Goal: Register for event/course

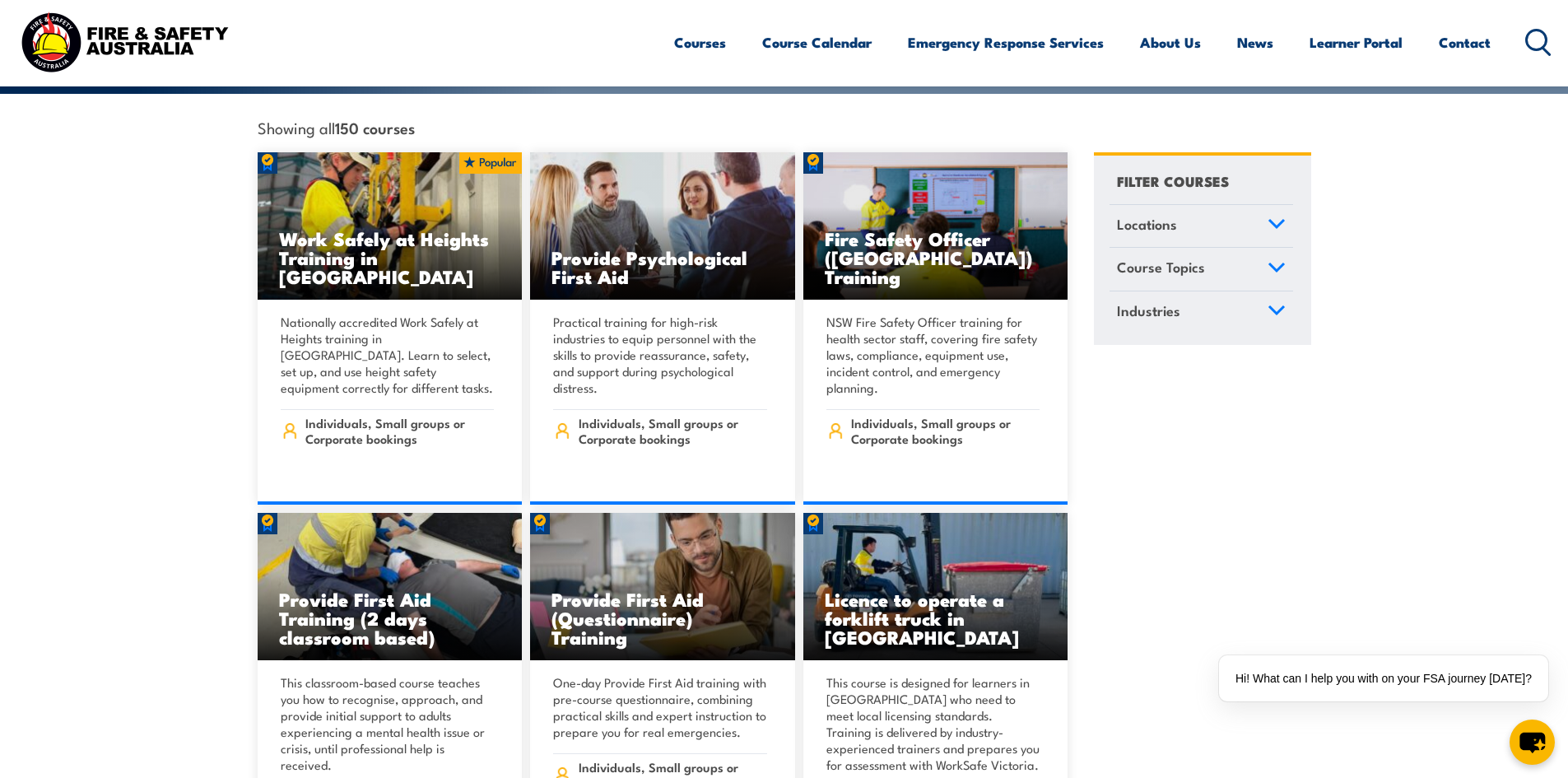
scroll to position [411, 0]
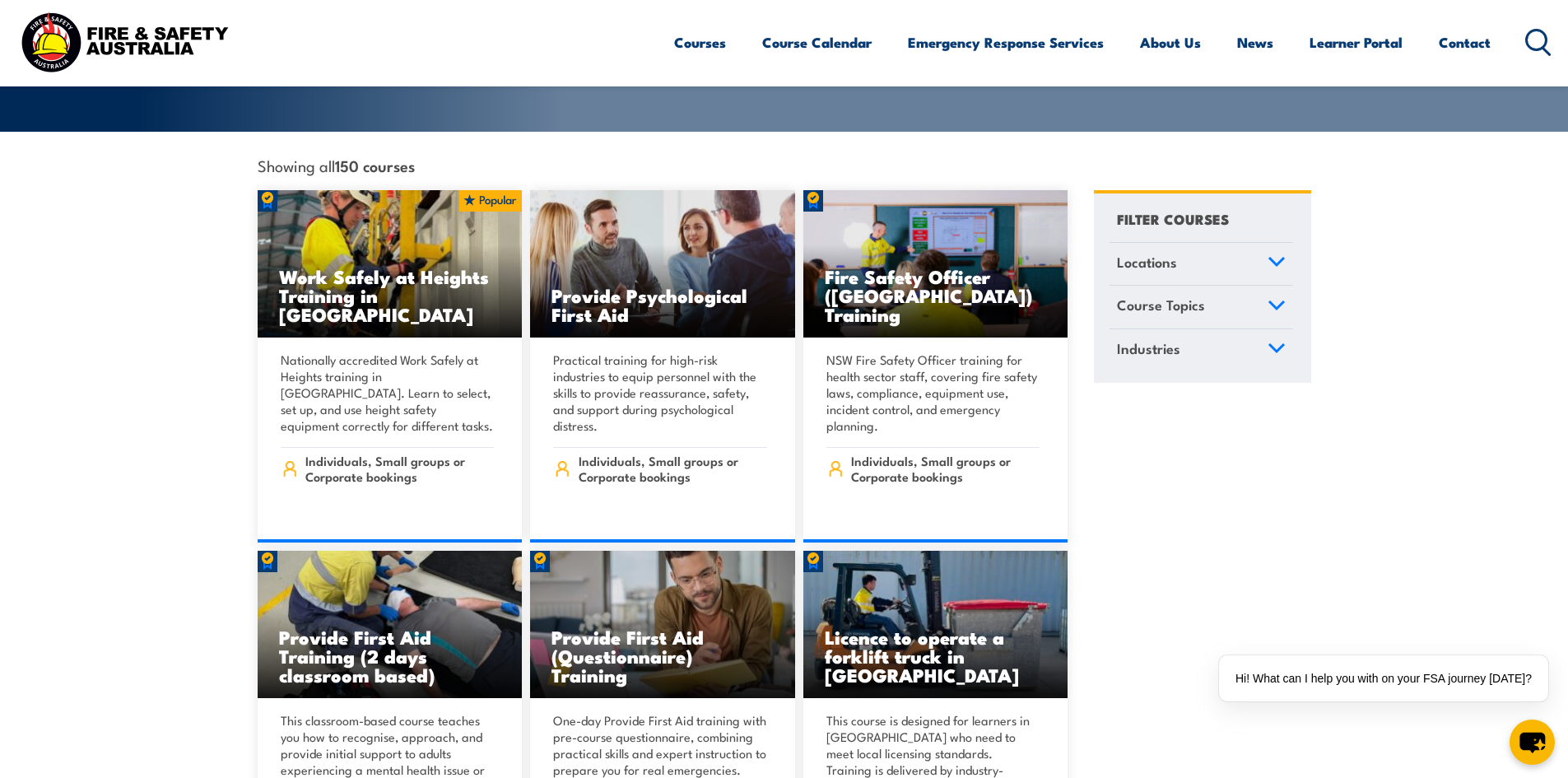
click at [1132, 251] on span "Locations" at bounding box center [1147, 262] width 60 height 22
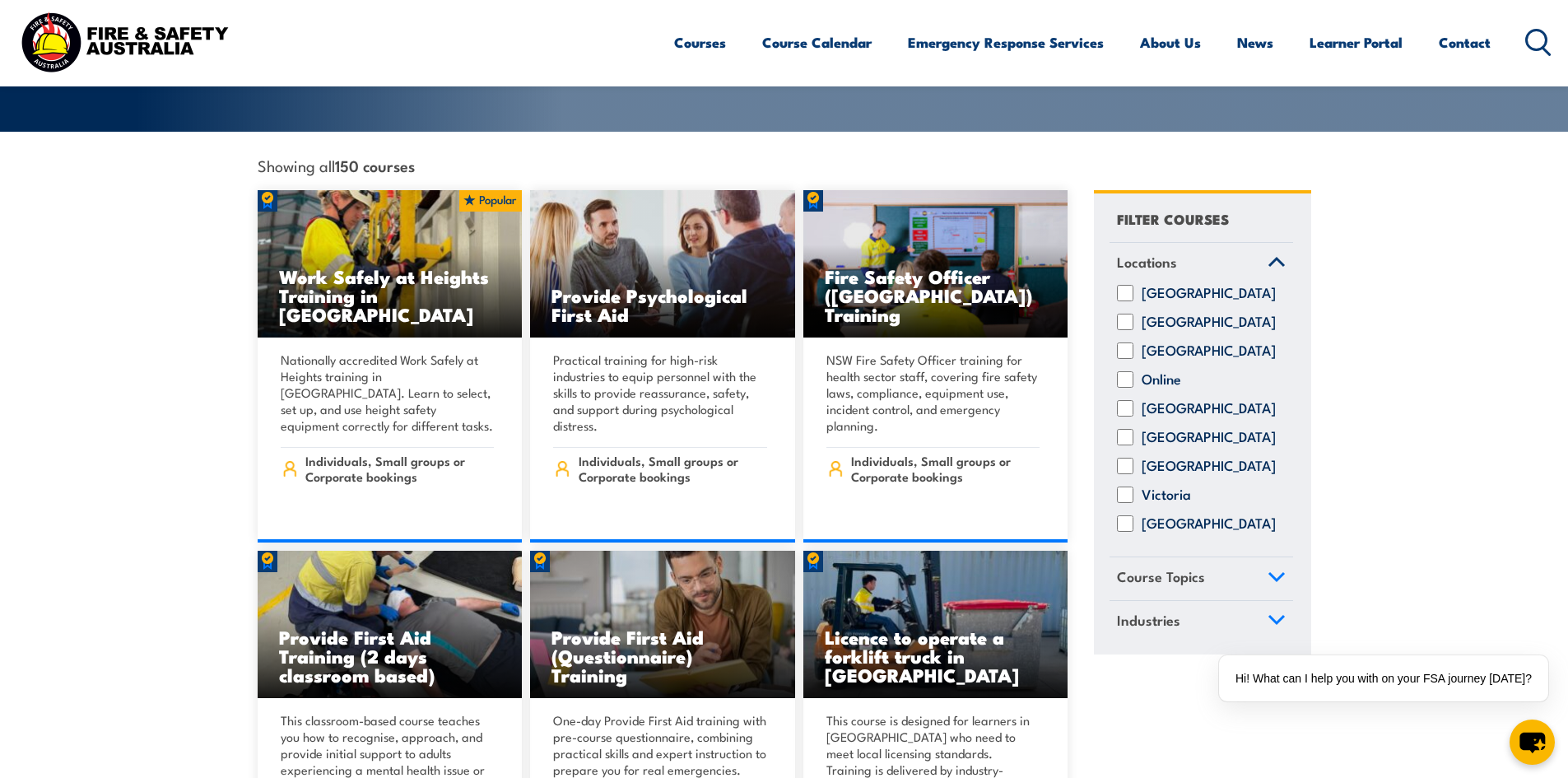
click at [1120, 488] on input "Victoria" at bounding box center [1125, 495] width 17 height 17
checkbox input "true"
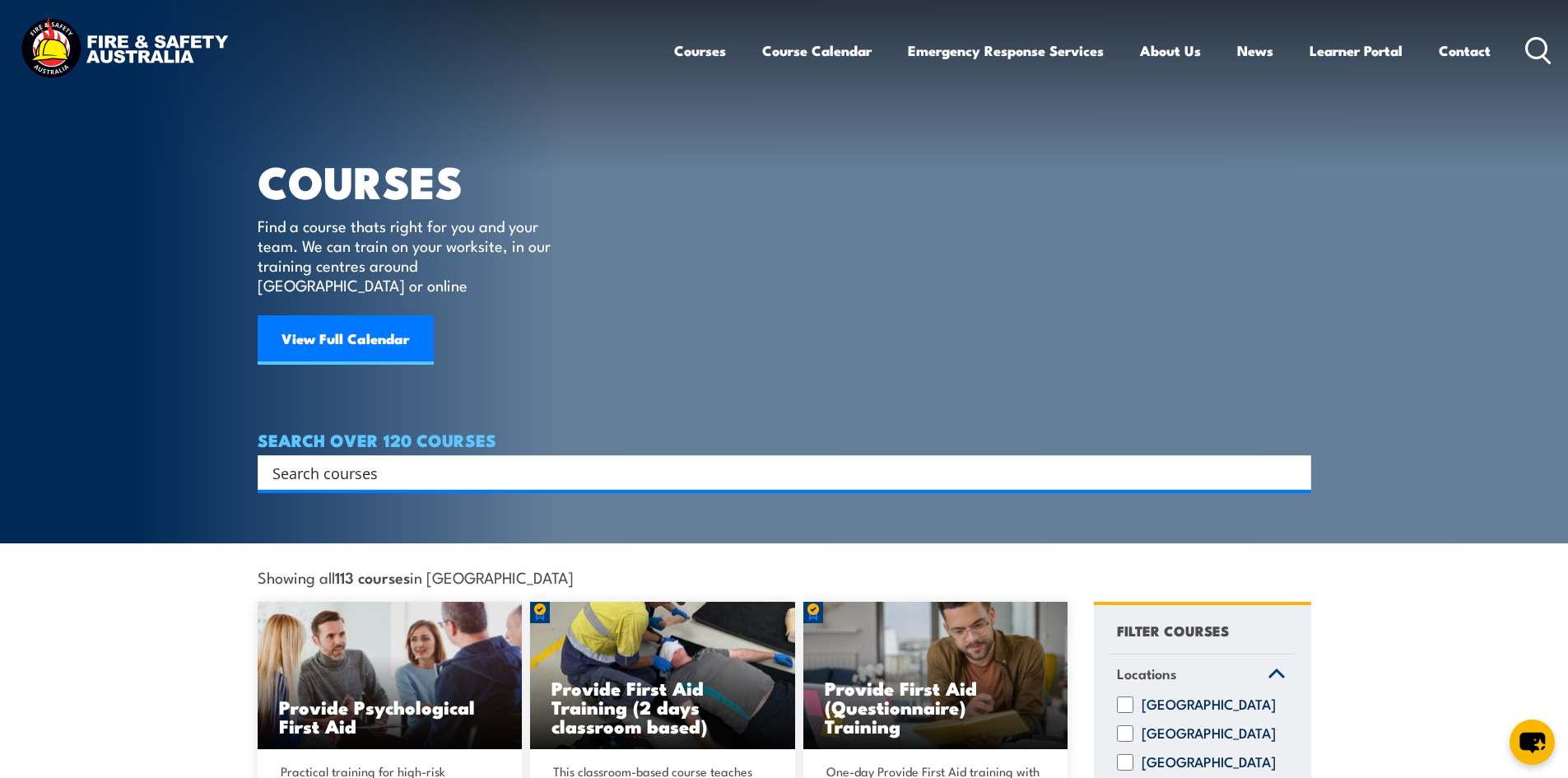
click at [418, 460] on input "Search input" at bounding box center [774, 472] width 1003 height 24
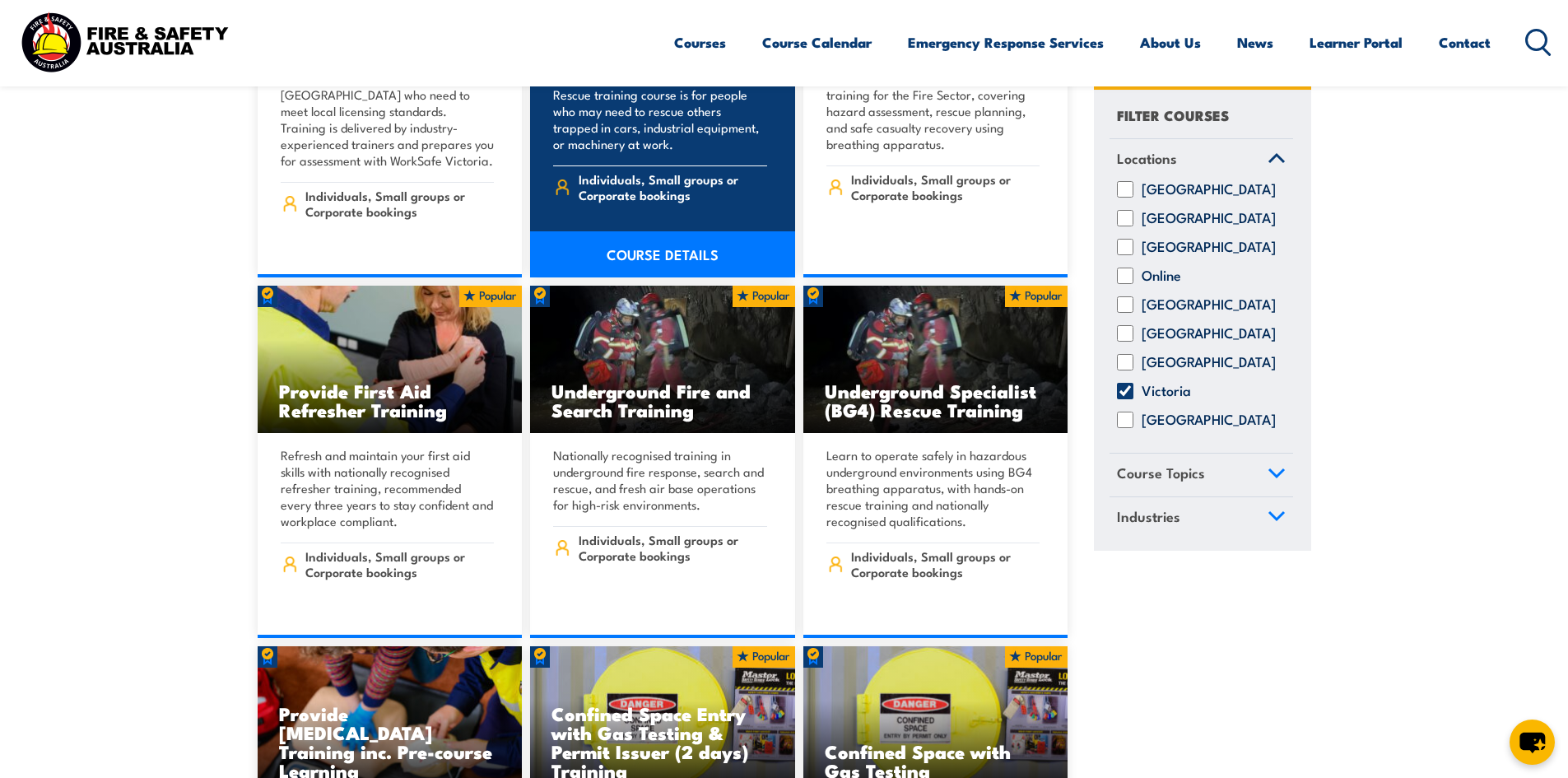
scroll to position [824, 0]
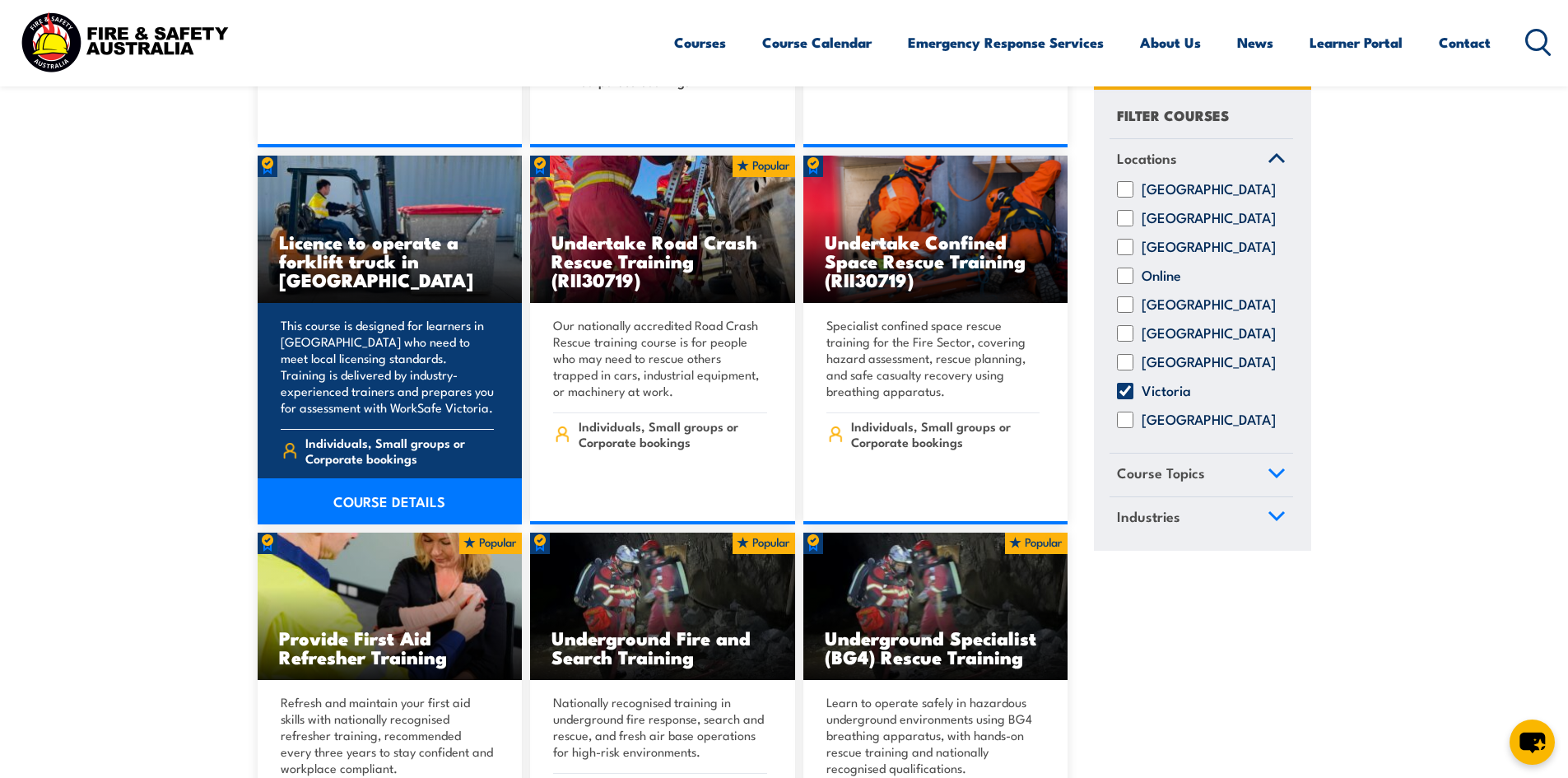
click at [342, 232] on h3 "Licence to operate a forklift truck in Victoria" at bounding box center [390, 261] width 223 height 56
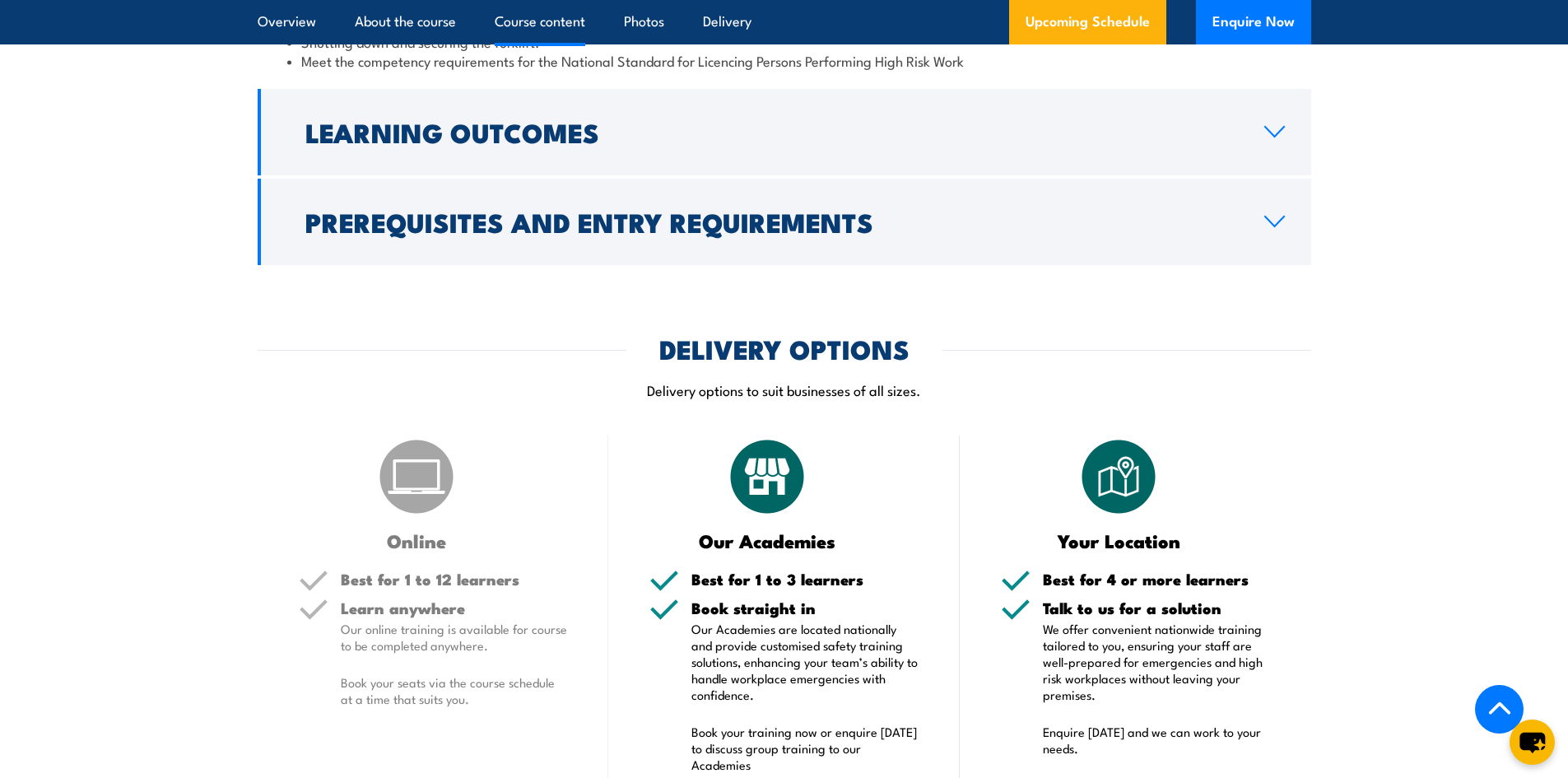
scroll to position [1977, 0]
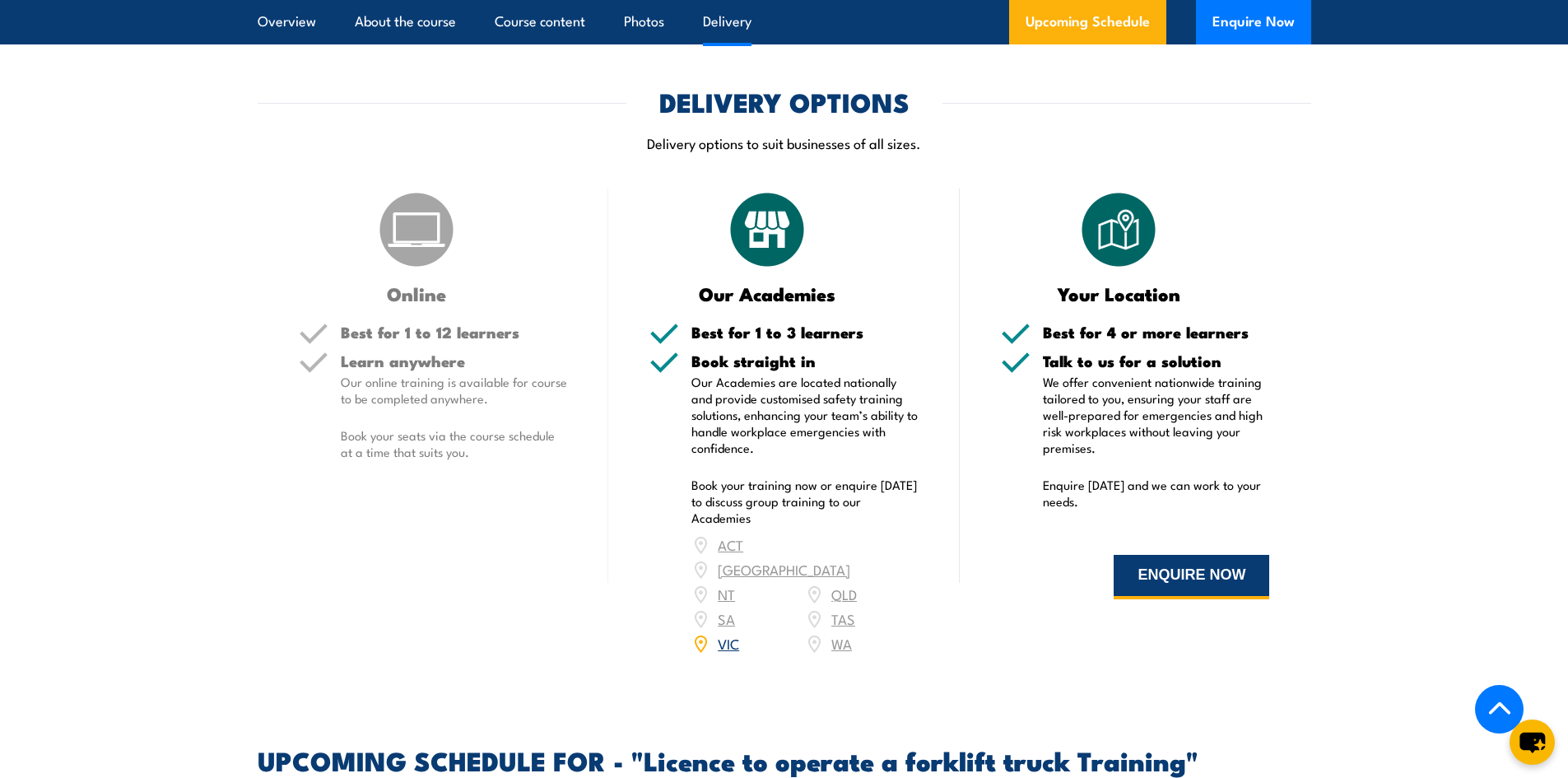
click at [1135, 571] on button "ENQUIRE NOW" at bounding box center [1192, 578] width 156 height 45
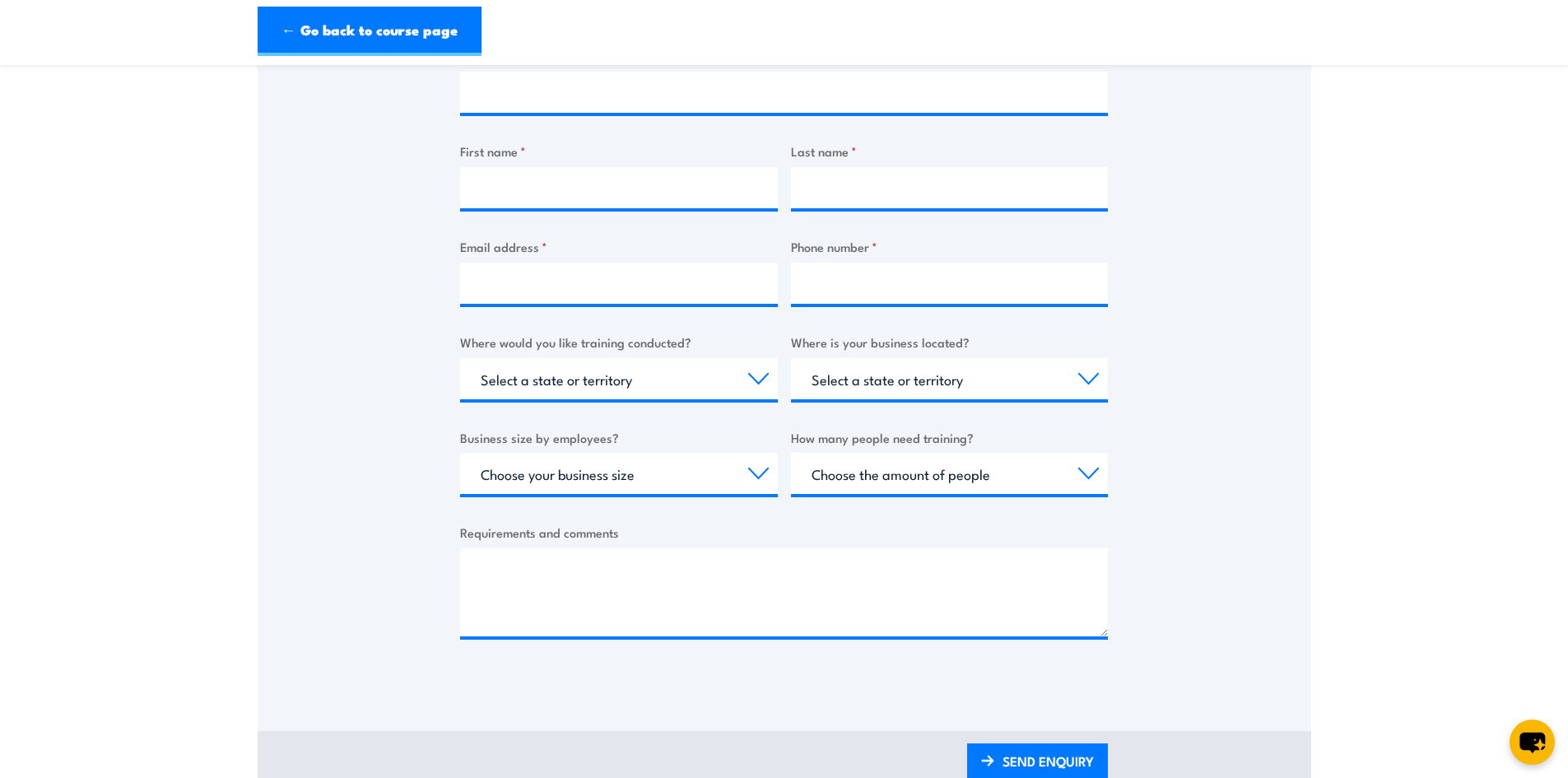
scroll to position [411, 0]
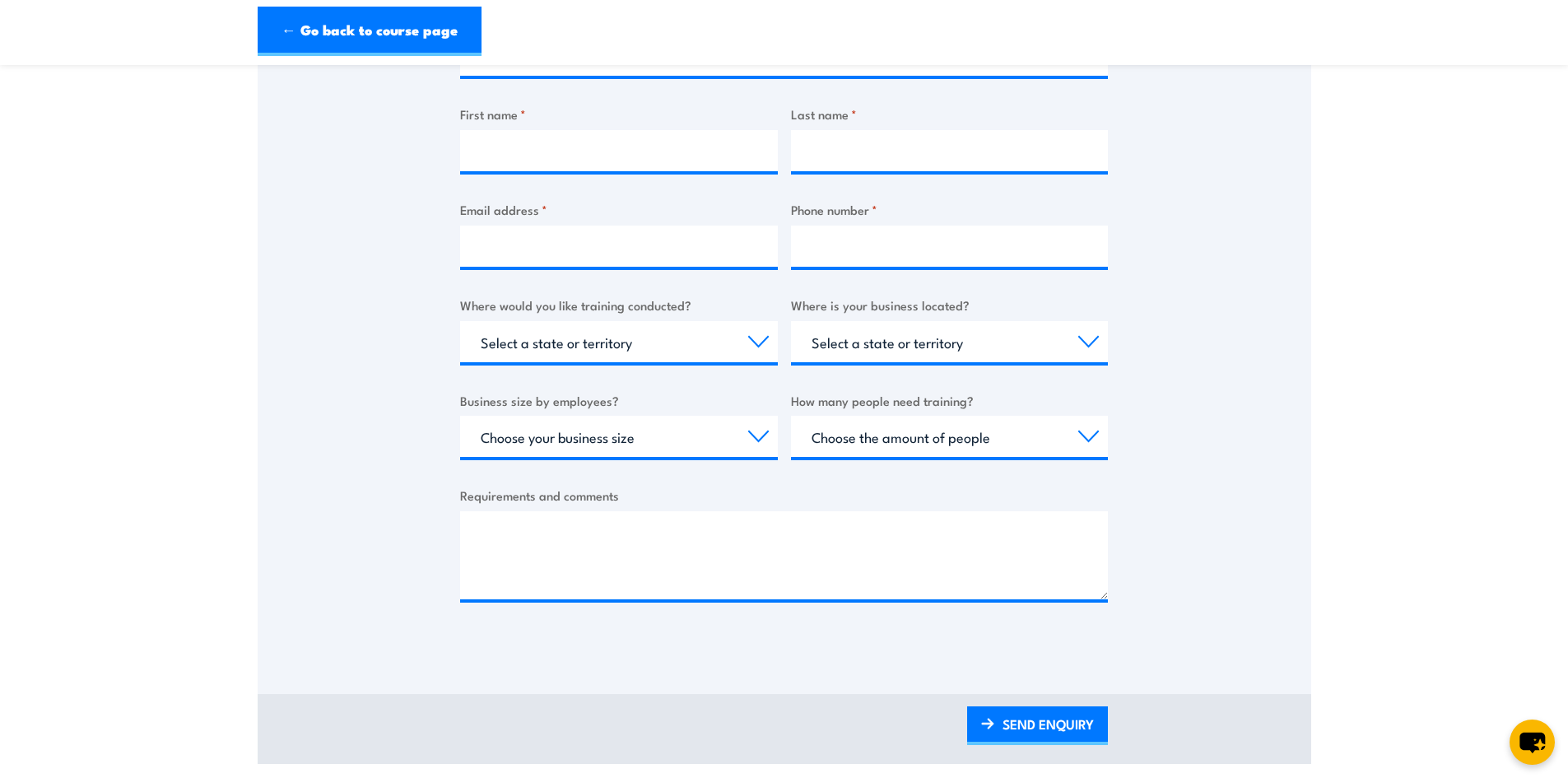
click at [895, 338] on div "Select a state or territory [GEOGRAPHIC_DATA] [GEOGRAPHIC_DATA] [GEOGRAPHIC_DAT…" at bounding box center [950, 341] width 318 height 41
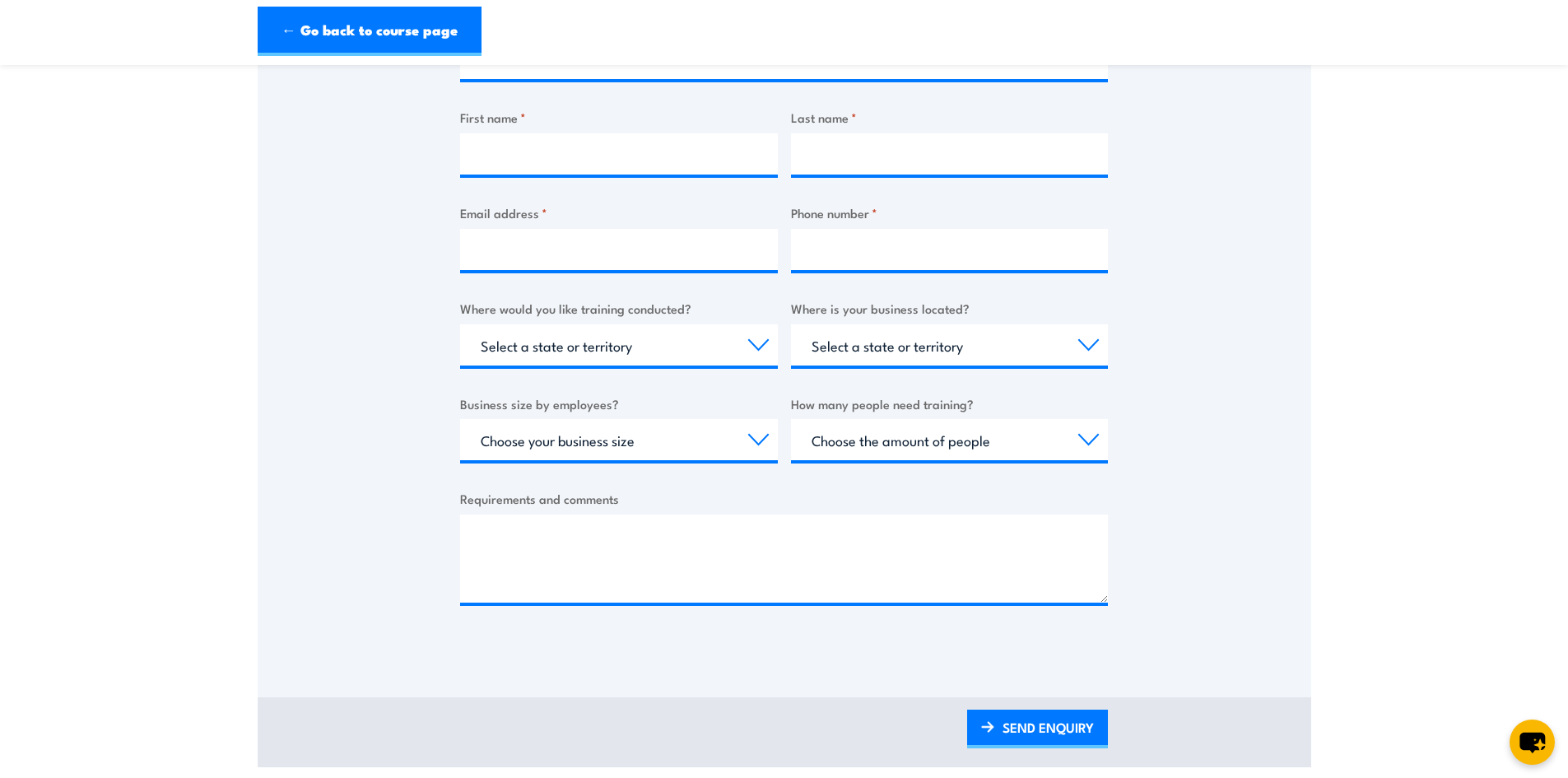
scroll to position [0, 0]
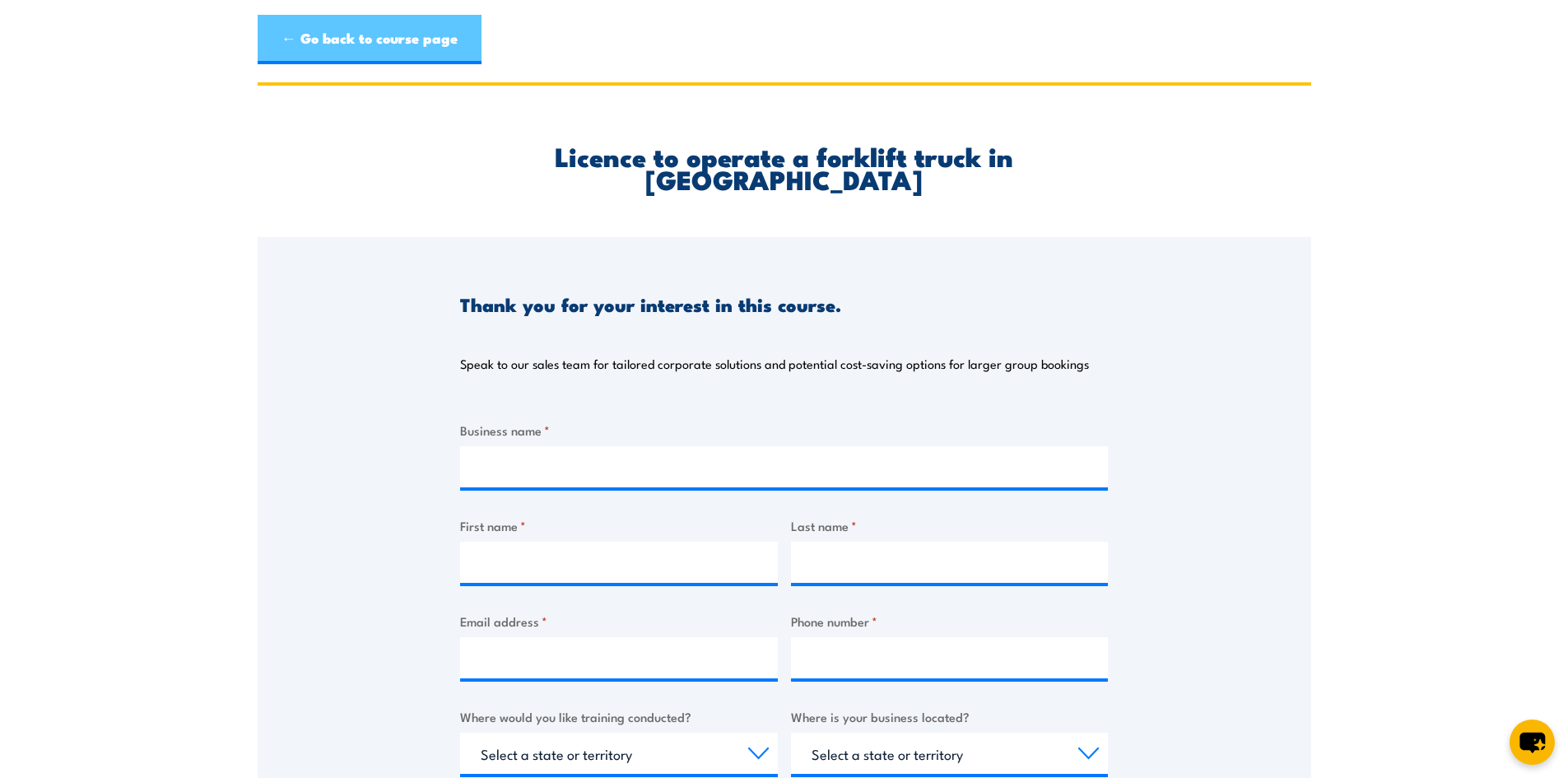
click at [353, 44] on link "← Go back to course page" at bounding box center [369, 39] width 224 height 50
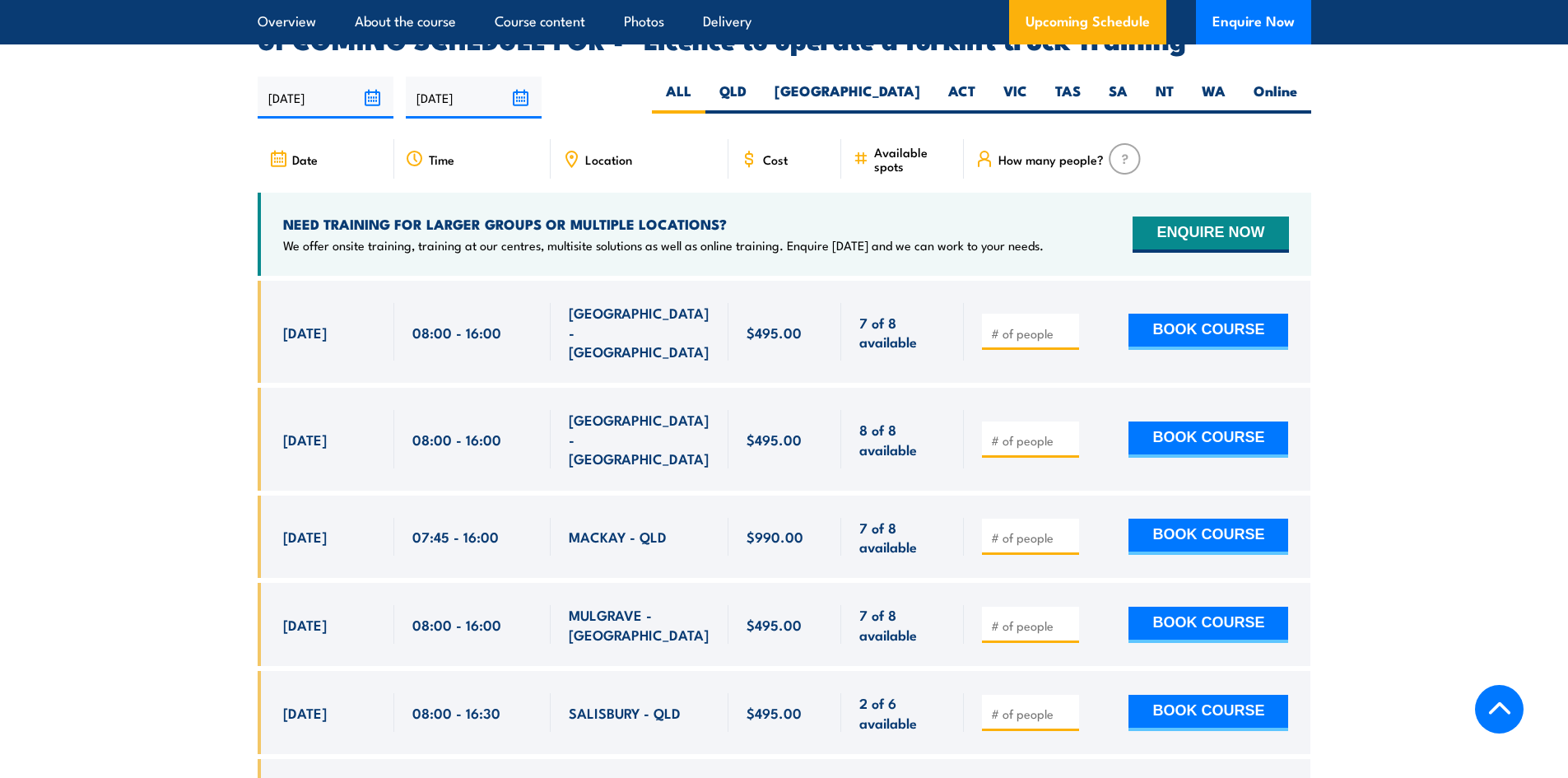
scroll to position [2701, 0]
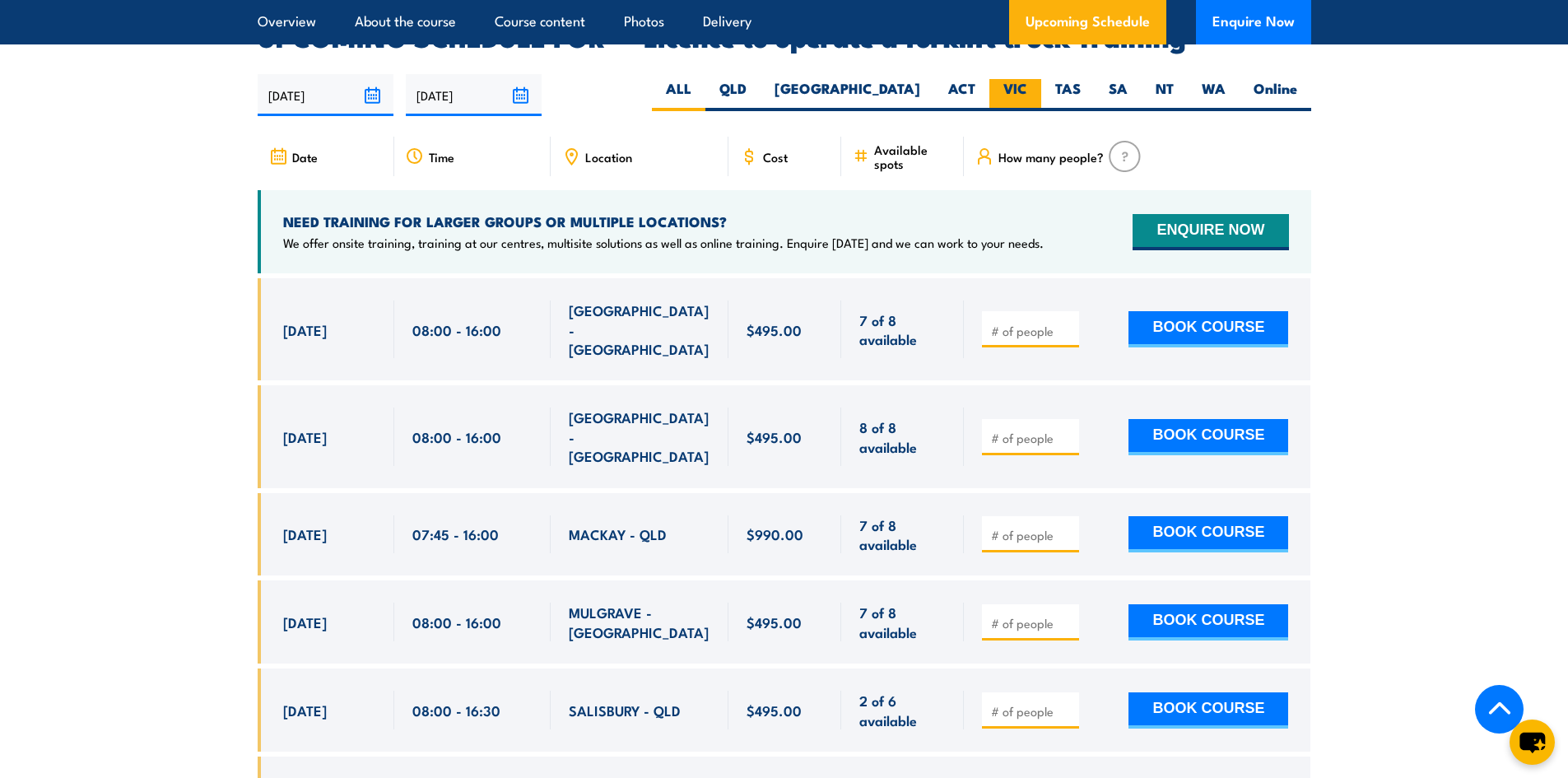
click at [1022, 79] on label "VIC" at bounding box center [1015, 94] width 52 height 32
click at [1028, 79] on input "VIC" at bounding box center [1032, 84] width 11 height 11
radio input "true"
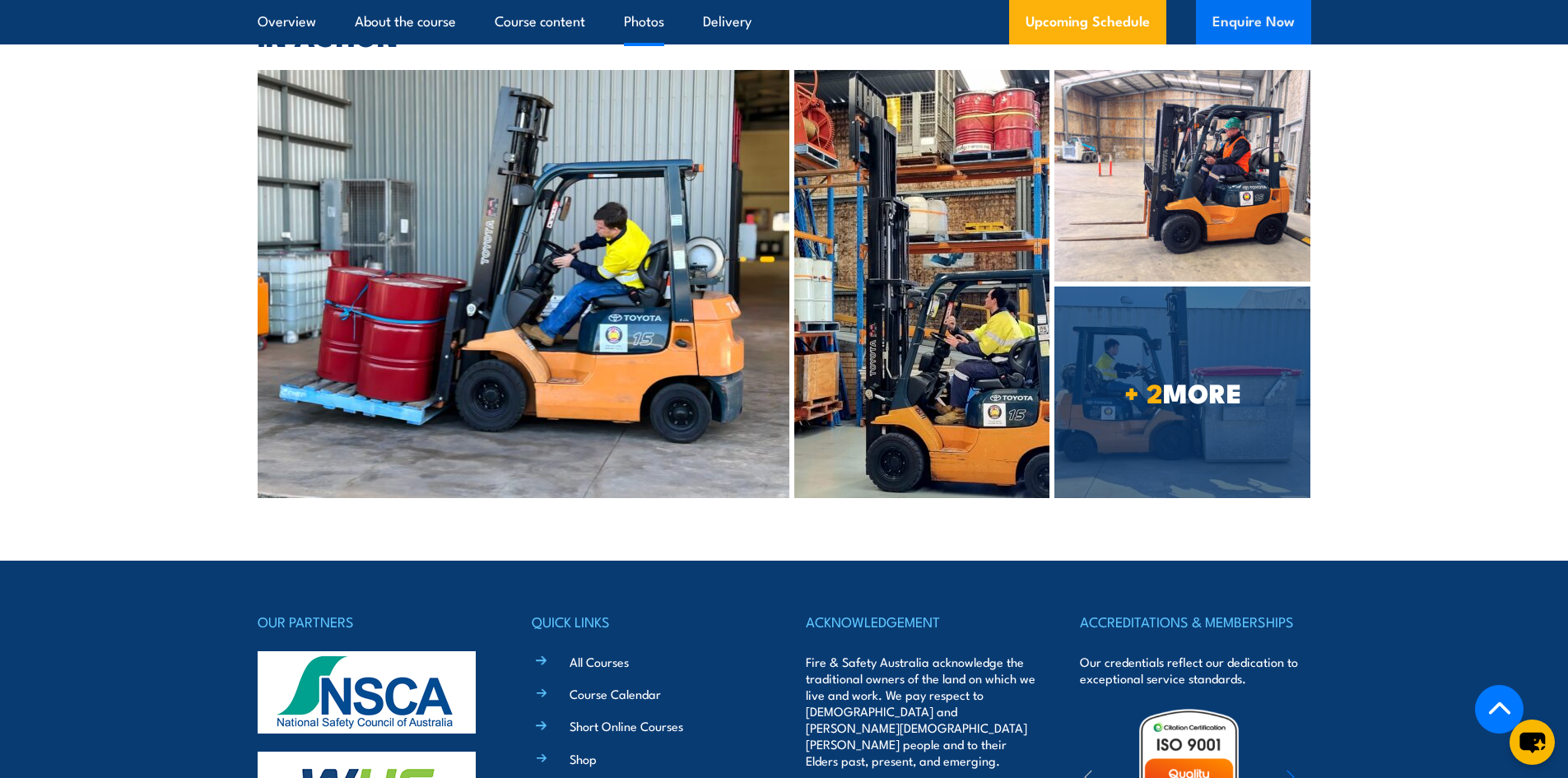
scroll to position [3791, 0]
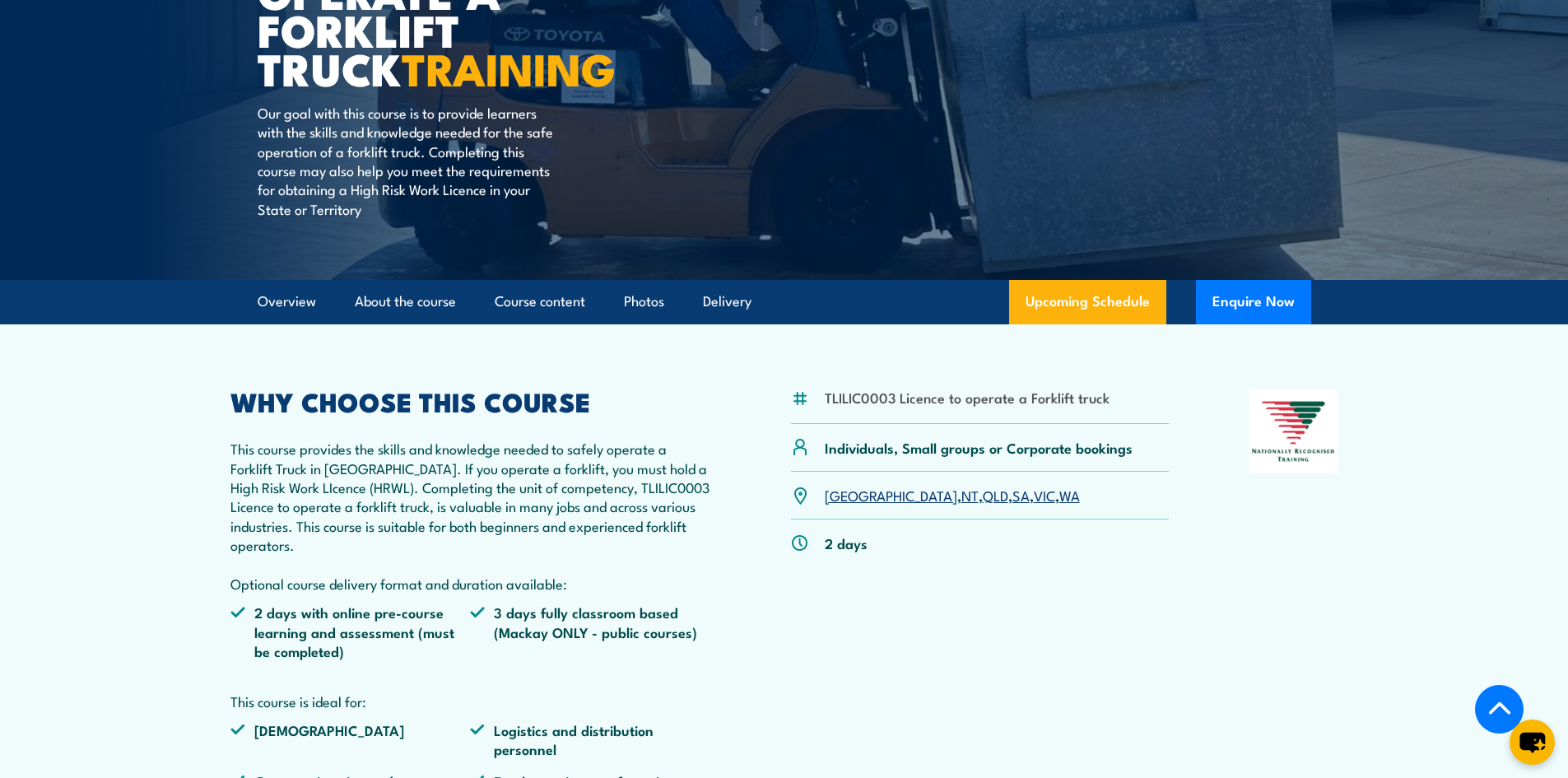
scroll to position [247, 0]
click at [961, 497] on link "NT" at bounding box center [970, 496] width 17 height 19
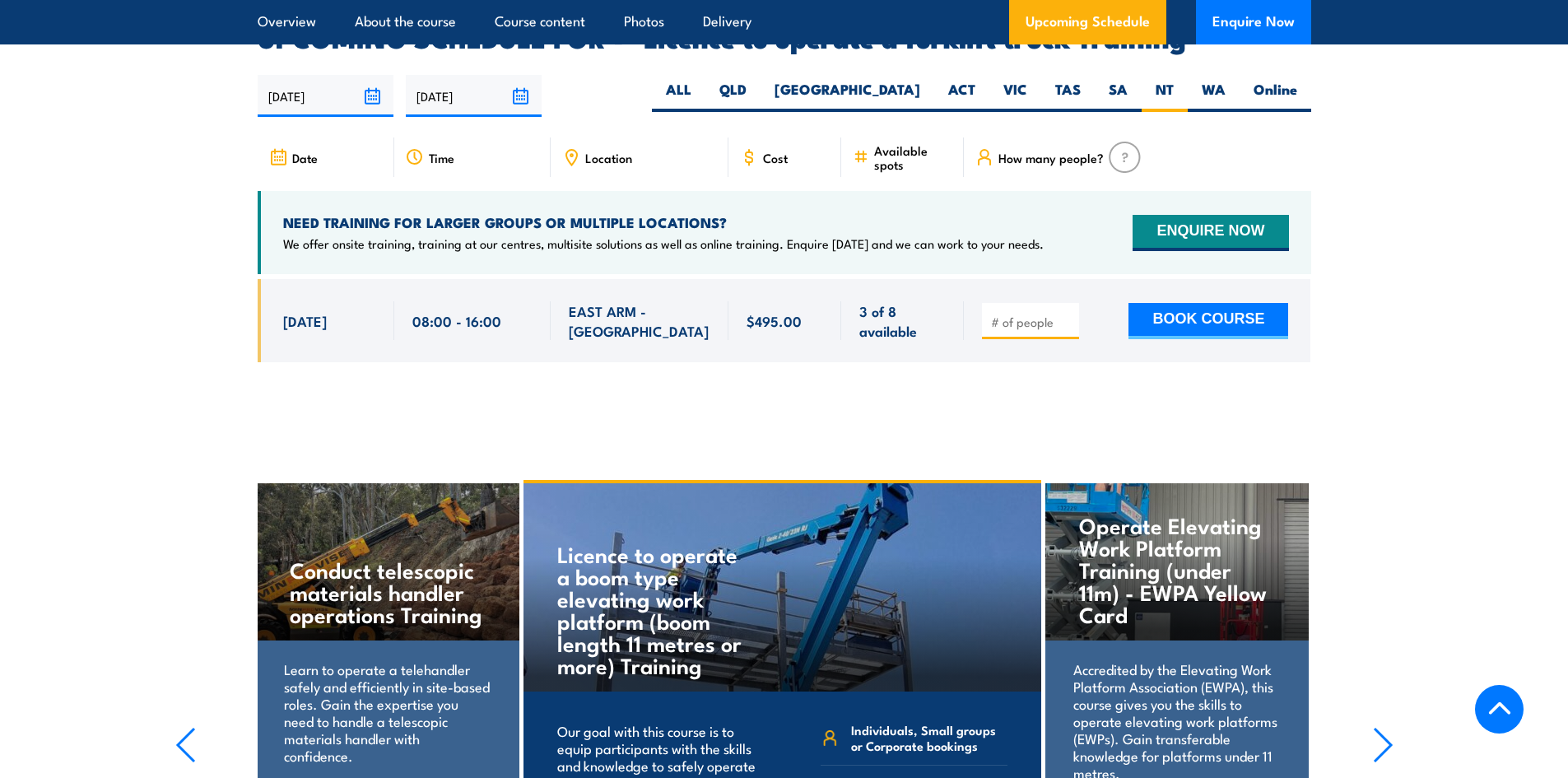
scroll to position [2757, 0]
click at [1149, 302] on button "BOOK COURSE" at bounding box center [1208, 320] width 159 height 36
click at [638, 350] on div at bounding box center [784, 332] width 1054 height 108
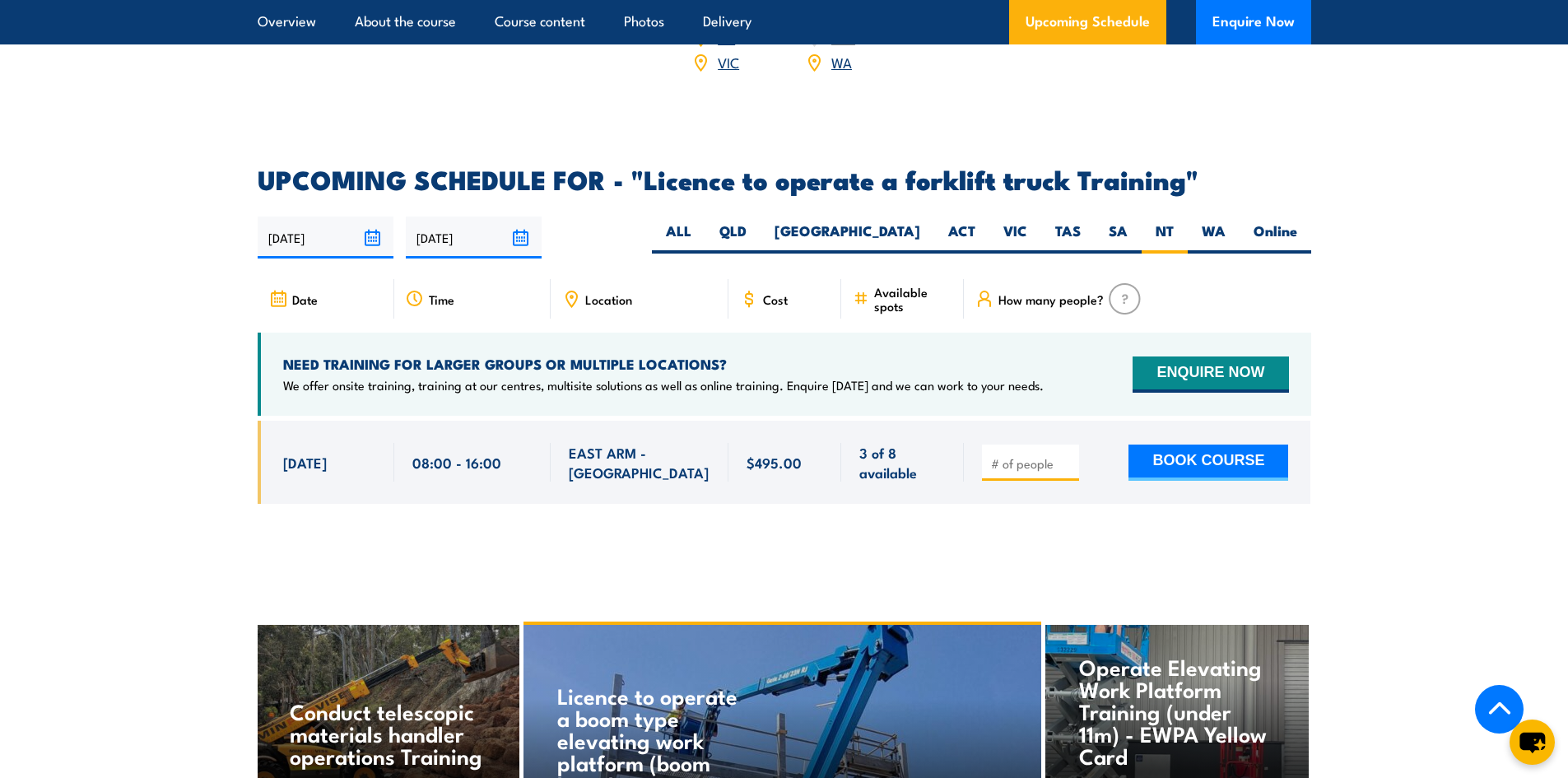
scroll to position [2592, 0]
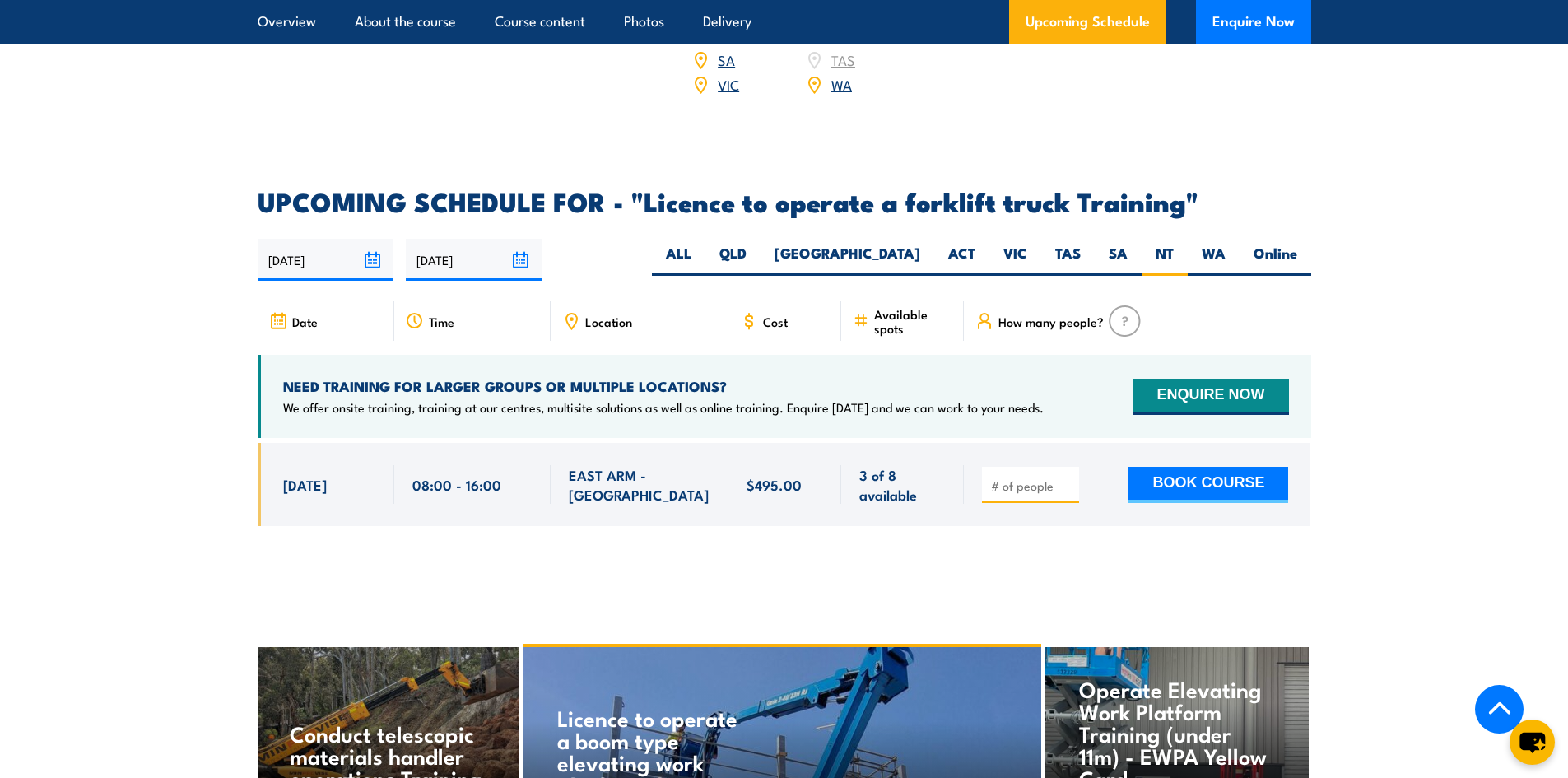
click at [591, 315] on span "Location" at bounding box center [609, 322] width 47 height 14
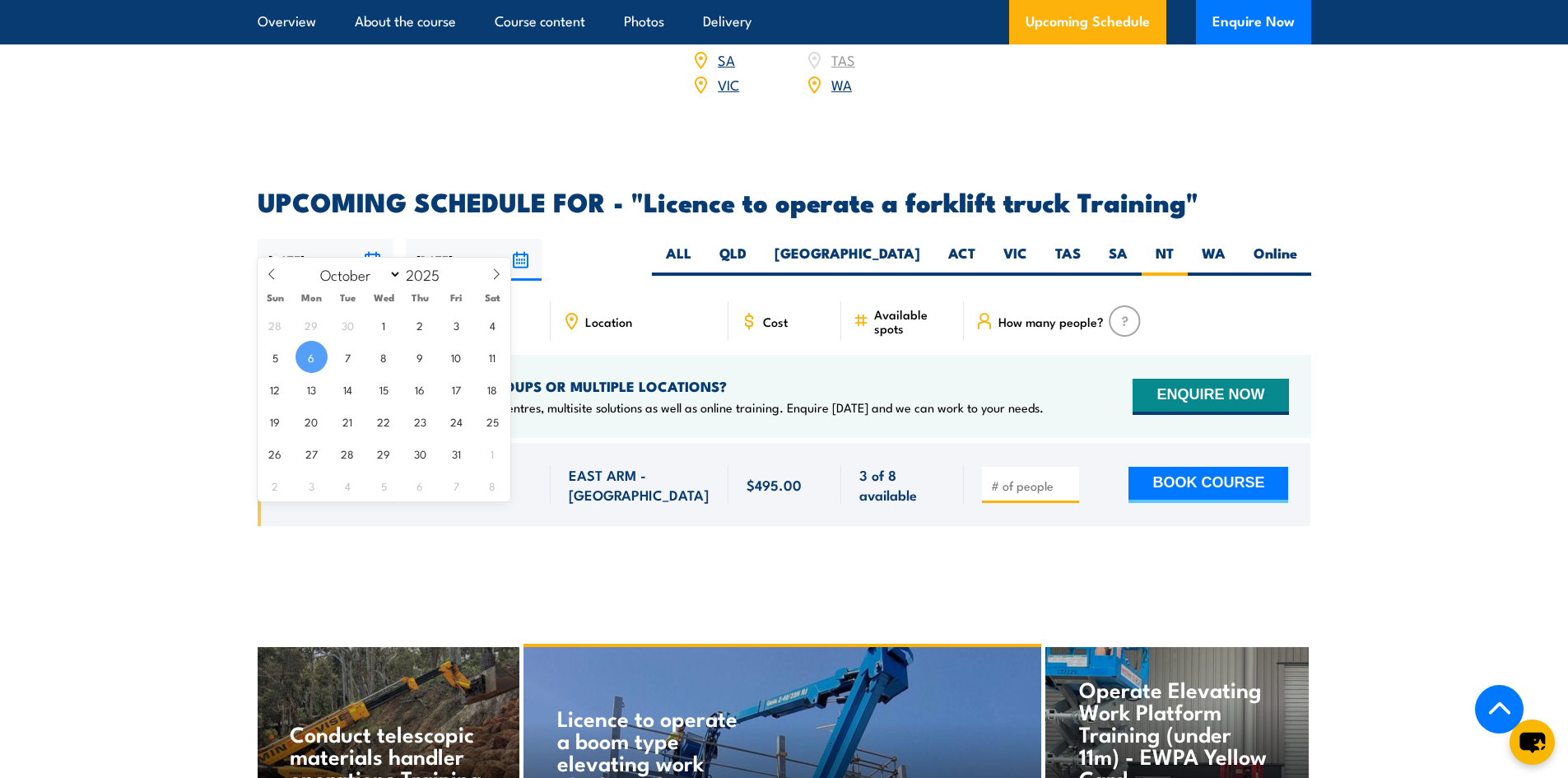
click at [375, 239] on input "06/10/2025" at bounding box center [326, 260] width 136 height 42
click at [349, 452] on span "28" at bounding box center [347, 453] width 32 height 32
type input "28/10/2025"
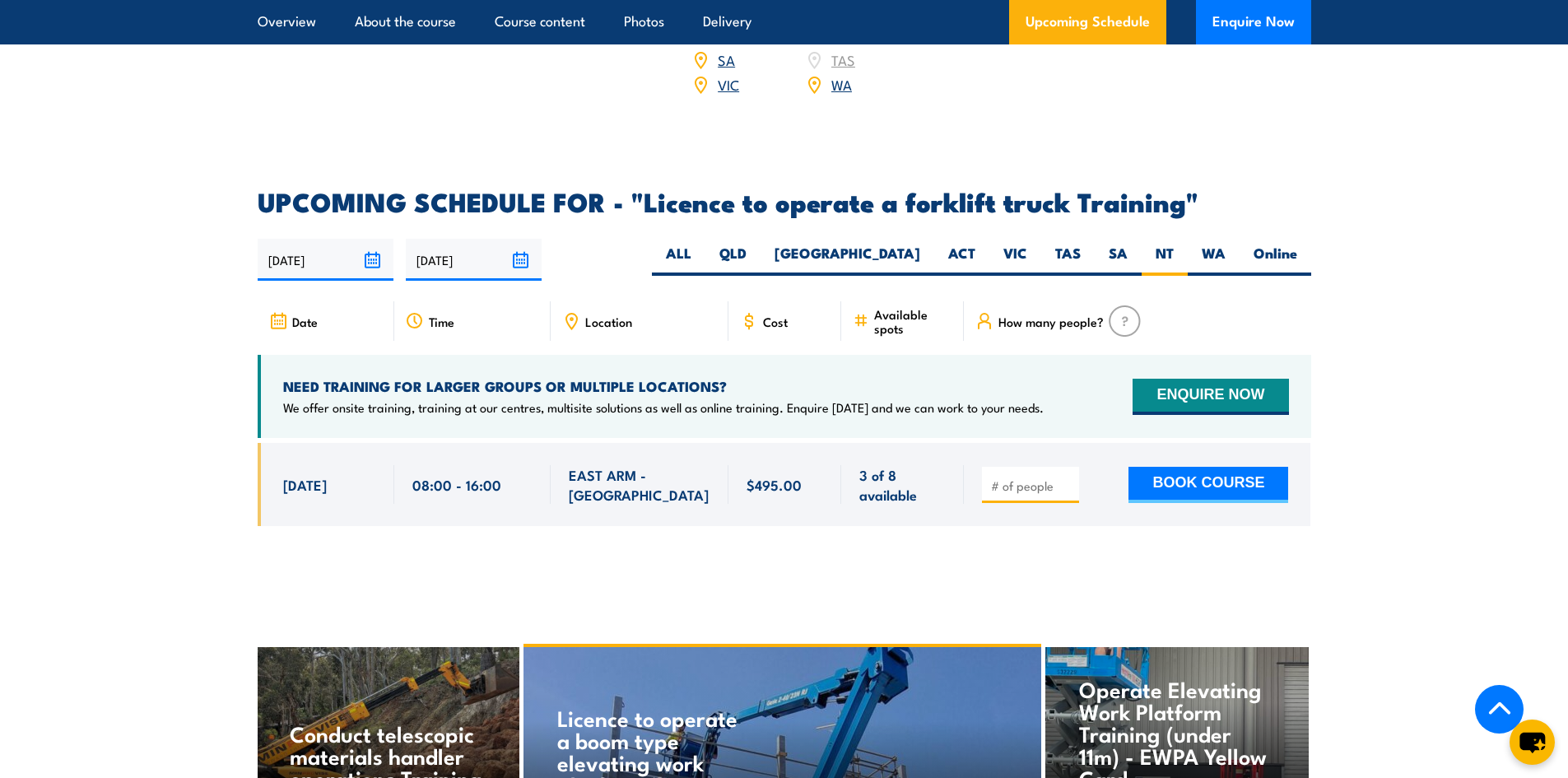
click at [514, 239] on input "[DATE]" at bounding box center [474, 260] width 136 height 42
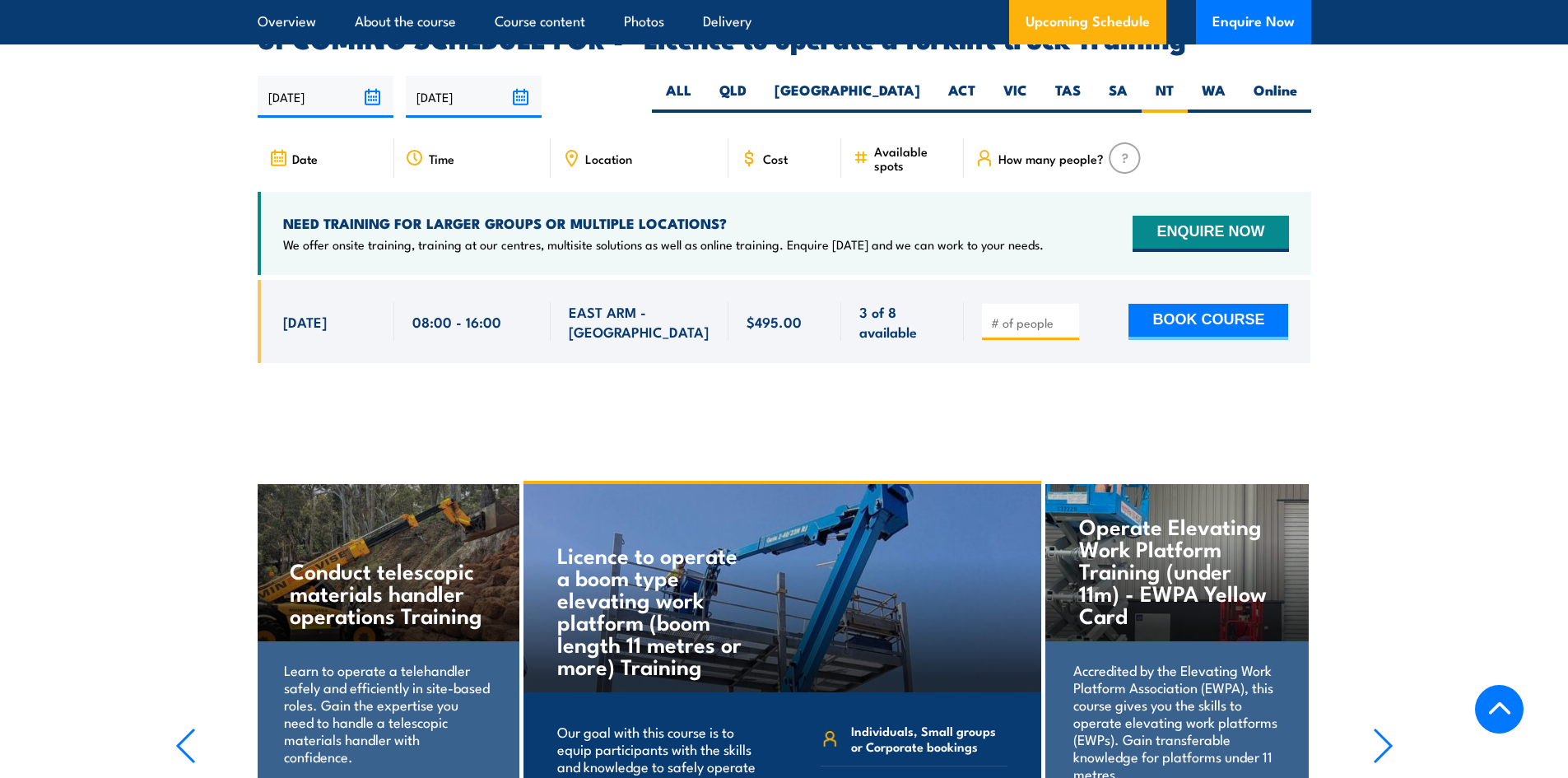
scroll to position [2757, 0]
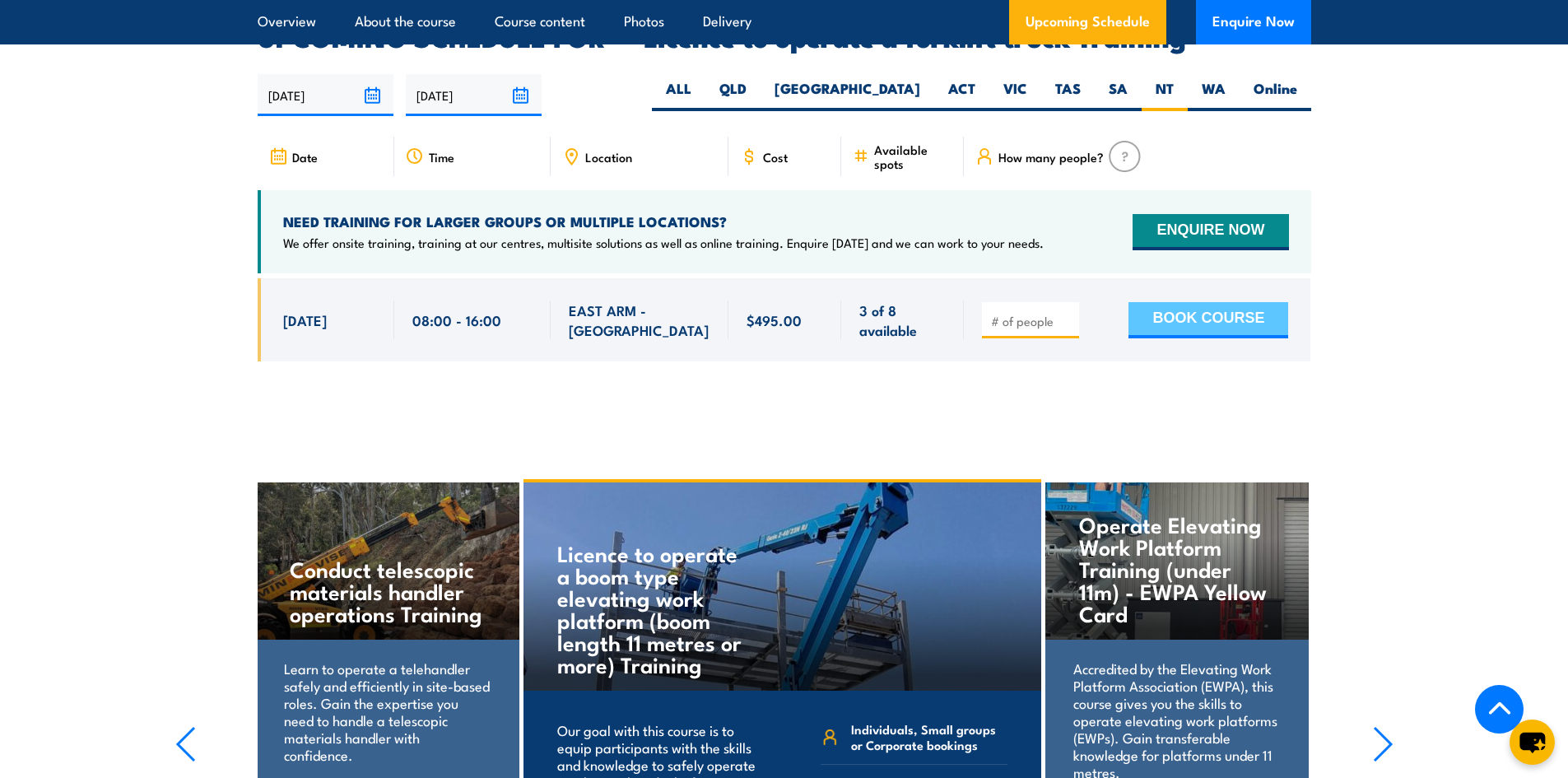
click at [1219, 302] on button "BOOK COURSE" at bounding box center [1208, 320] width 159 height 36
type input "1"
click at [1111, 346] on div "1" at bounding box center [784, 332] width 1054 height 108
click at [1202, 302] on button "BOOK COURSE" at bounding box center [1208, 320] width 159 height 36
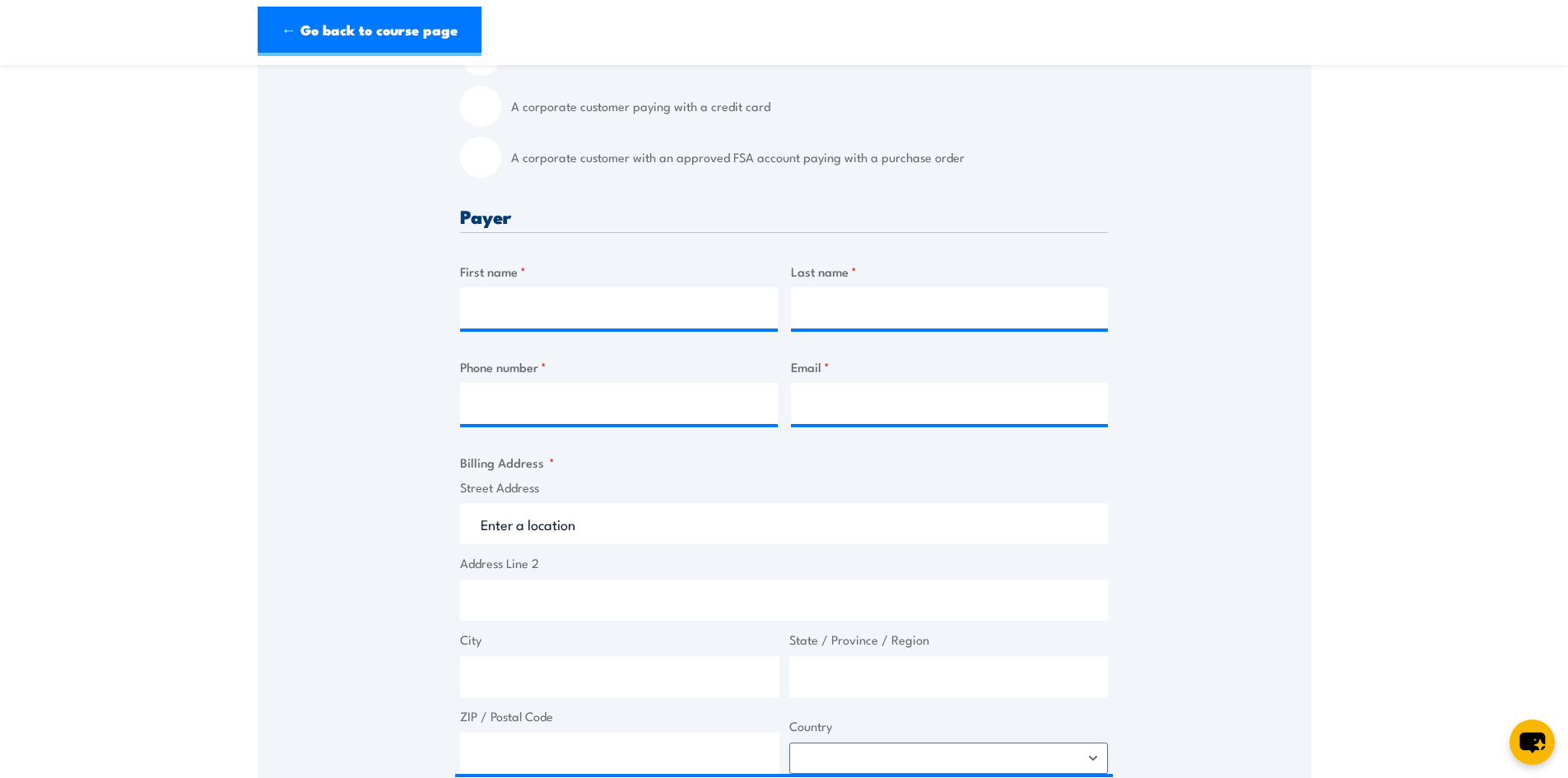
scroll to position [494, 0]
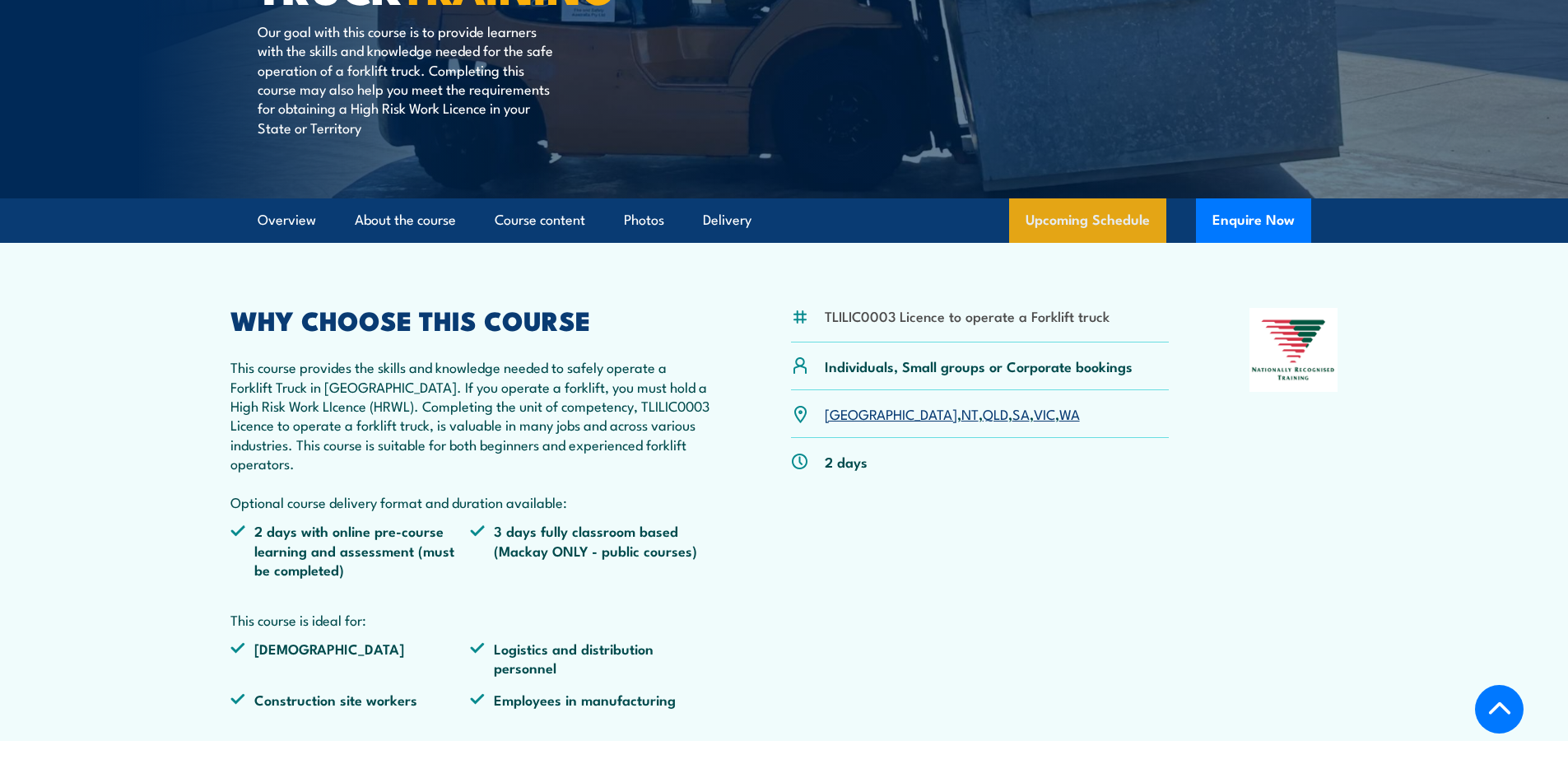
click at [1117, 213] on link "Upcoming Schedule" at bounding box center [1088, 221] width 157 height 45
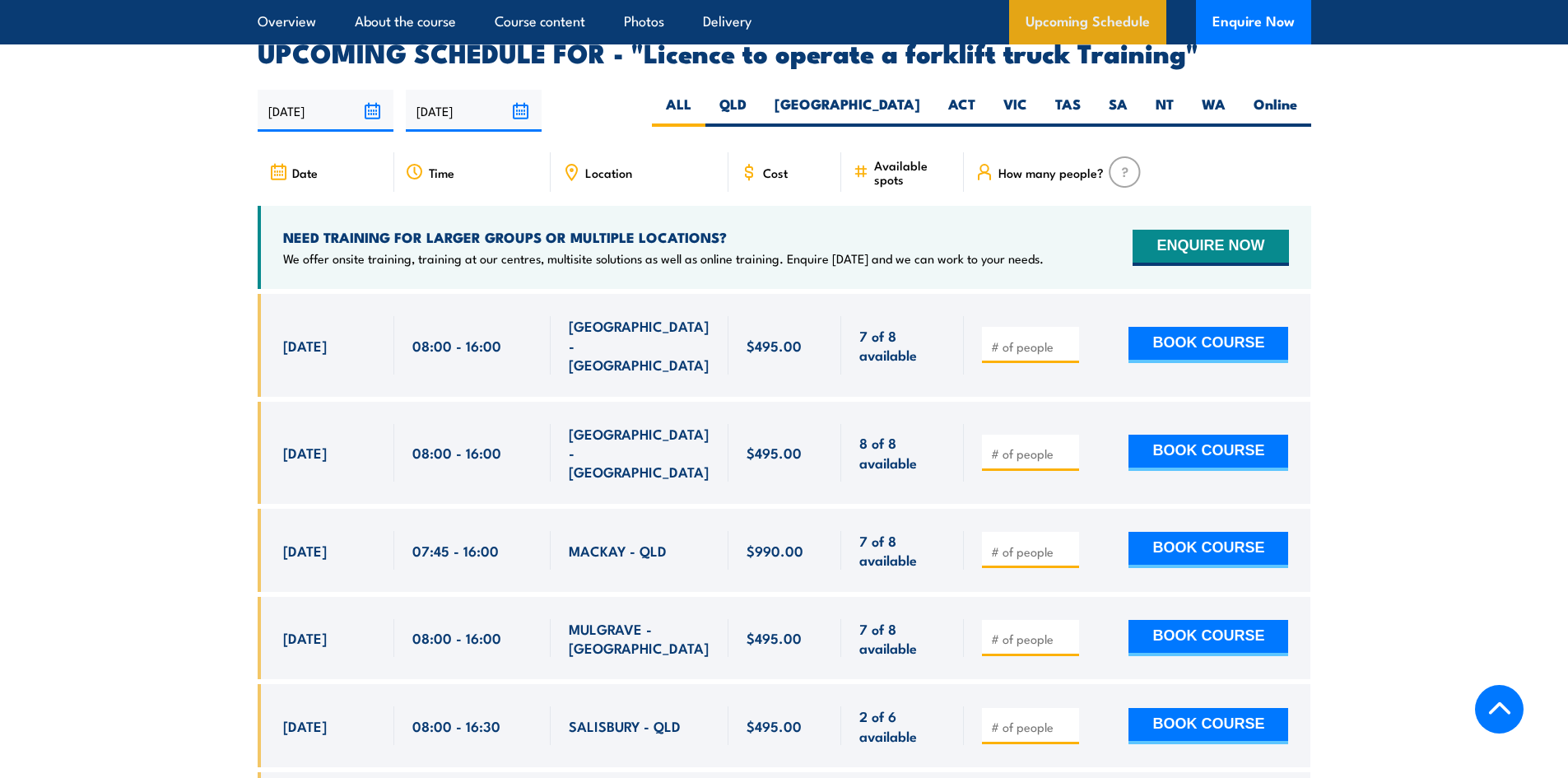
scroll to position [2757, 0]
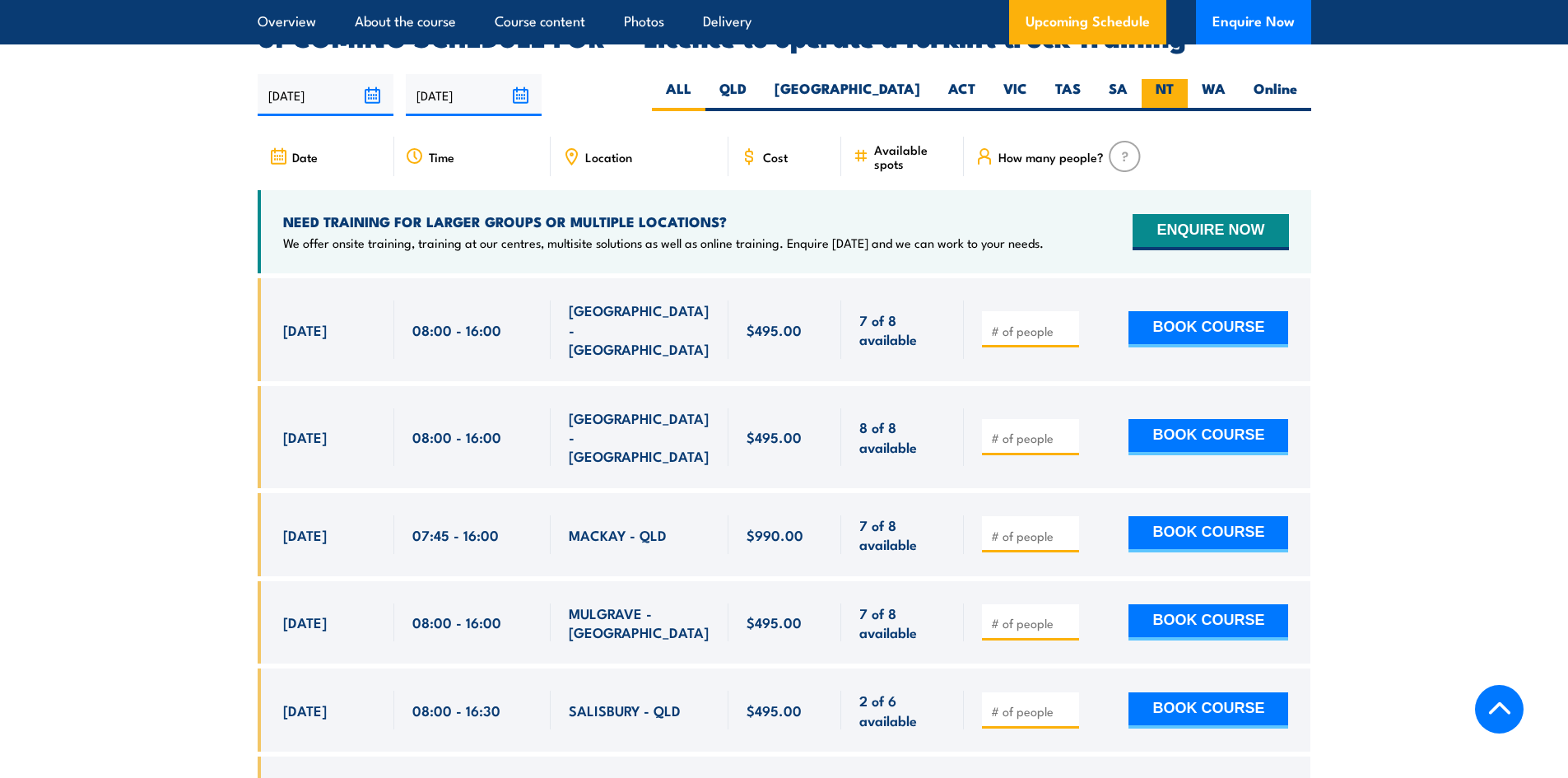
click at [1150, 79] on label "NT" at bounding box center [1165, 94] width 46 height 32
click at [1174, 79] on input "NT" at bounding box center [1179, 84] width 11 height 11
radio input "true"
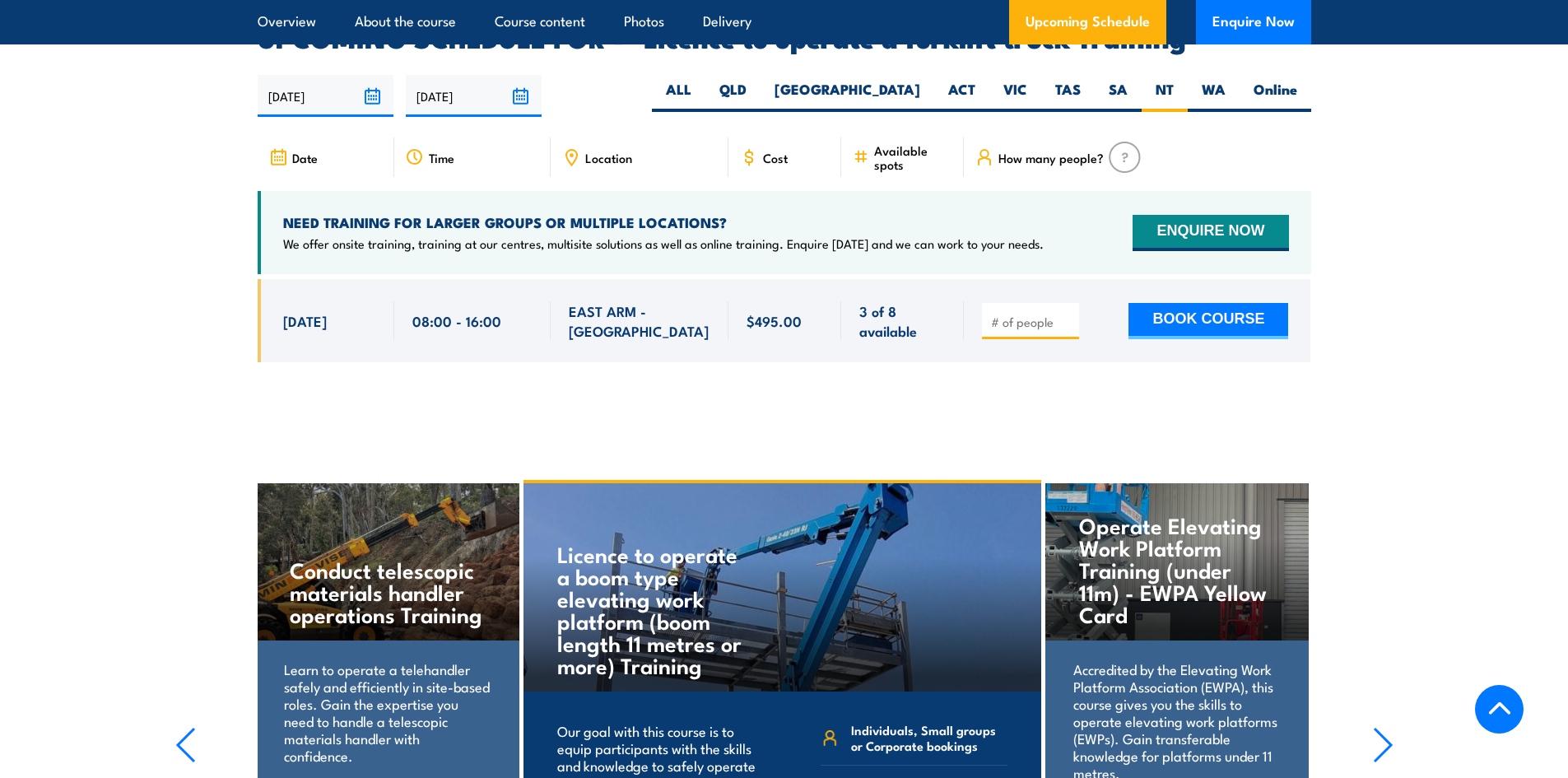
scroll to position [2757, 0]
click at [1022, 313] on input "number" at bounding box center [1032, 321] width 83 height 17
click at [1052, 313] on input "number" at bounding box center [1032, 321] width 83 height 17
type input "1"
click at [820, 355] on div "1" at bounding box center [784, 332] width 1054 height 108
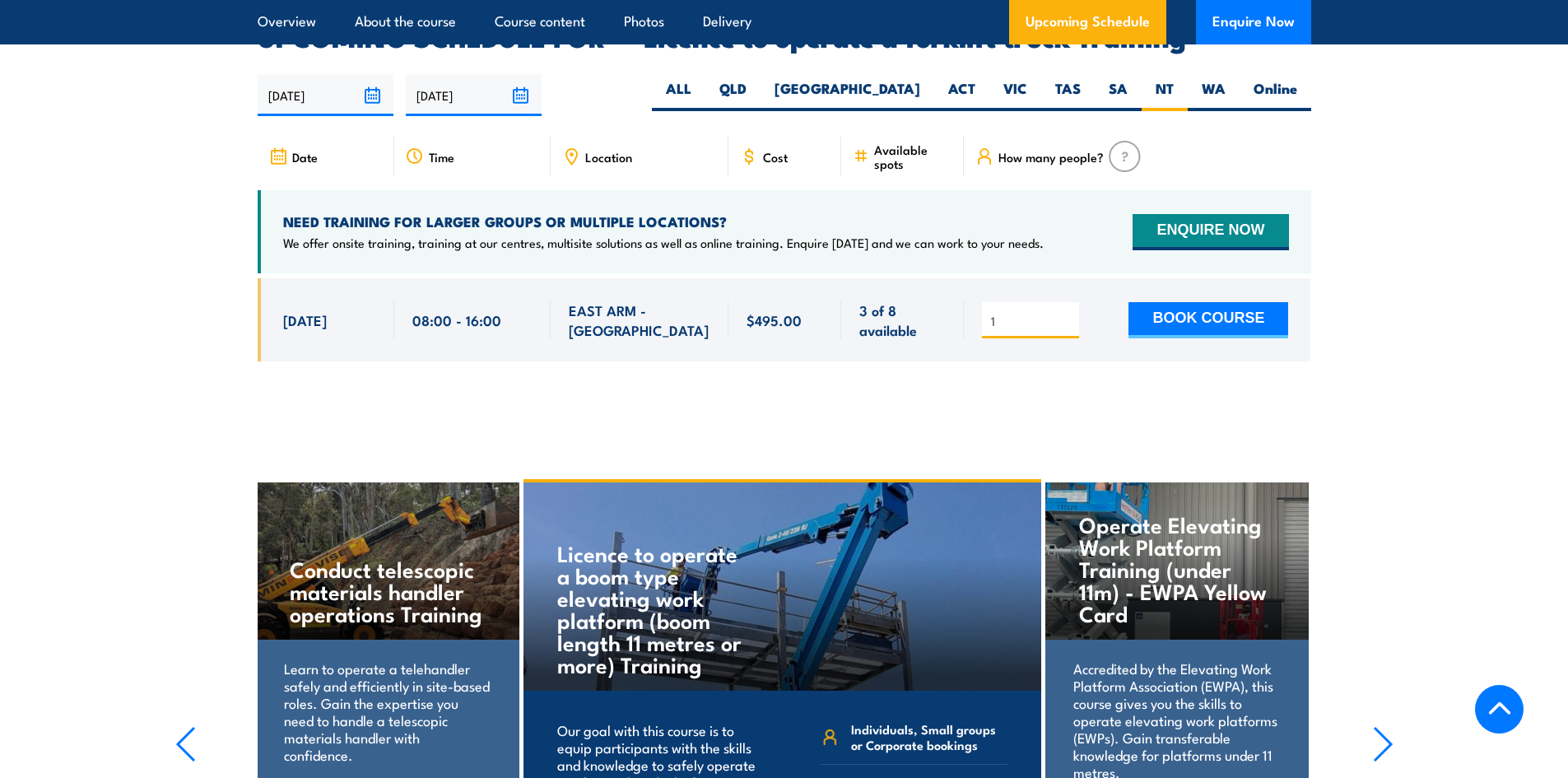
click at [598, 301] on span "EAST ARM - NT" at bounding box center [640, 320] width 142 height 39
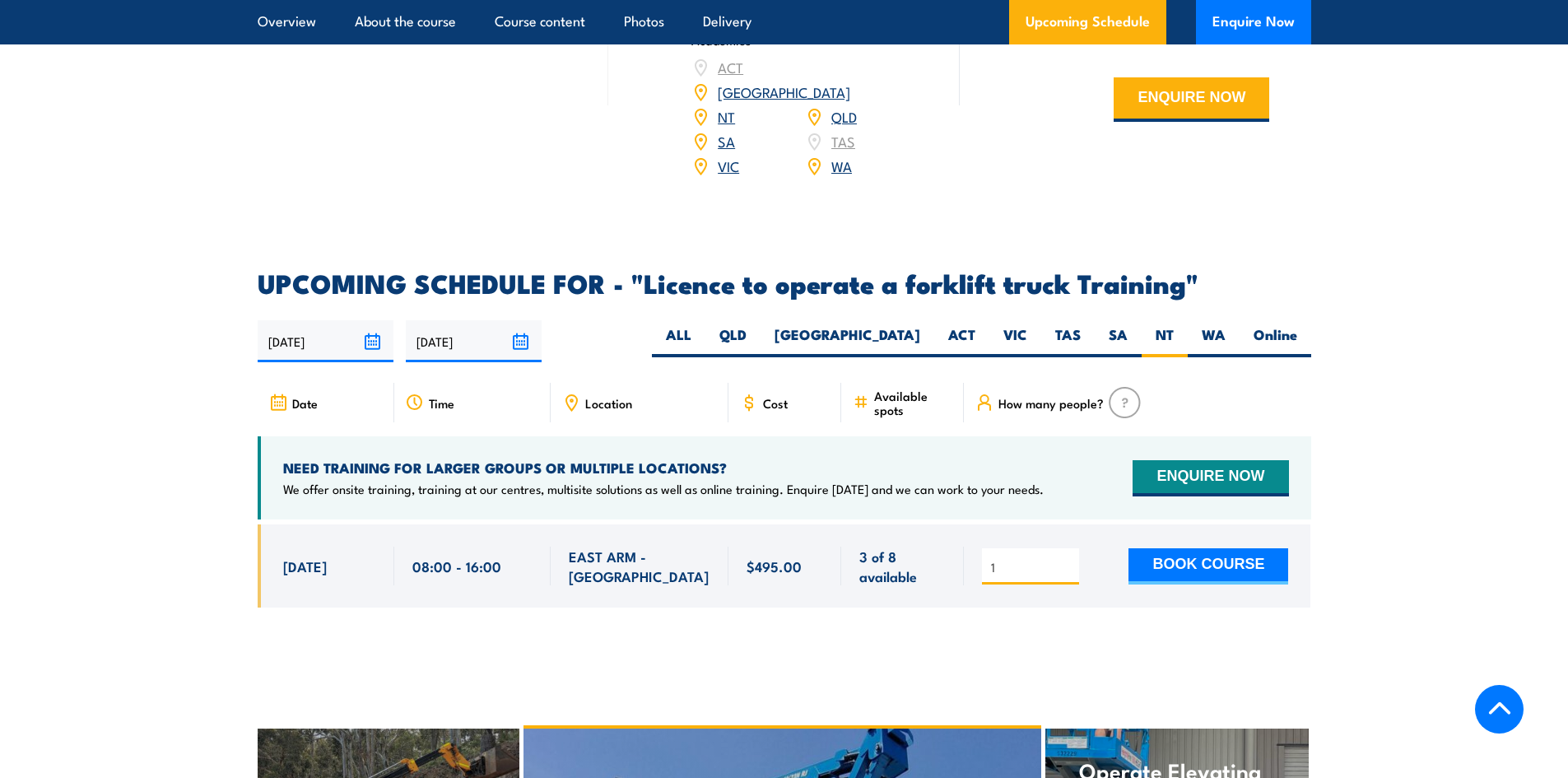
scroll to position [2510, 0]
click at [1223, 461] on button "ENQUIRE NOW" at bounding box center [1210, 478] width 156 height 36
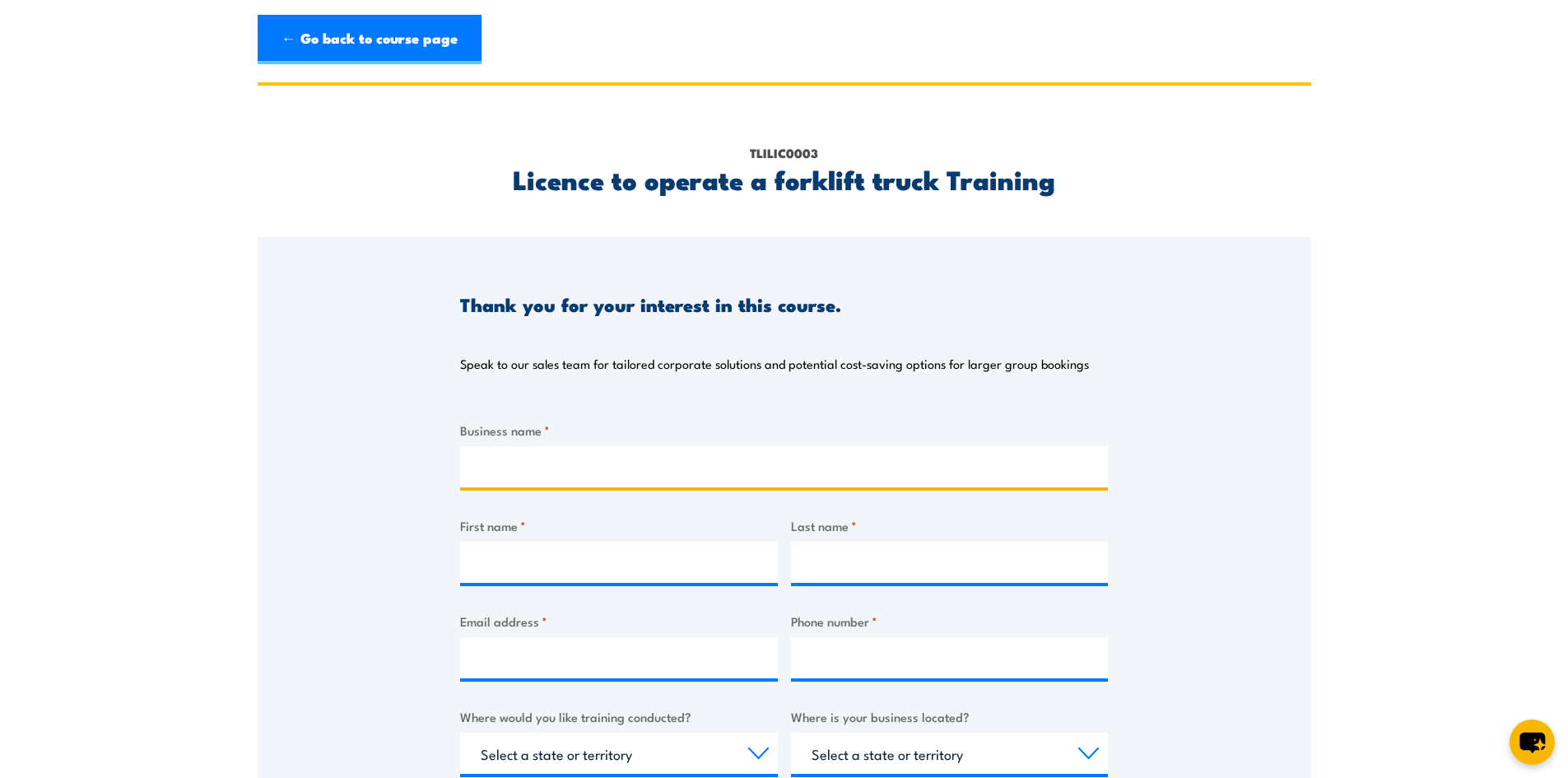
click at [651, 484] on input "Business name *" at bounding box center [784, 467] width 648 height 41
type input "DJ & JL Connelly PTY Ltd ATF Connelly Family Trust"
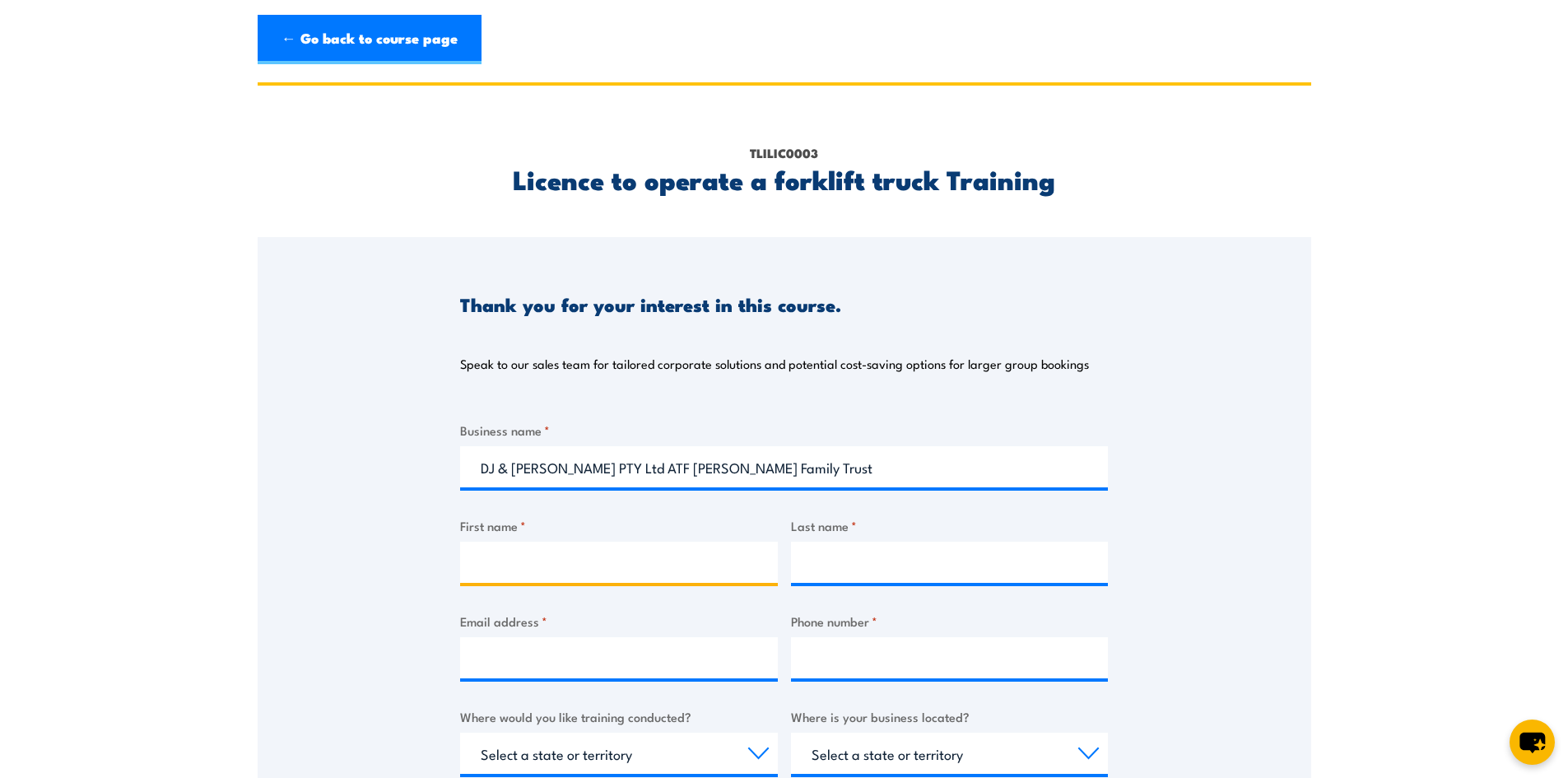
type input "JO"
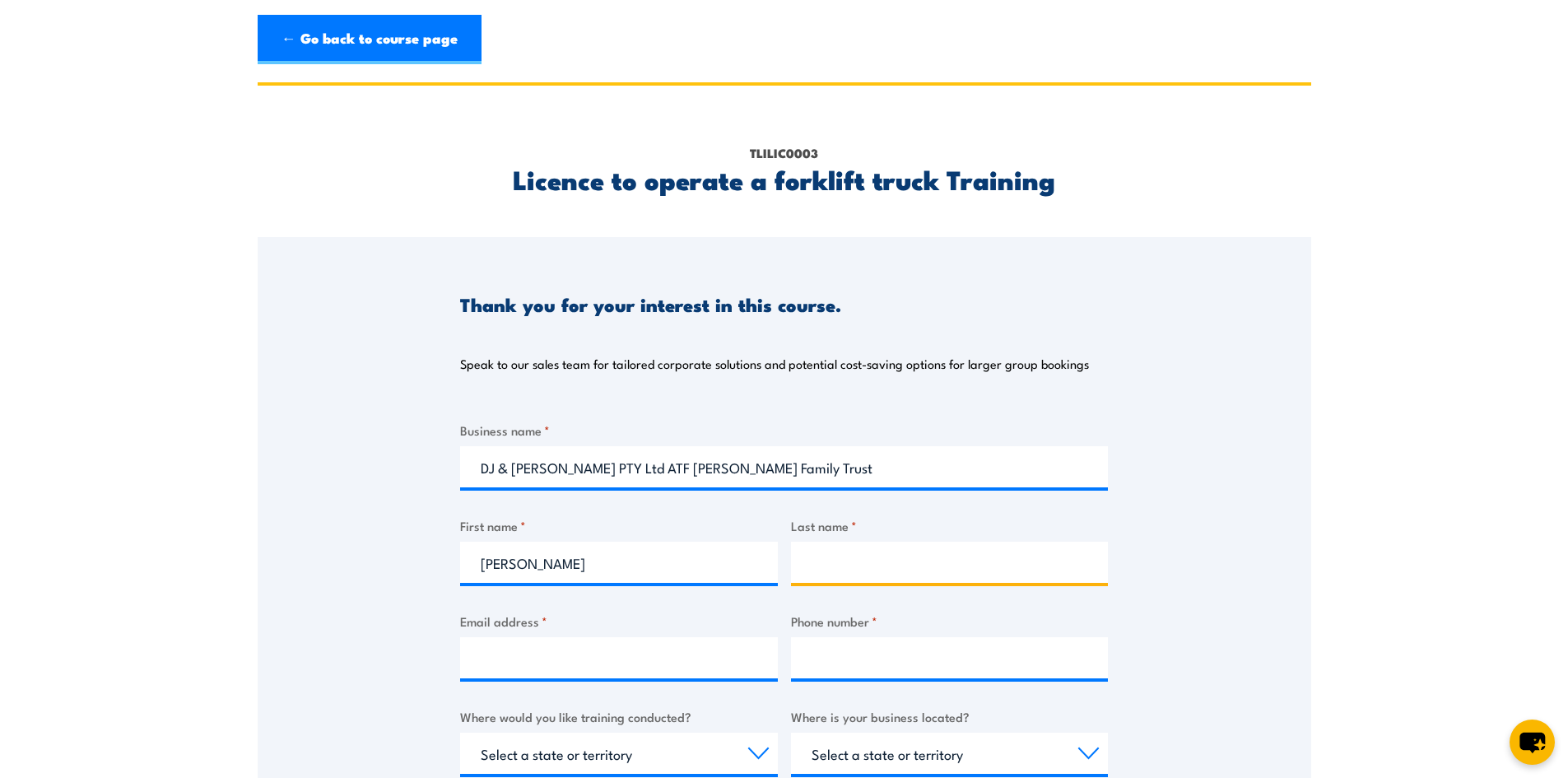
type input "CONNELLY"
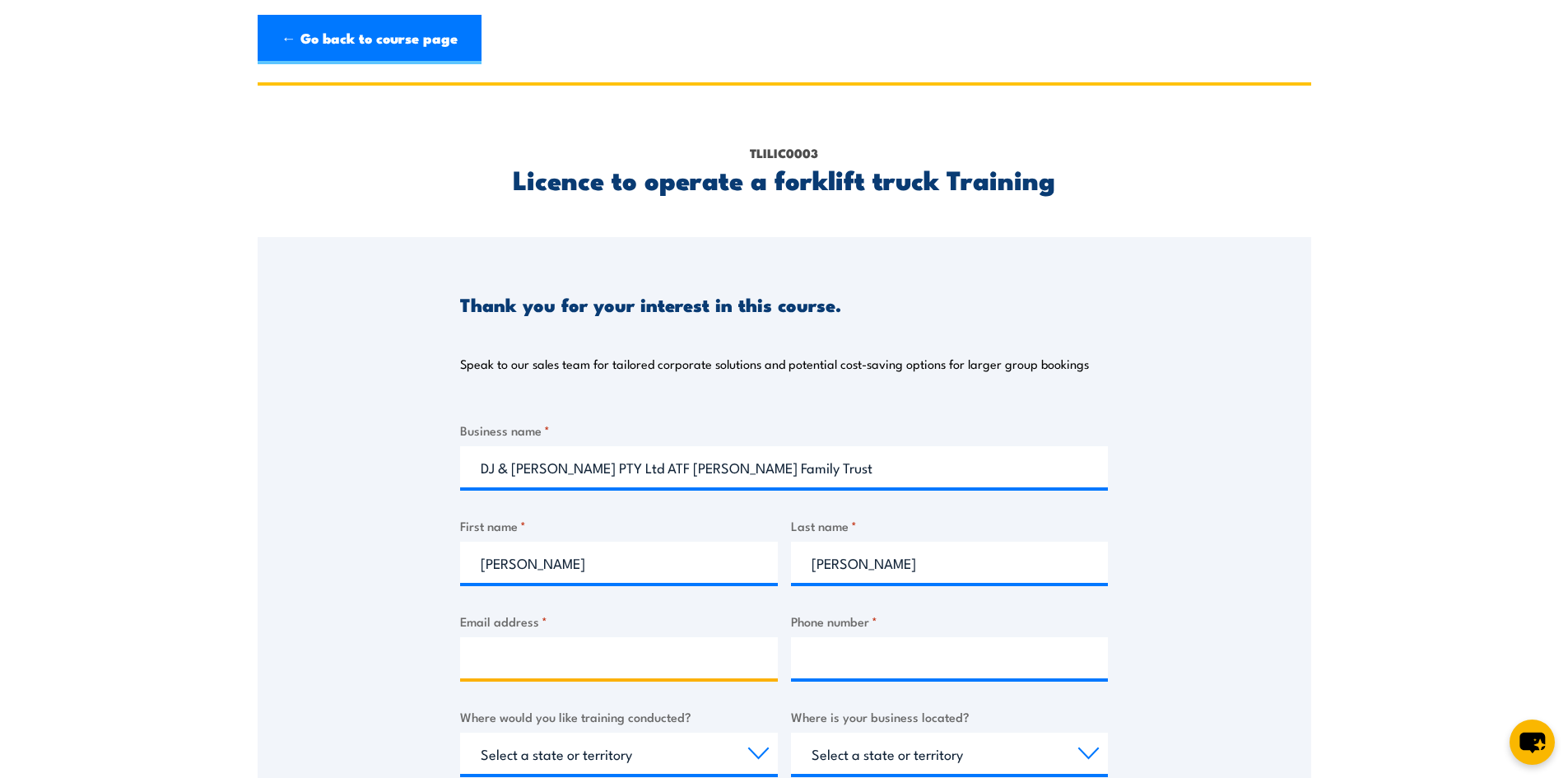
type input "info@redcliffsmotel.com"
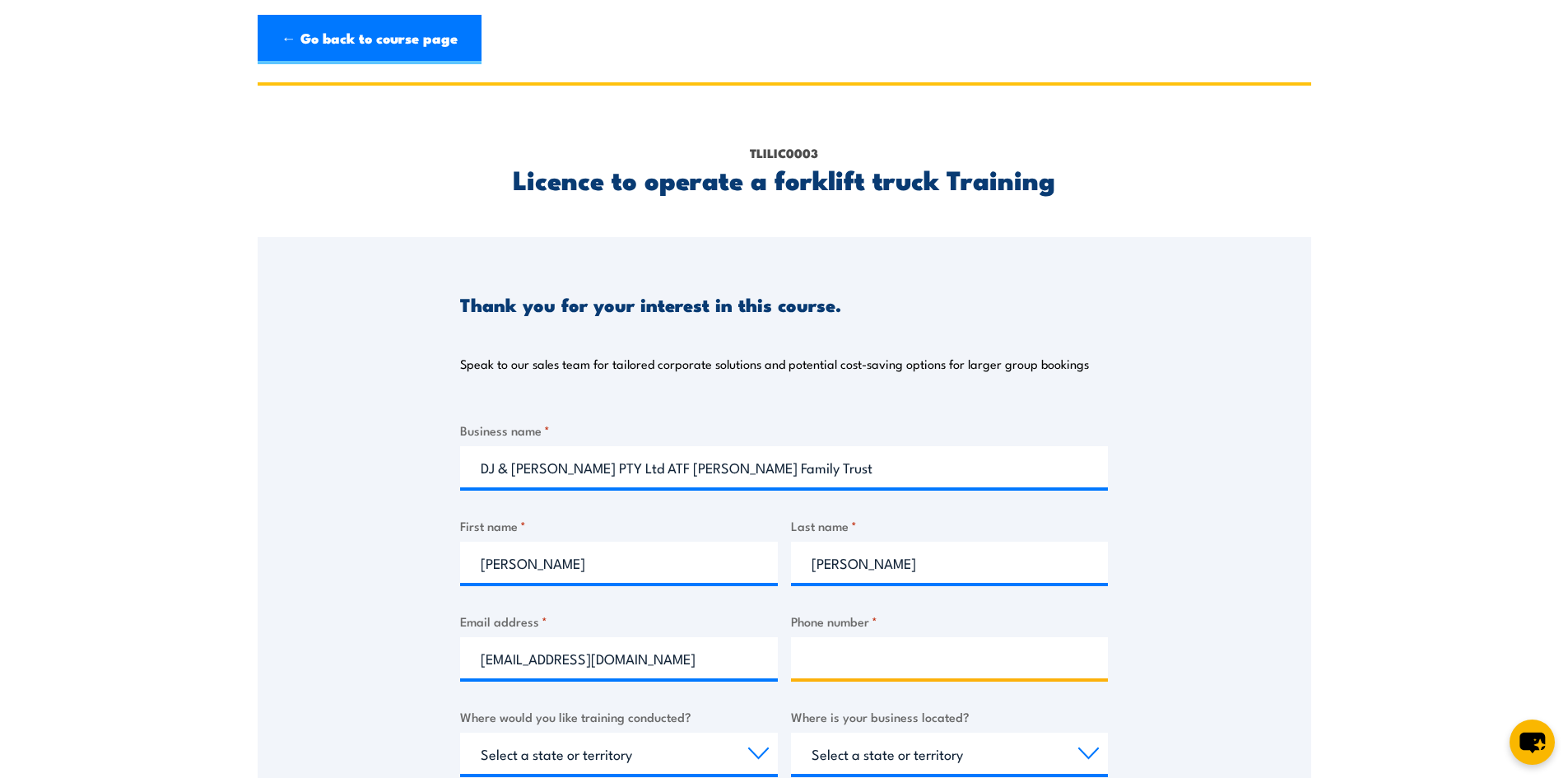
type input "0419593793"
select select "VIC"
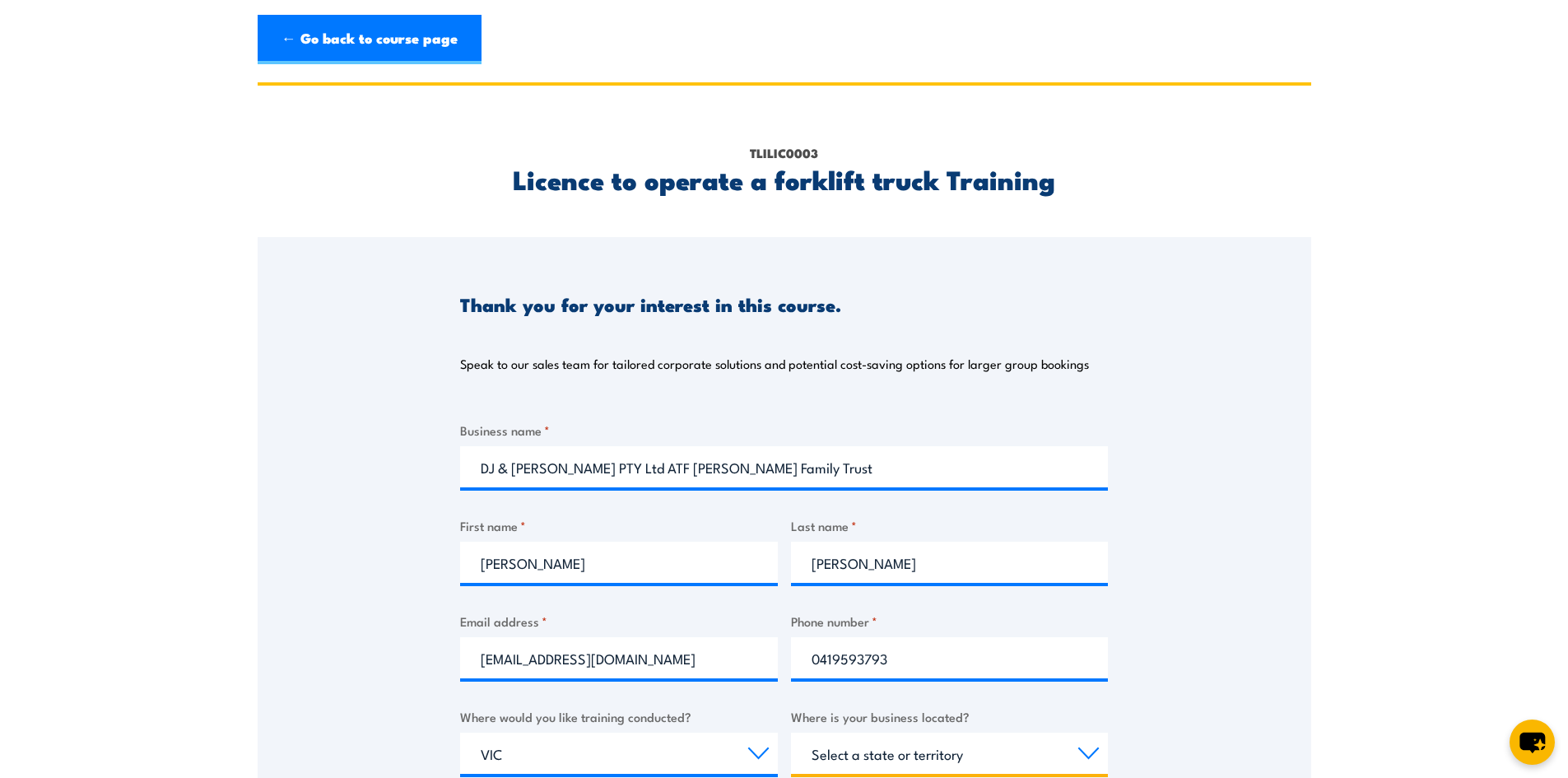
select select "VIC"
drag, startPoint x: 556, startPoint y: 562, endPoint x: 453, endPoint y: 564, distance: 103.0
click at [453, 564] on div "Thank you for your interest in this course. Speak to our sales team for tailore…" at bounding box center [784, 649] width 1054 height 823
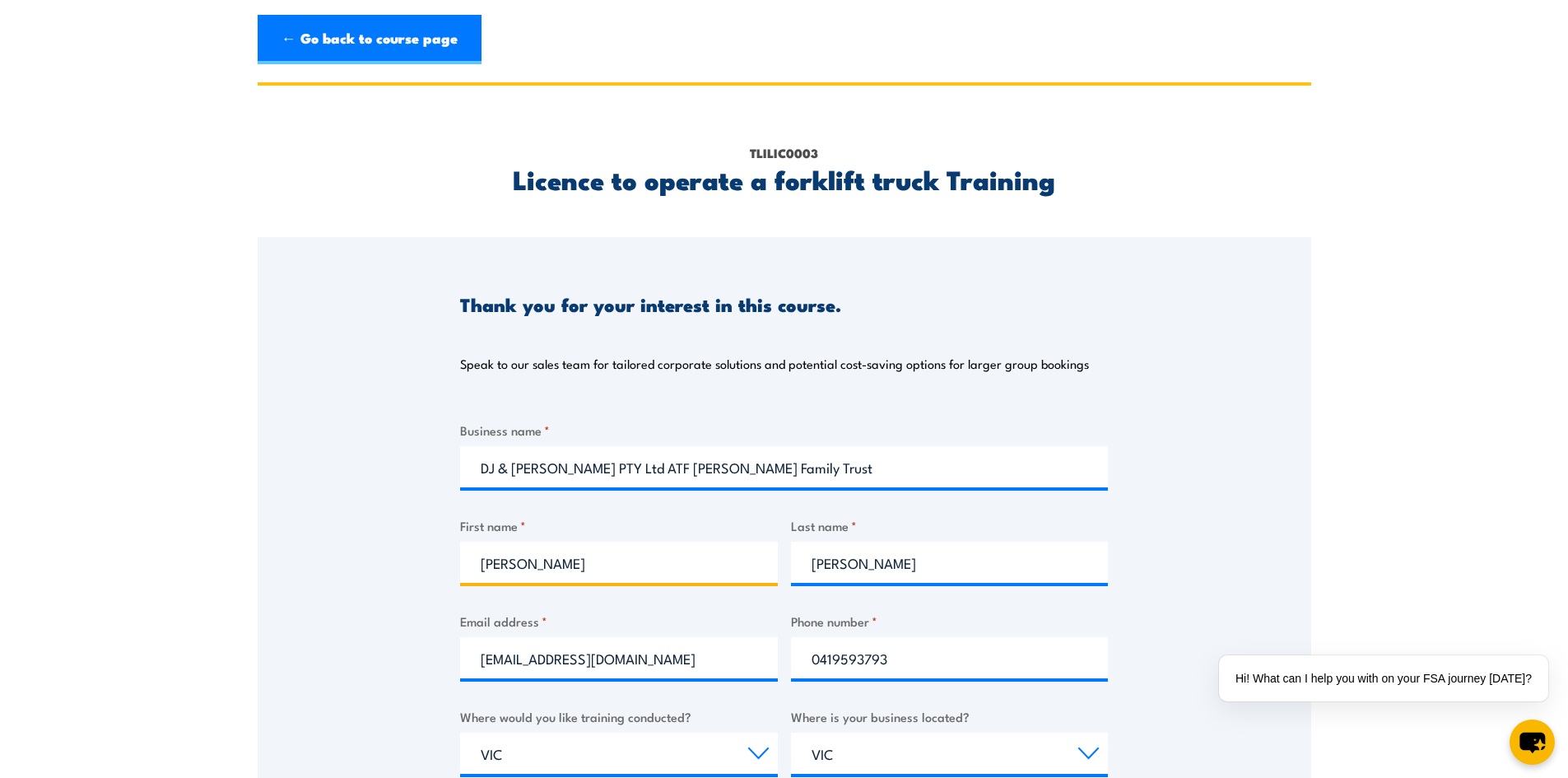
click at [656, 555] on input "JO" at bounding box center [618, 562] width 318 height 41
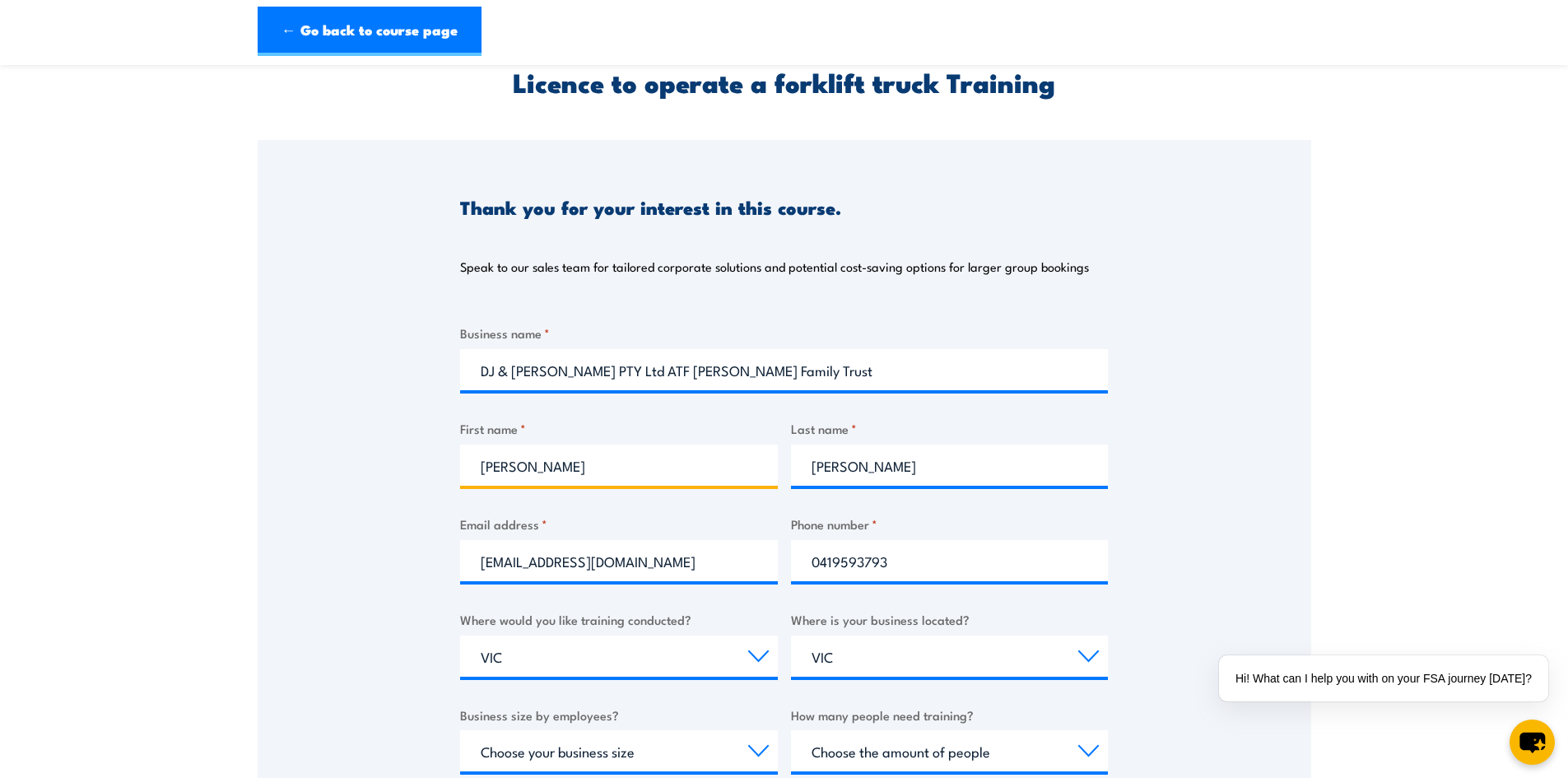
scroll to position [330, 0]
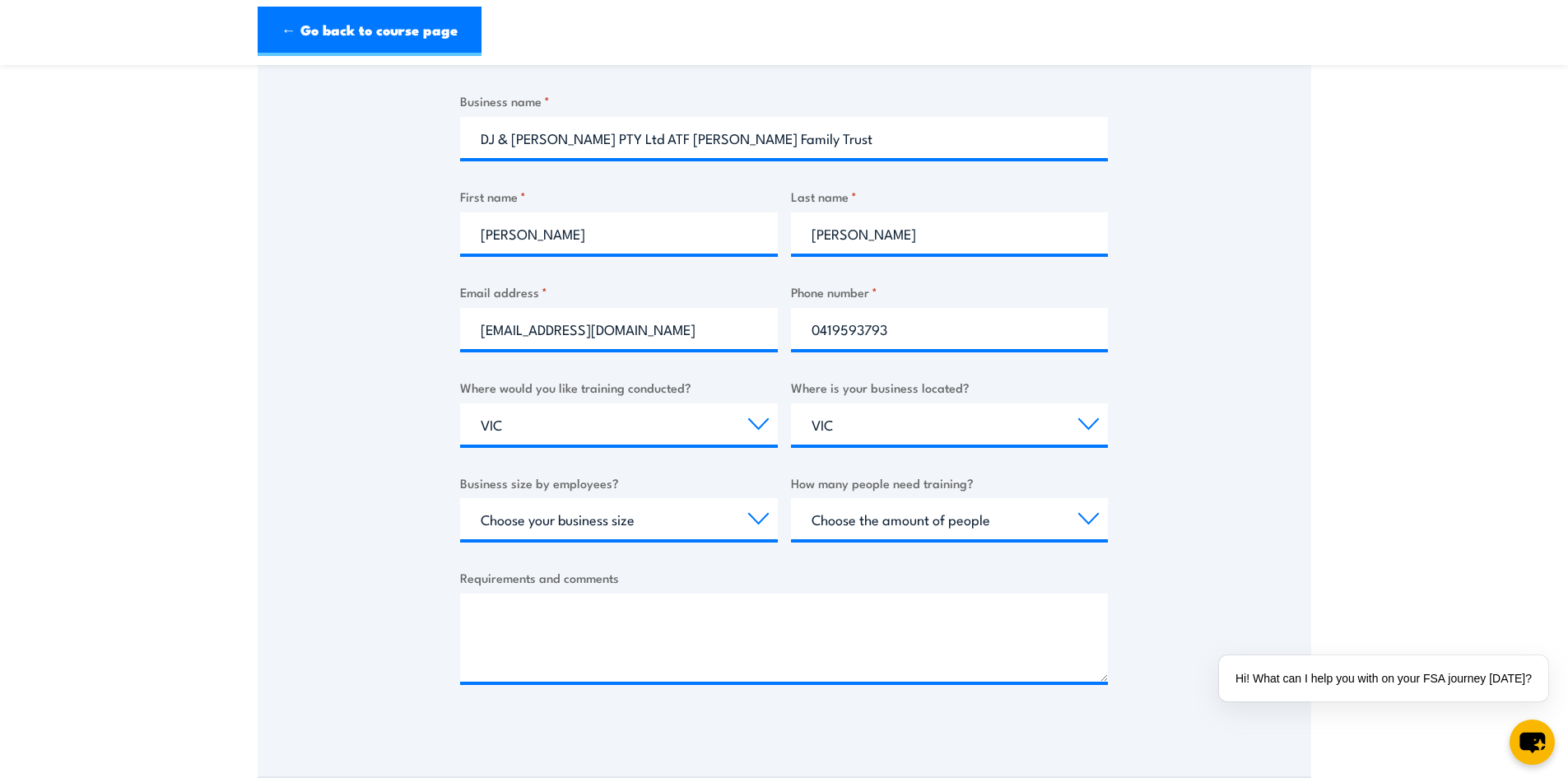
click at [660, 304] on div "Email address * info@redcliffsmotel.com" at bounding box center [618, 316] width 318 height 67
drag, startPoint x: 665, startPoint y: 327, endPoint x: 305, endPoint y: 336, distance: 360.1
click at [305, 336] on div "Thank you for your interest in this course. Speak to our sales team for tailore…" at bounding box center [784, 319] width 1054 height 823
type input "djconnelly8@gmail.com"
drag, startPoint x: 594, startPoint y: 421, endPoint x: 411, endPoint y: 423, distance: 183.0
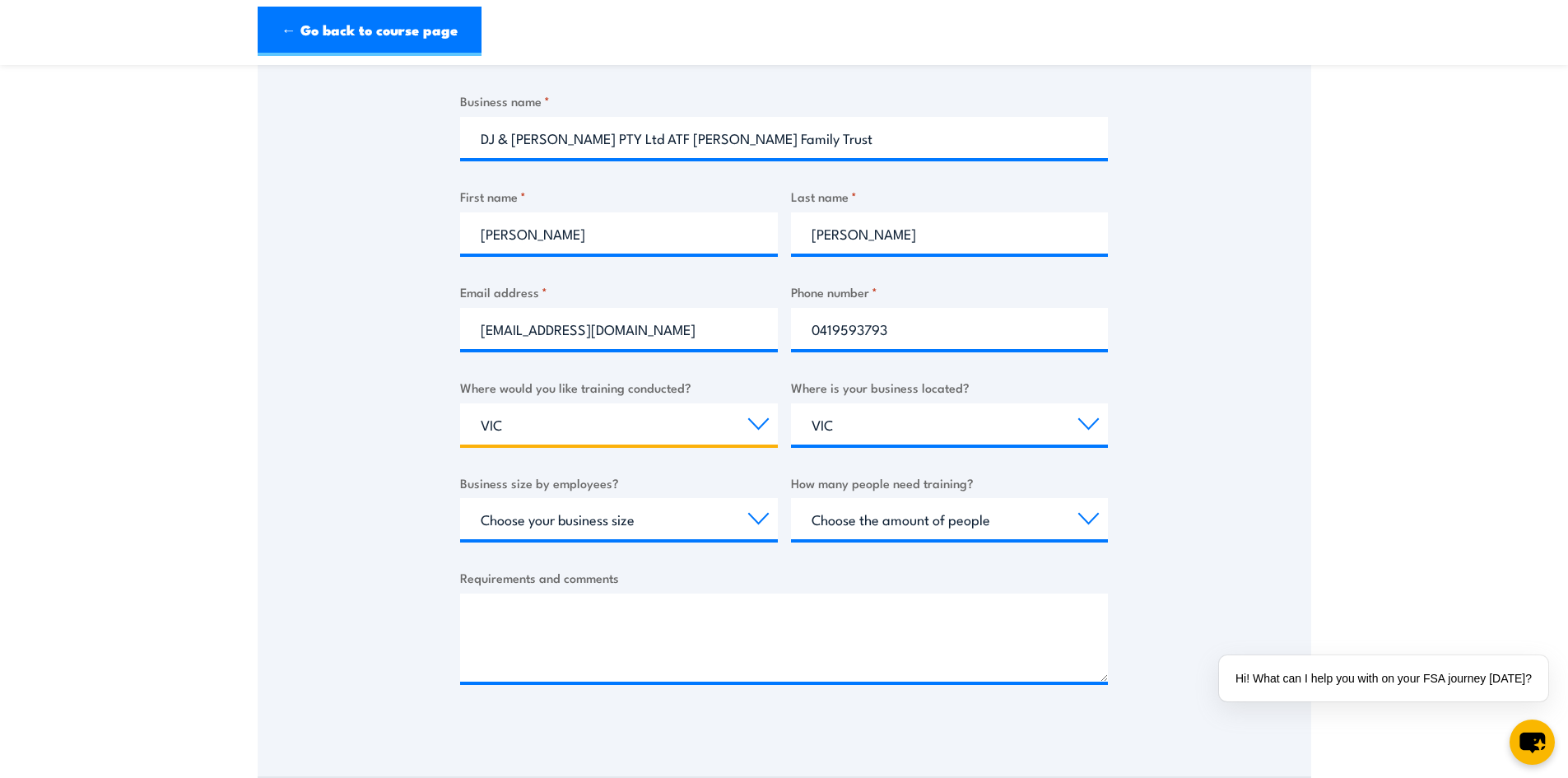
click at [411, 423] on div "Thank you for your interest in this course. Speak to our sales team for tailore…" at bounding box center [784, 319] width 1054 height 823
select select "NT"
click at [460, 404] on select "Select a state or territory Nationally - multiple locations QLD NSW VIC SA ACT …" at bounding box center [618, 424] width 318 height 41
click at [912, 426] on select "Select a state or territory QLD NSW VIC SA ACT WA TAS NT" at bounding box center [950, 424] width 318 height 41
click at [1235, 367] on div "Thank you for your interest in this course. Speak to our sales team for tailore…" at bounding box center [784, 319] width 1054 height 823
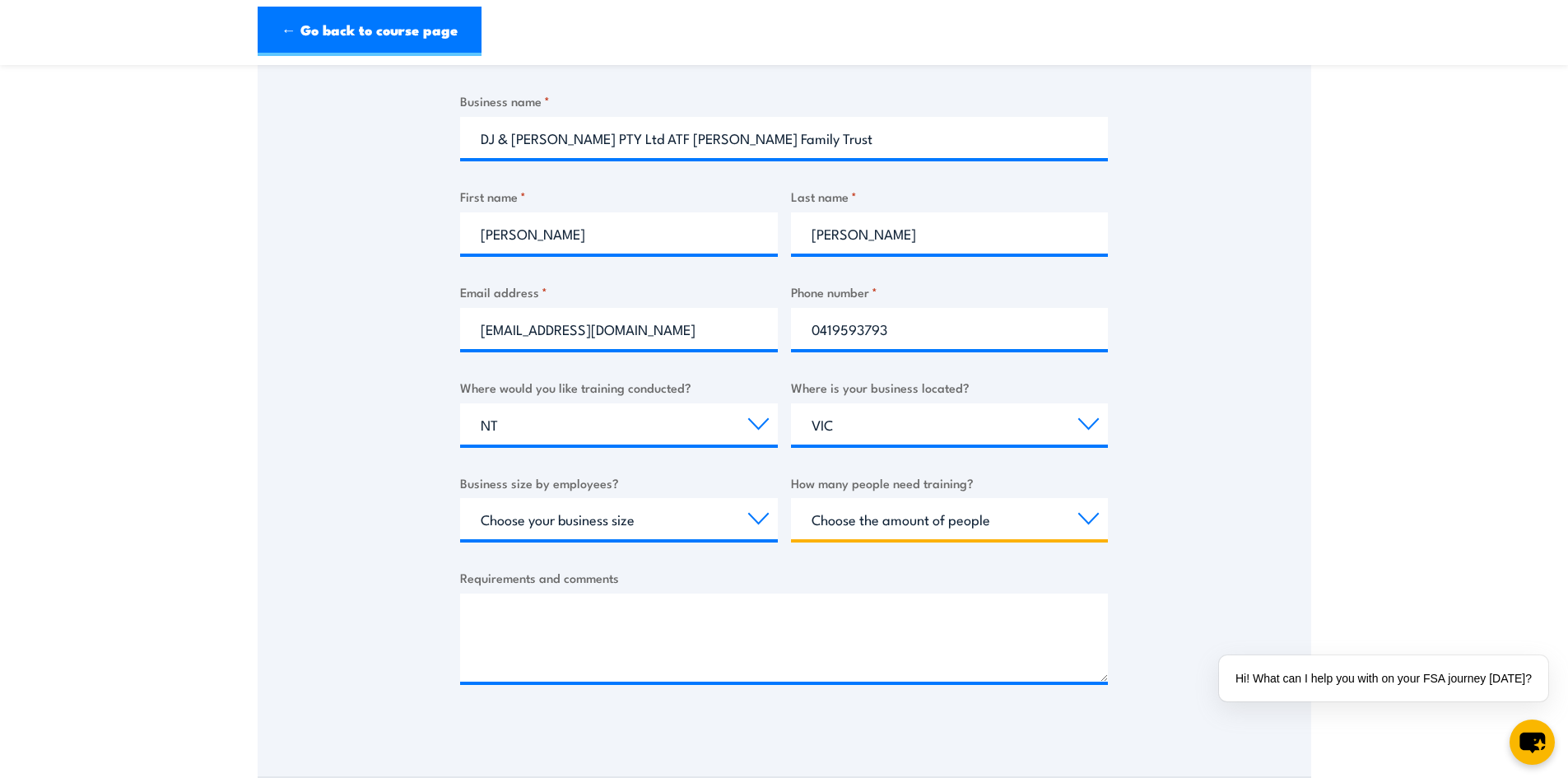
click at [1061, 531] on select "Choose the amount of people 1 to 4 5 to 19 20+" at bounding box center [950, 518] width 318 height 41
select select "1 to 4"
click at [791, 498] on select "Choose the amount of people 1 to 4 5 to 19 20+" at bounding box center [950, 518] width 318 height 41
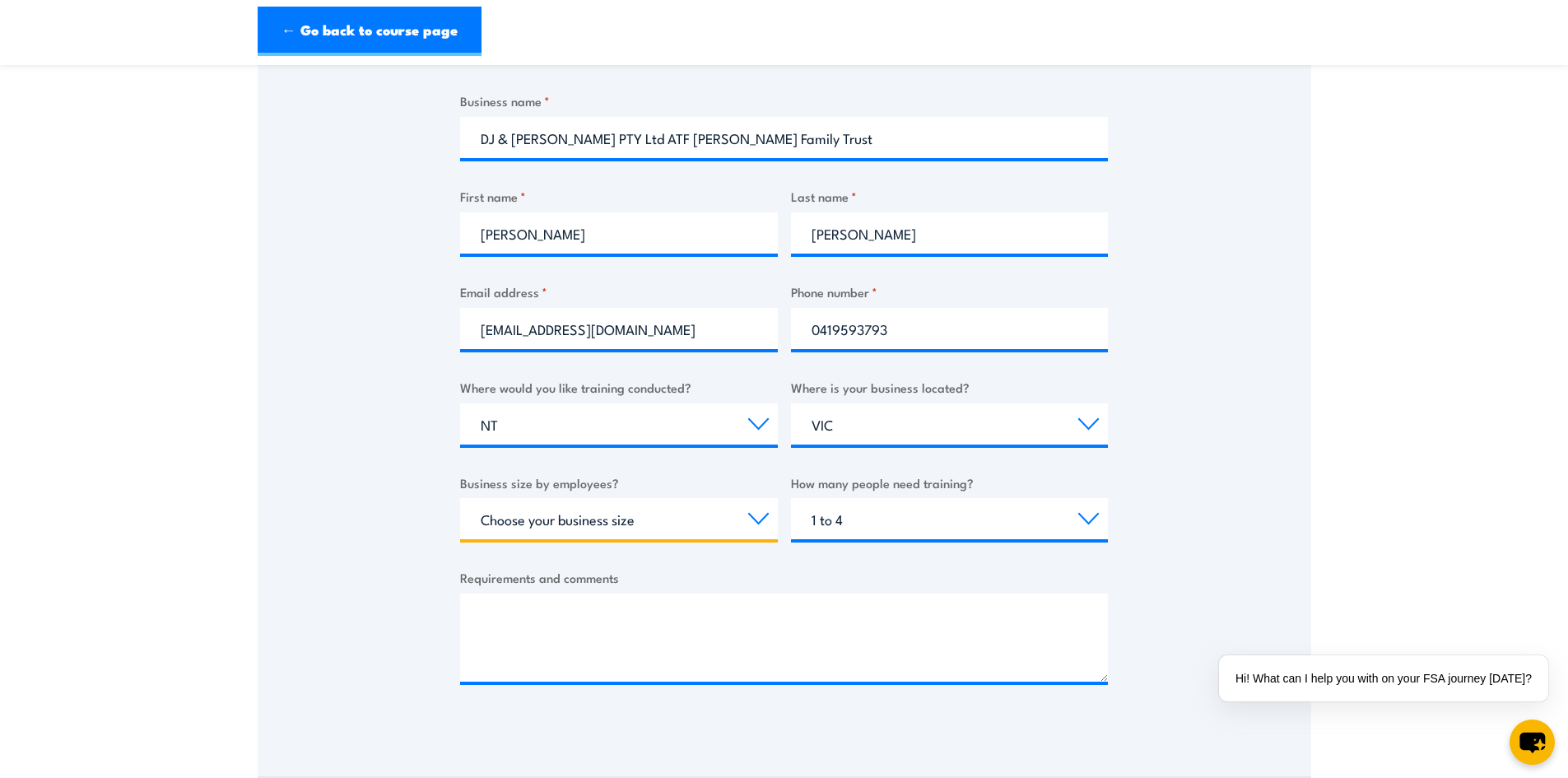
click at [580, 520] on select "Choose your business size 1 to 19 20 to 199 200+" at bounding box center [618, 518] width 318 height 41
select select "1 to 19"
click at [460, 498] on select "Choose your business size 1 to 19 20 to 199 200+" at bounding box center [618, 518] width 318 height 41
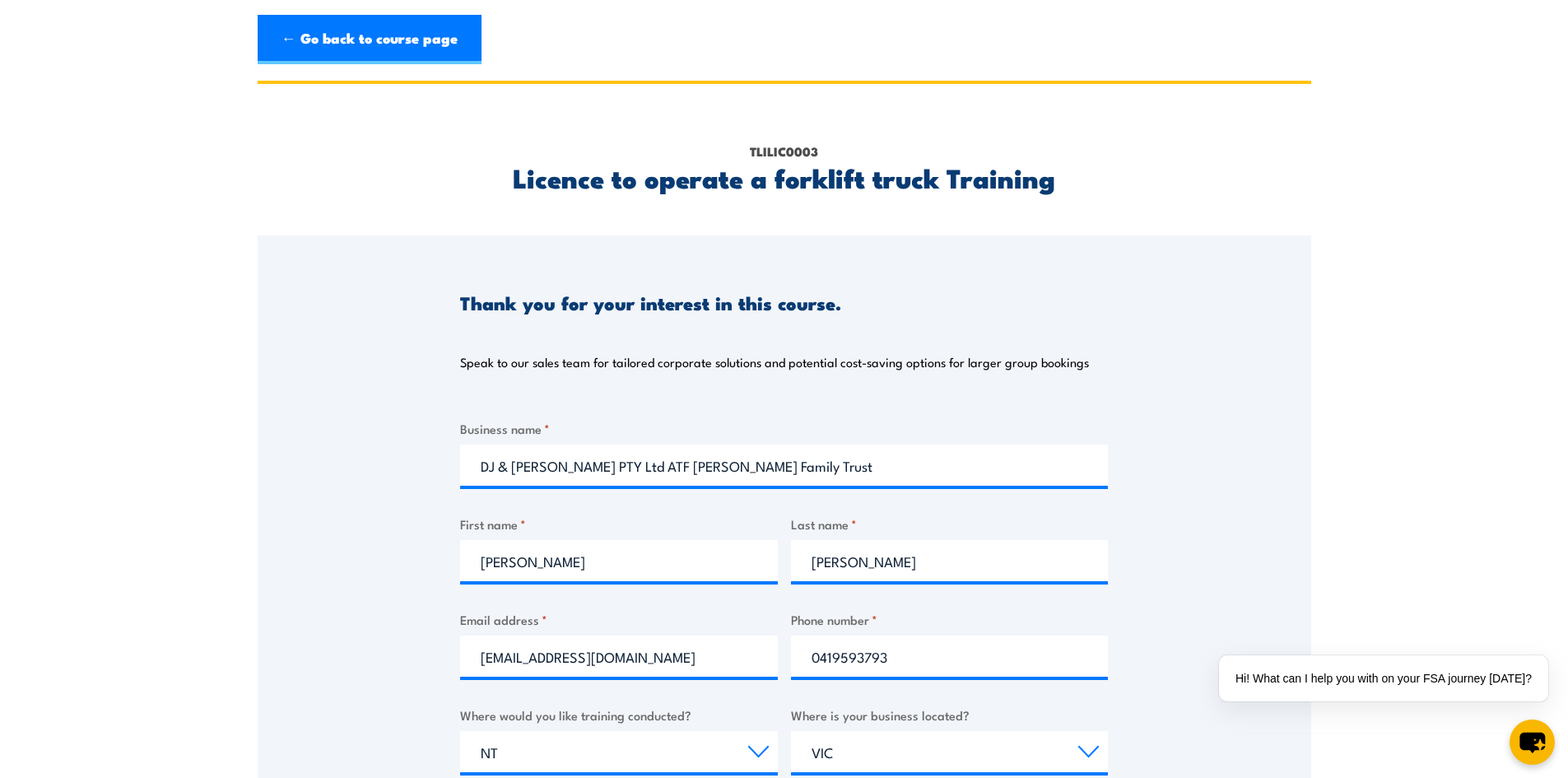
scroll to position [0, 0]
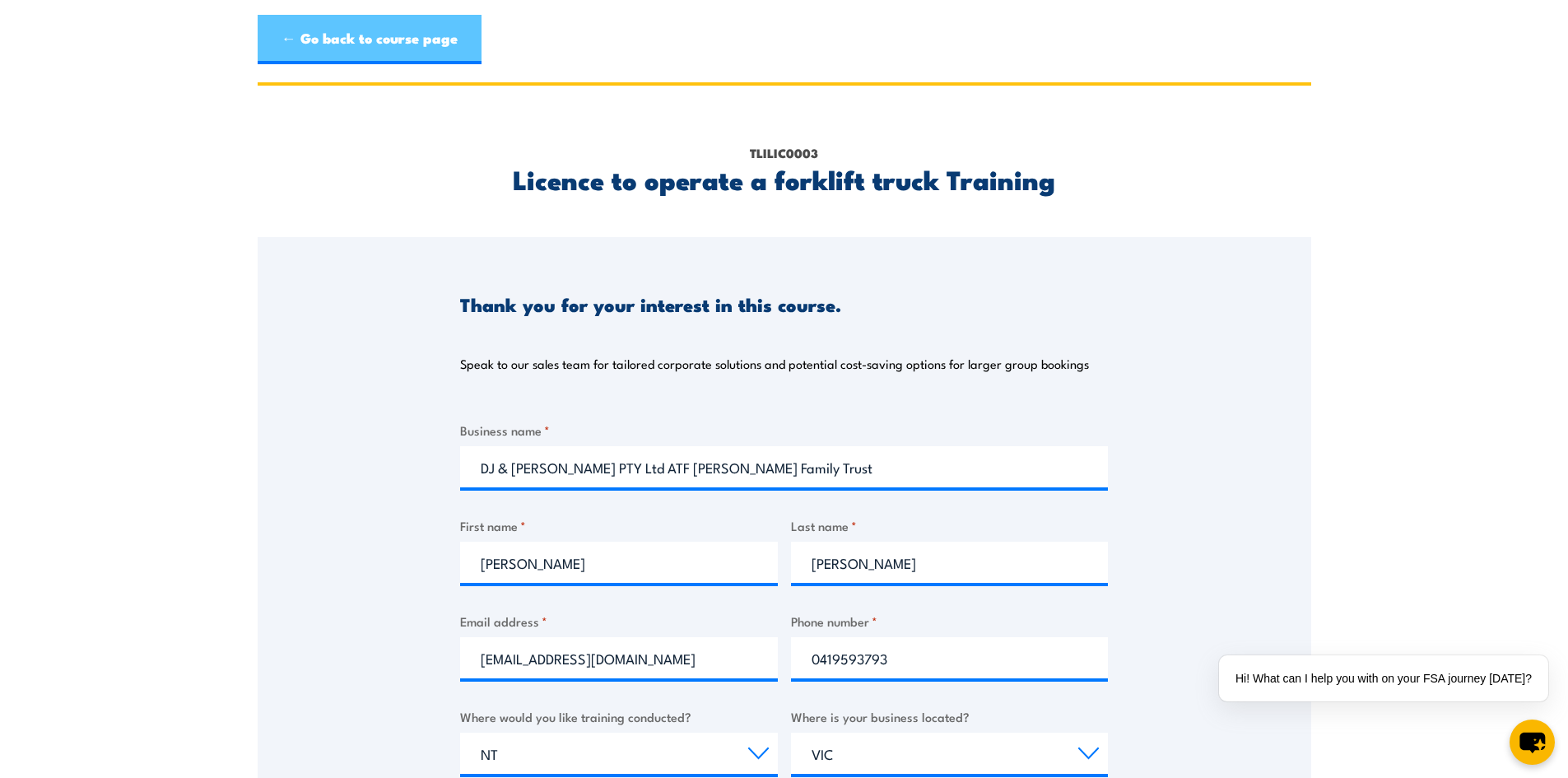
click at [310, 30] on link "← Go back to course page" at bounding box center [369, 39] width 224 height 50
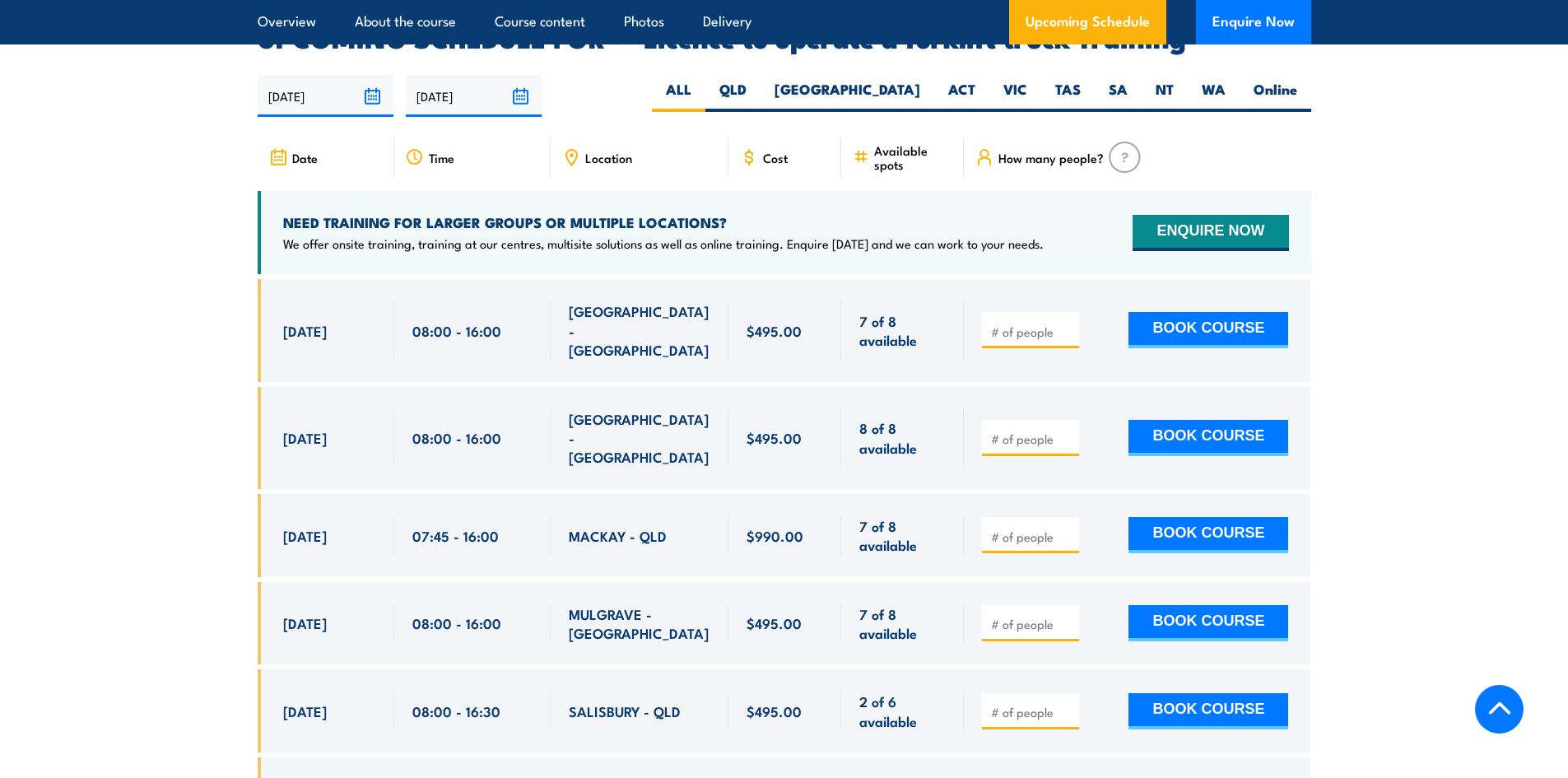
scroll to position [2858, 0]
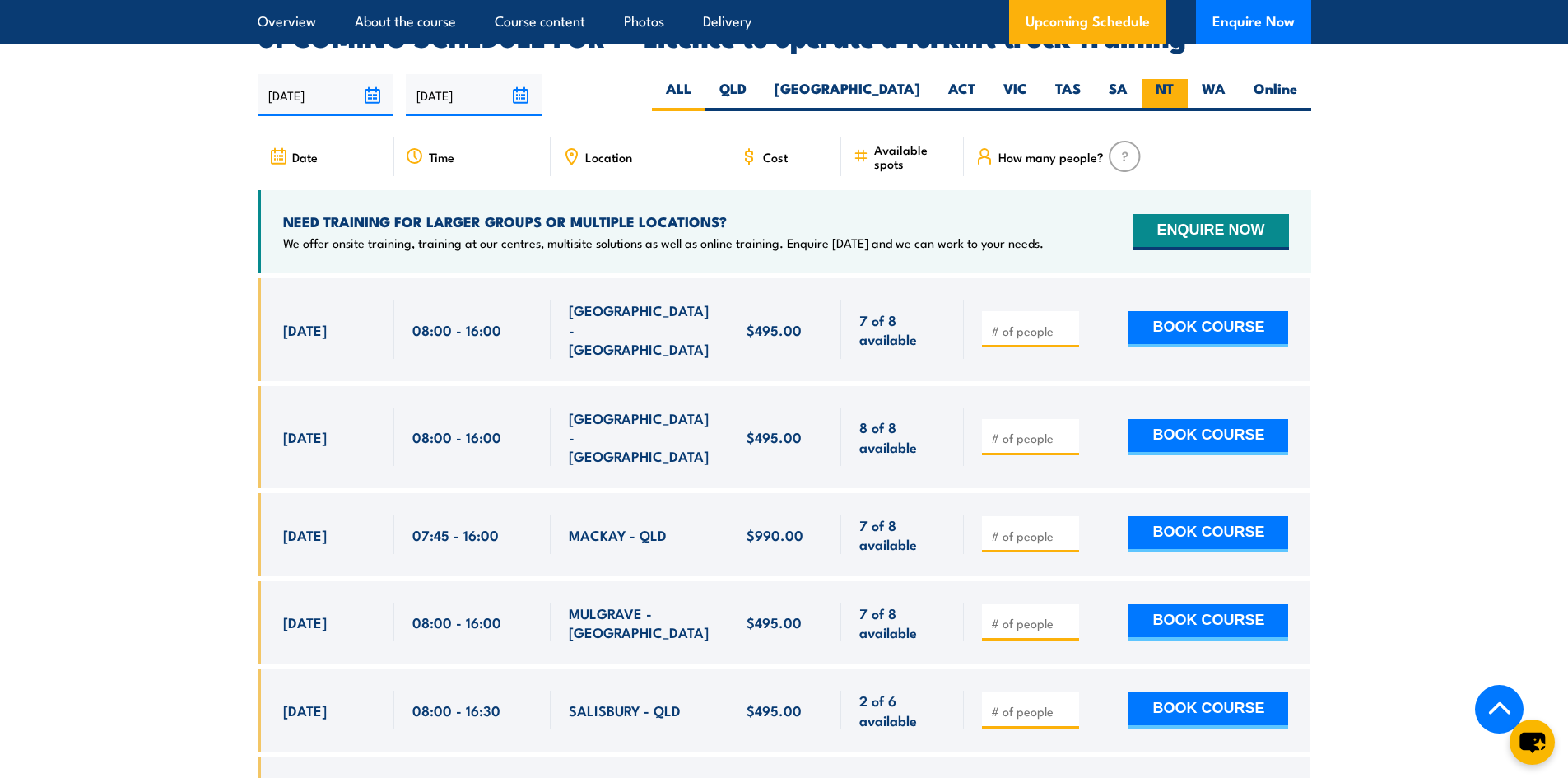
click at [1165, 79] on label "NT" at bounding box center [1165, 94] width 46 height 32
click at [1174, 79] on input "NT" at bounding box center [1179, 84] width 11 height 11
radio input "true"
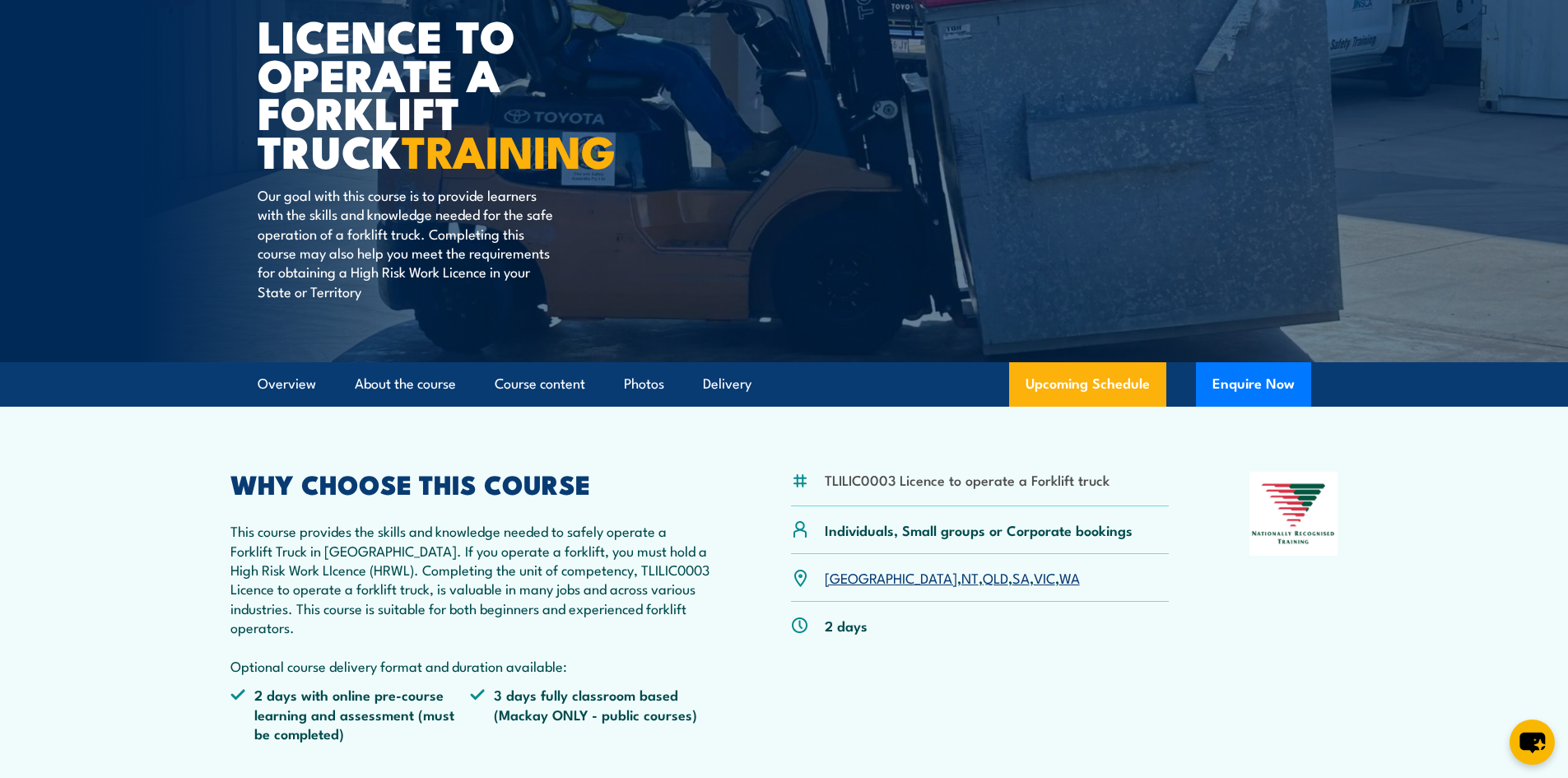
scroll to position [203, 0]
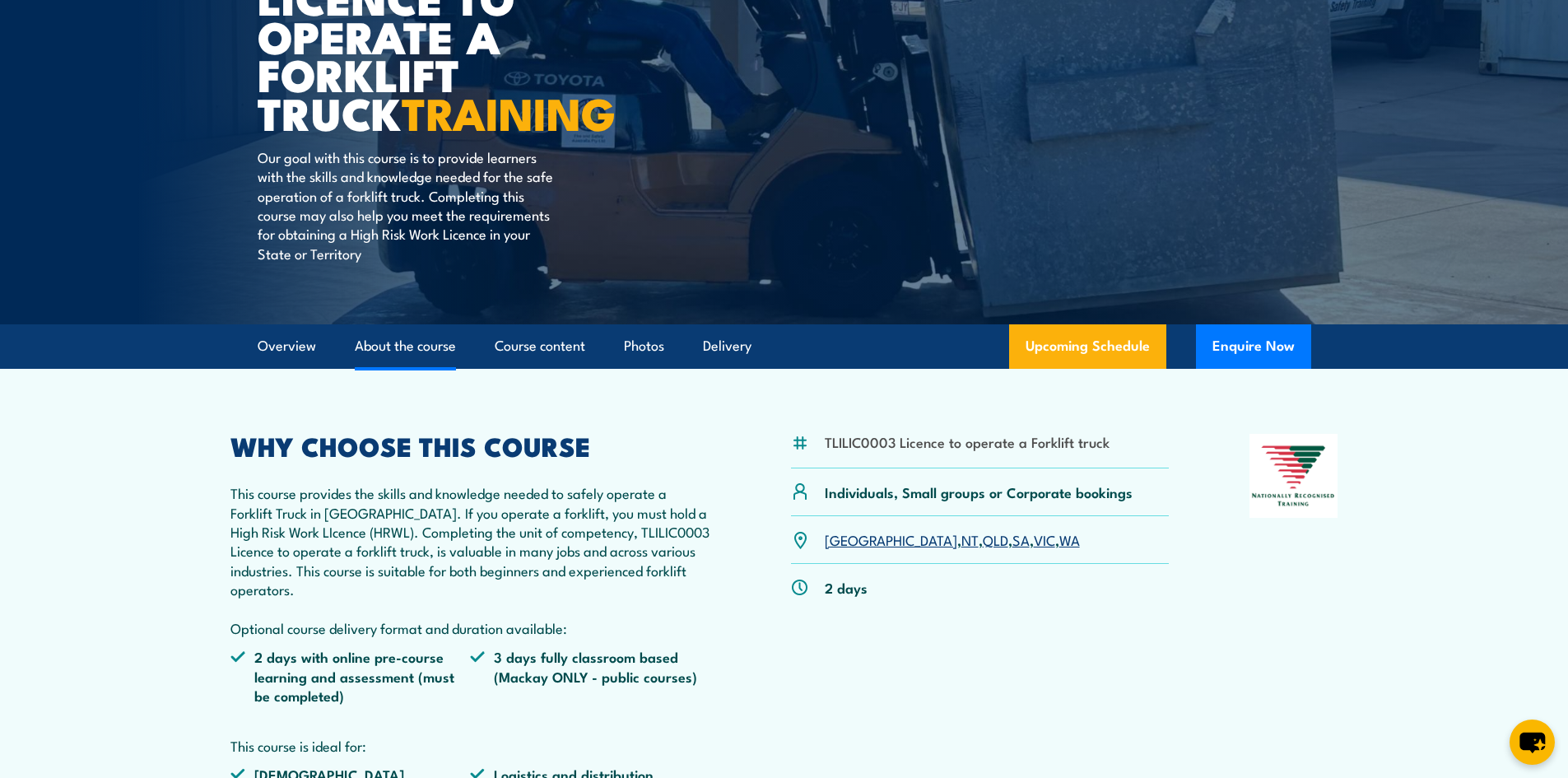
click at [374, 349] on link "About the course" at bounding box center [405, 346] width 101 height 44
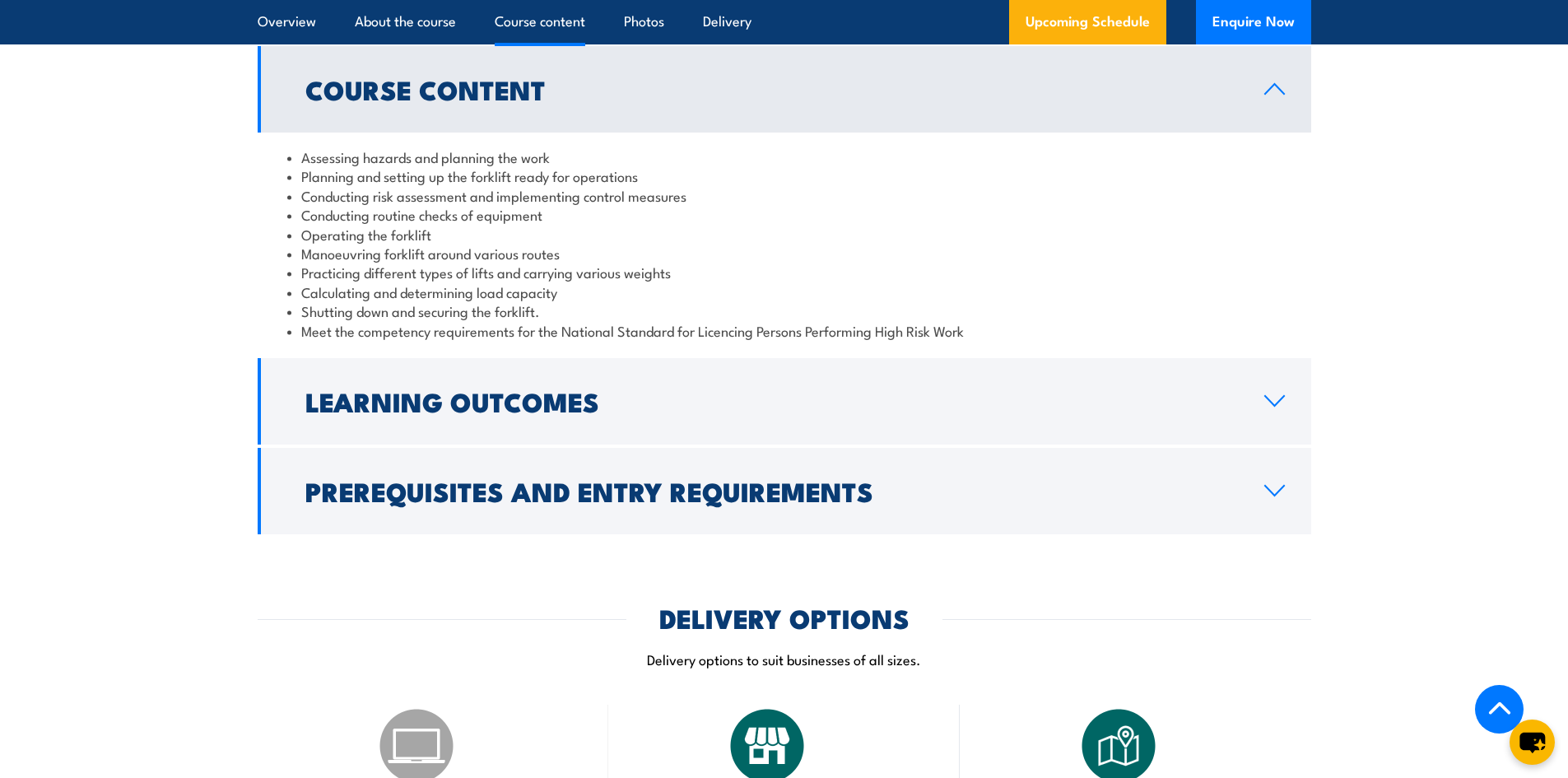
scroll to position [1534, 0]
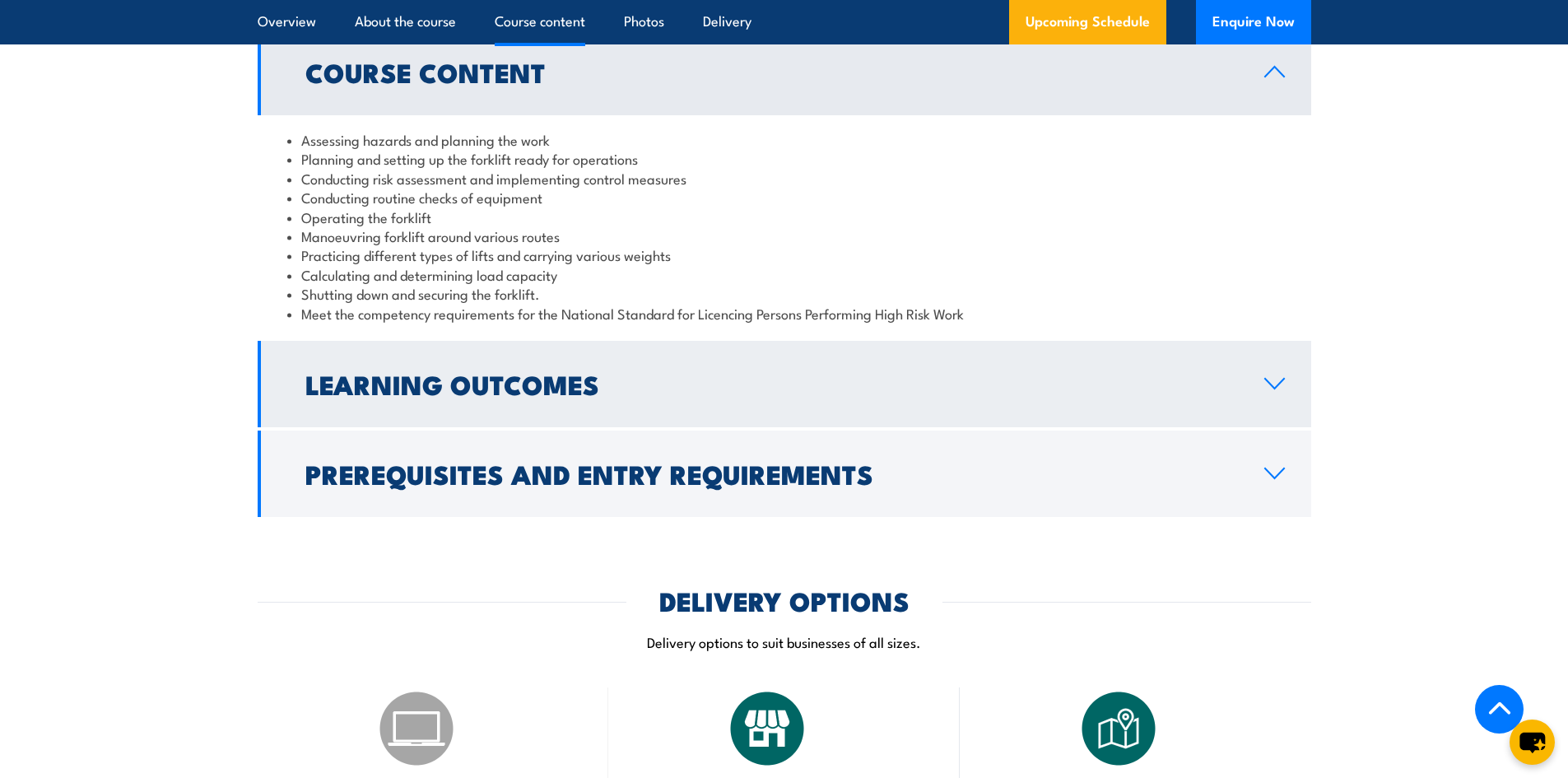
click at [613, 369] on link "Learning Outcomes" at bounding box center [784, 384] width 1054 height 87
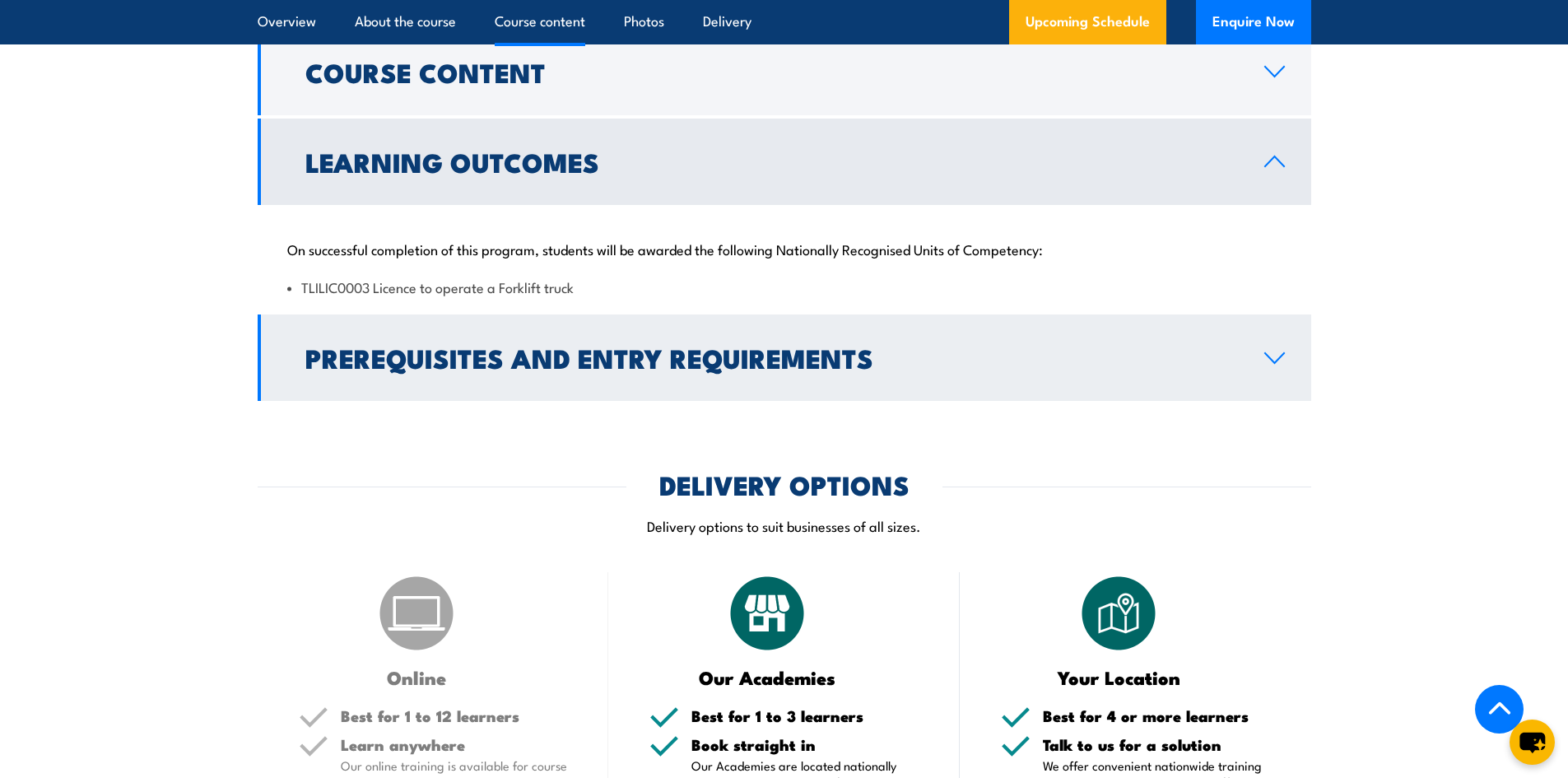
click at [610, 358] on h2 "Prerequisites and Entry Requirements" at bounding box center [772, 358] width 933 height 23
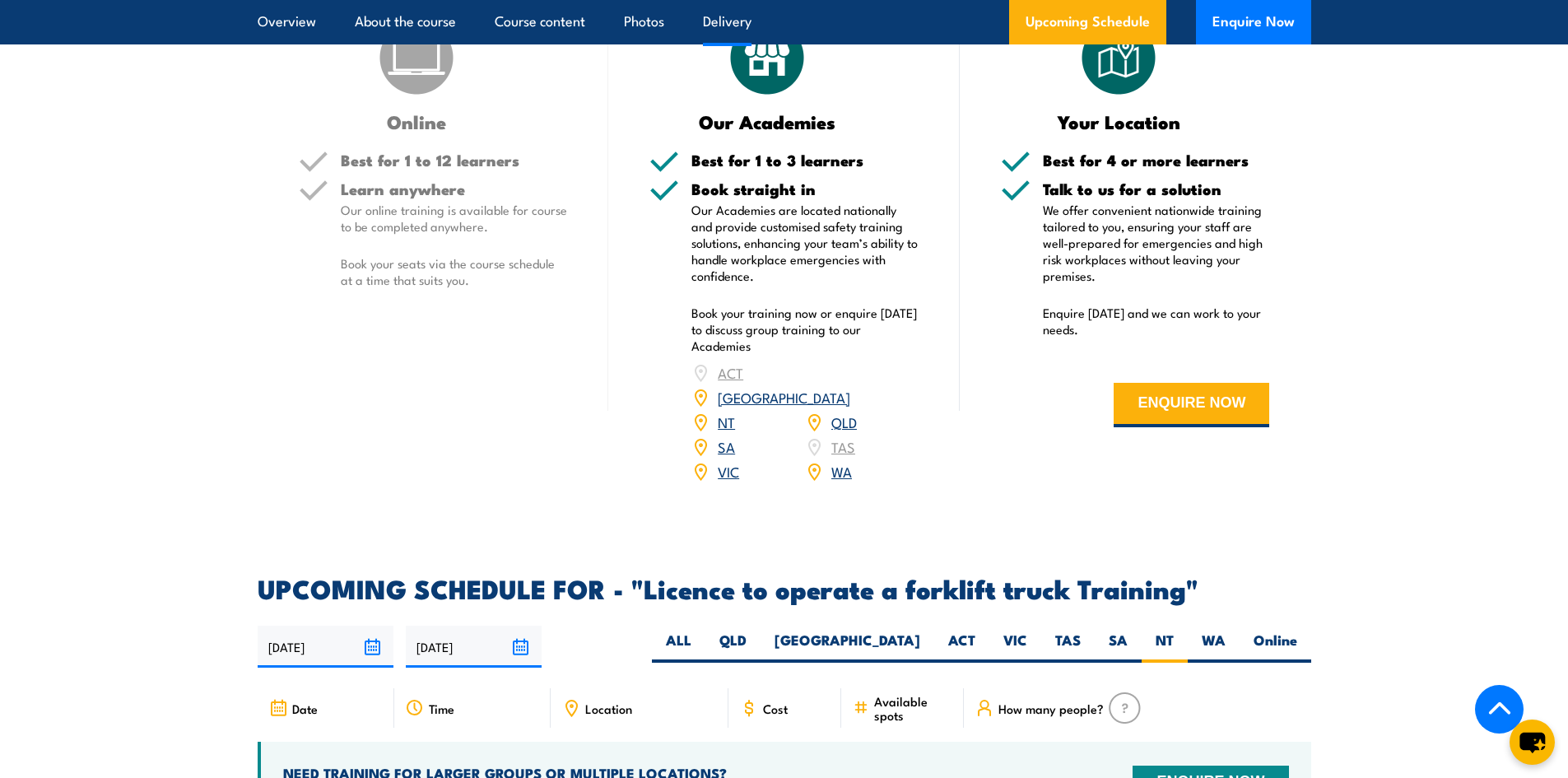
scroll to position [2440, 0]
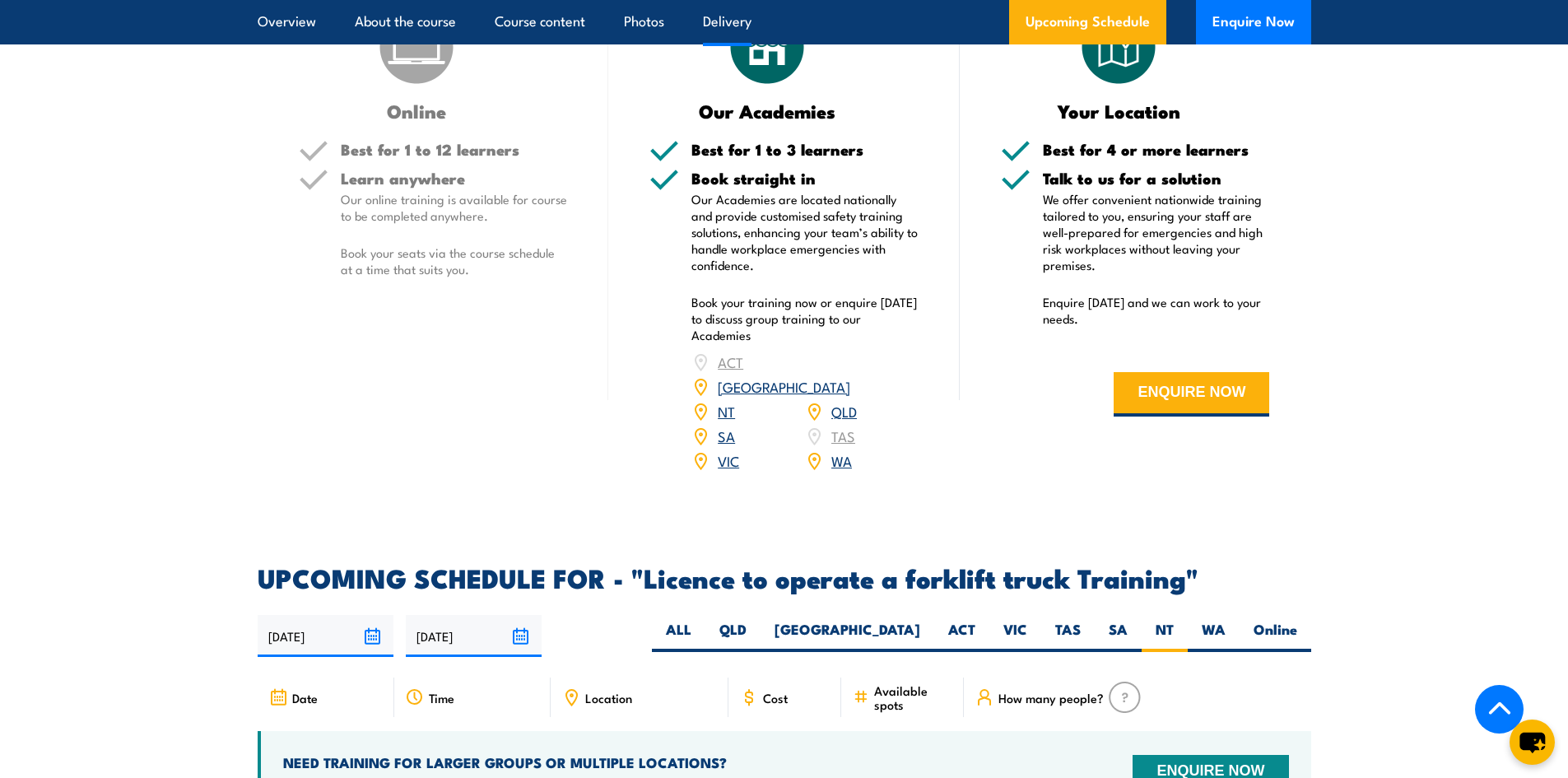
click at [733, 401] on link "NT" at bounding box center [727, 410] width 17 height 19
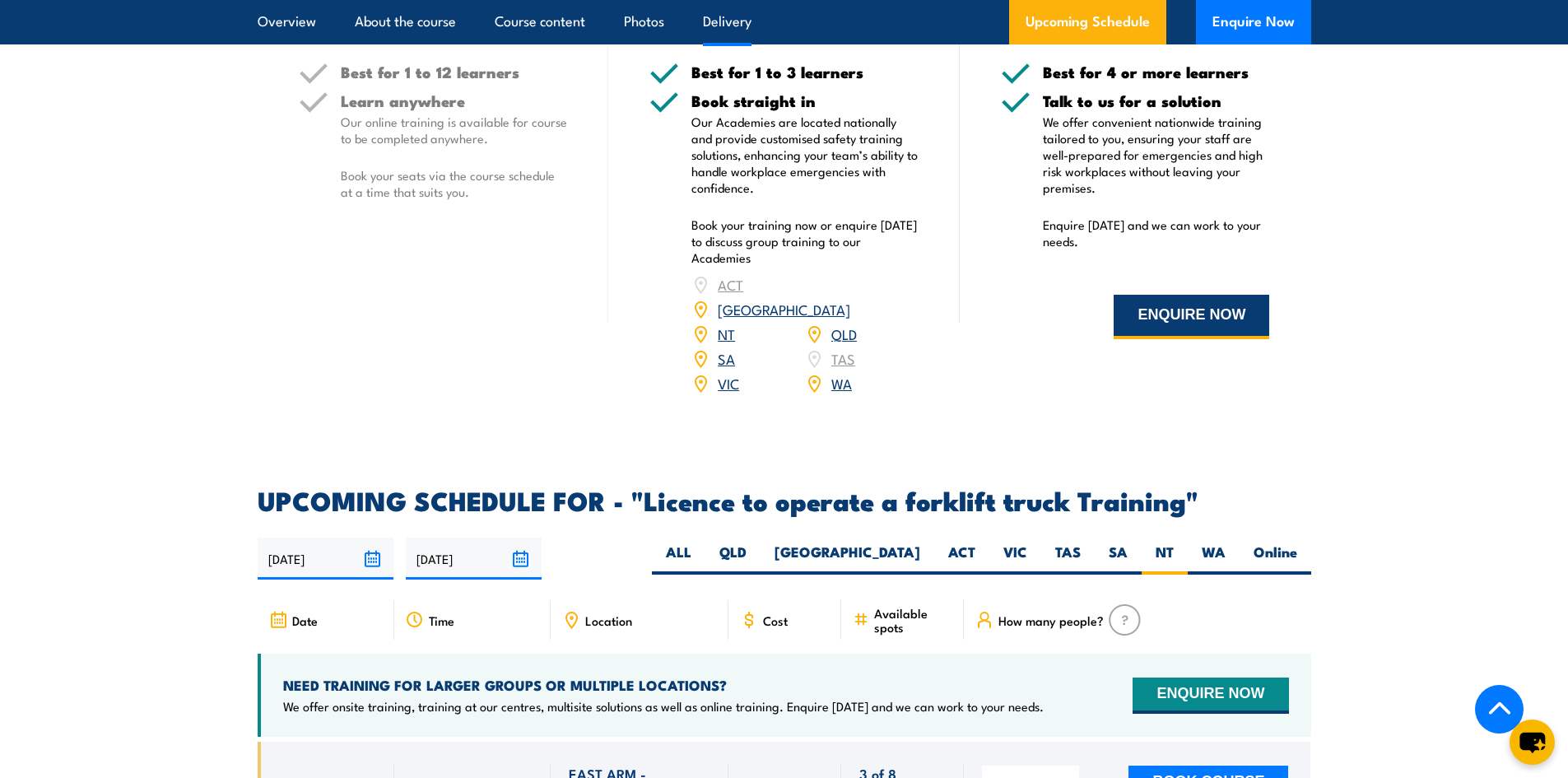
scroll to position [2345, 0]
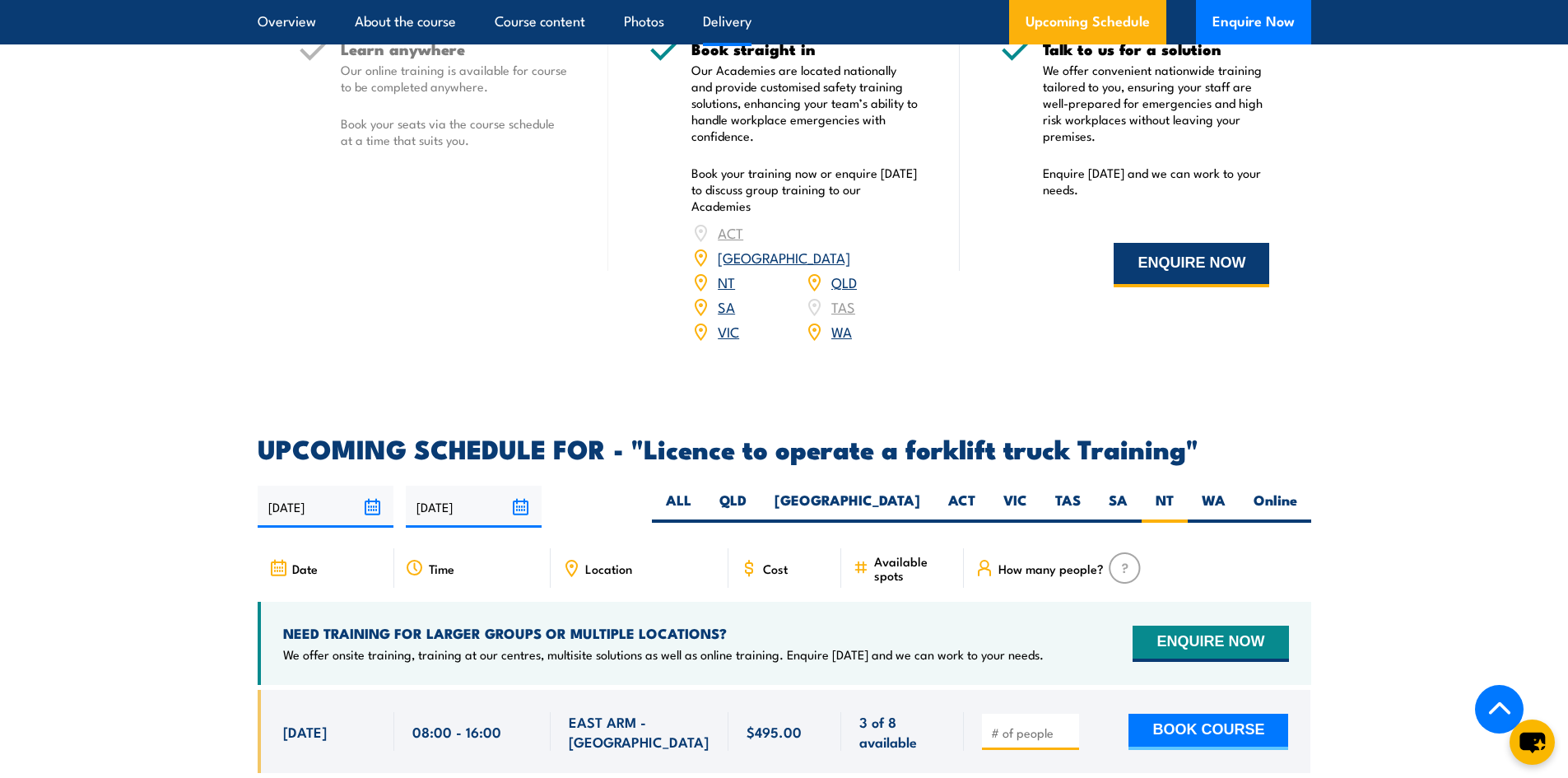
click at [1144, 256] on button "ENQUIRE NOW" at bounding box center [1192, 265] width 156 height 45
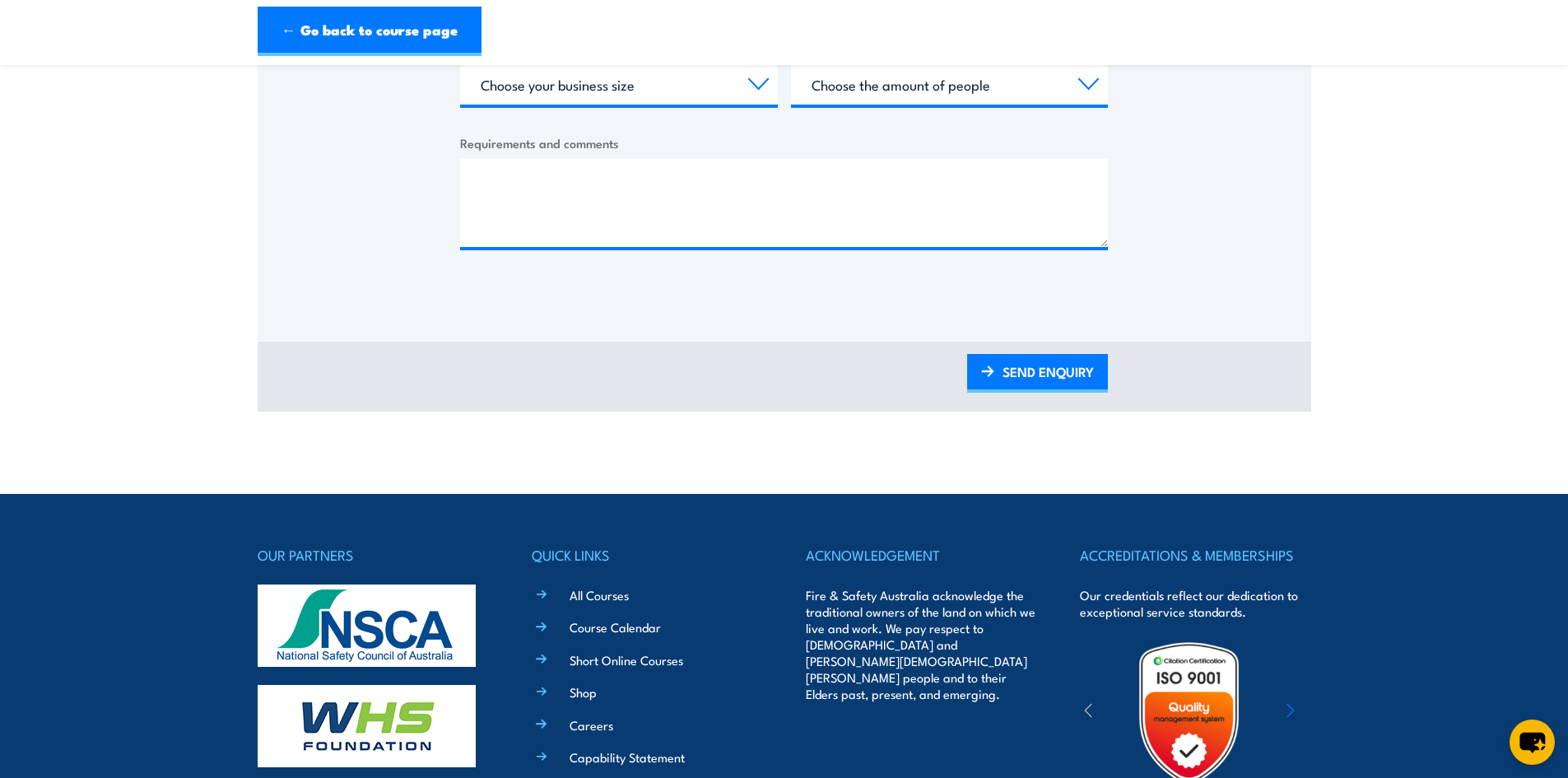
scroll to position [1015, 0]
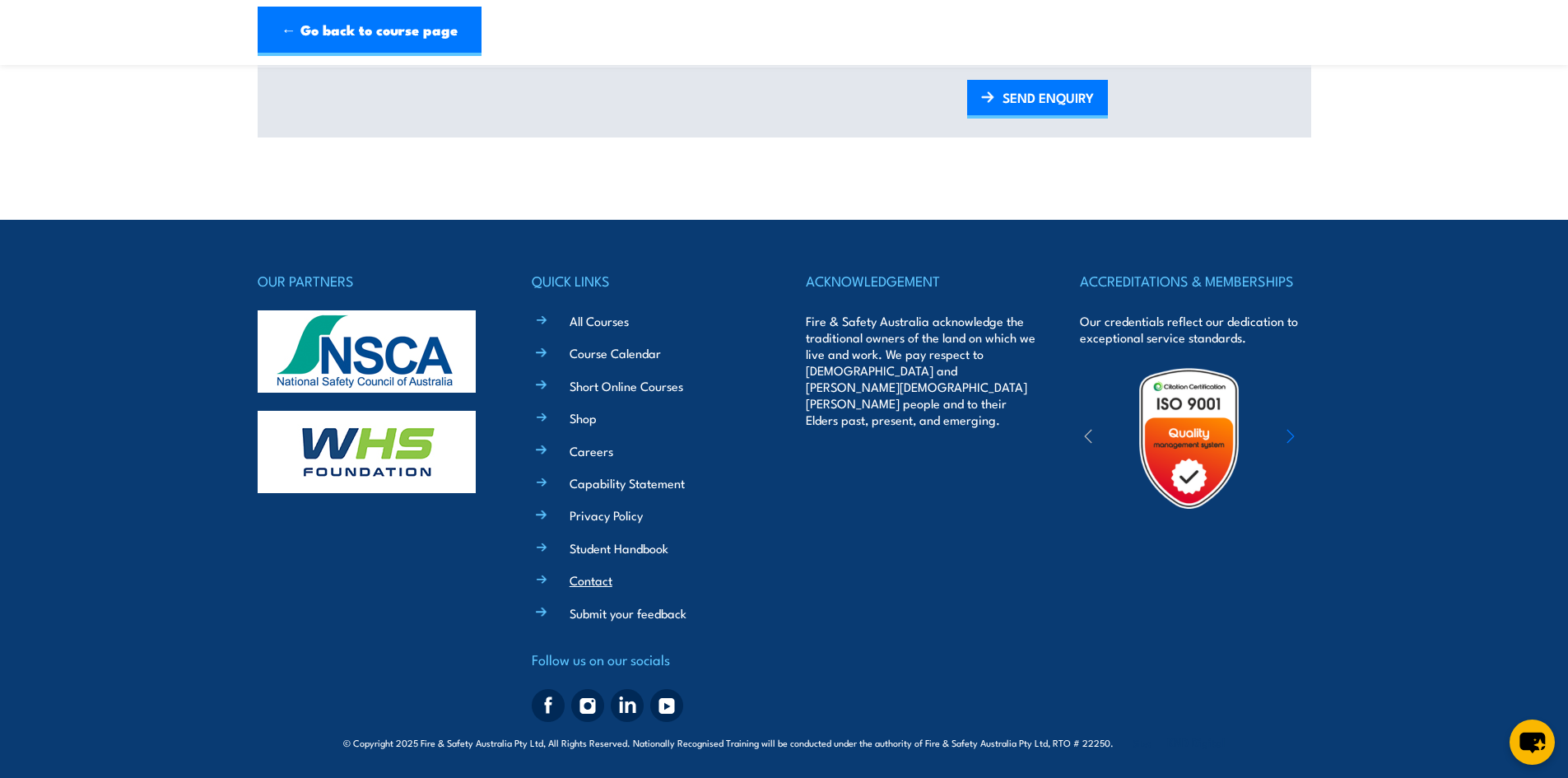
click at [592, 573] on link "Contact" at bounding box center [591, 581] width 43 height 18
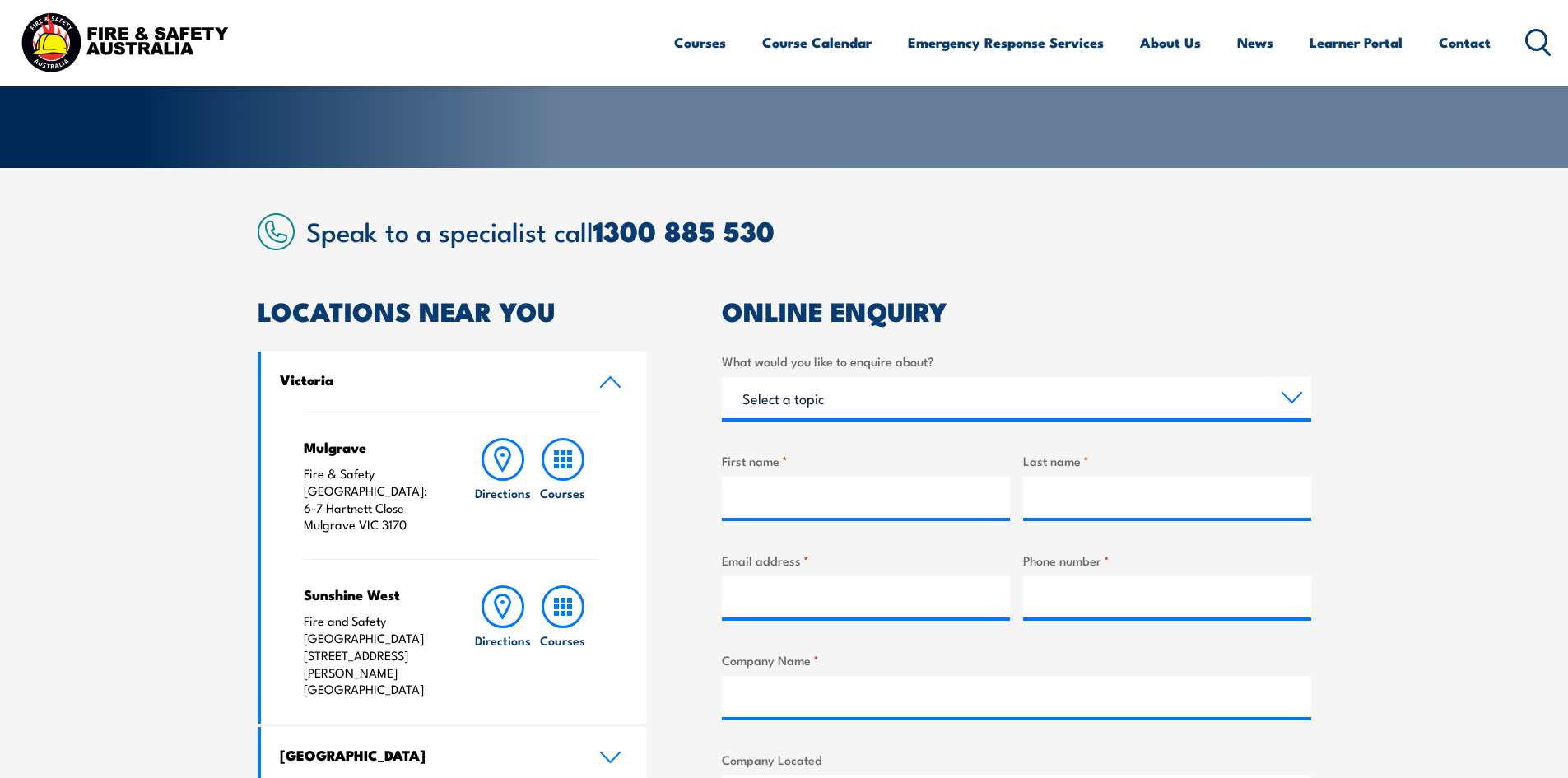
scroll to position [330, 0]
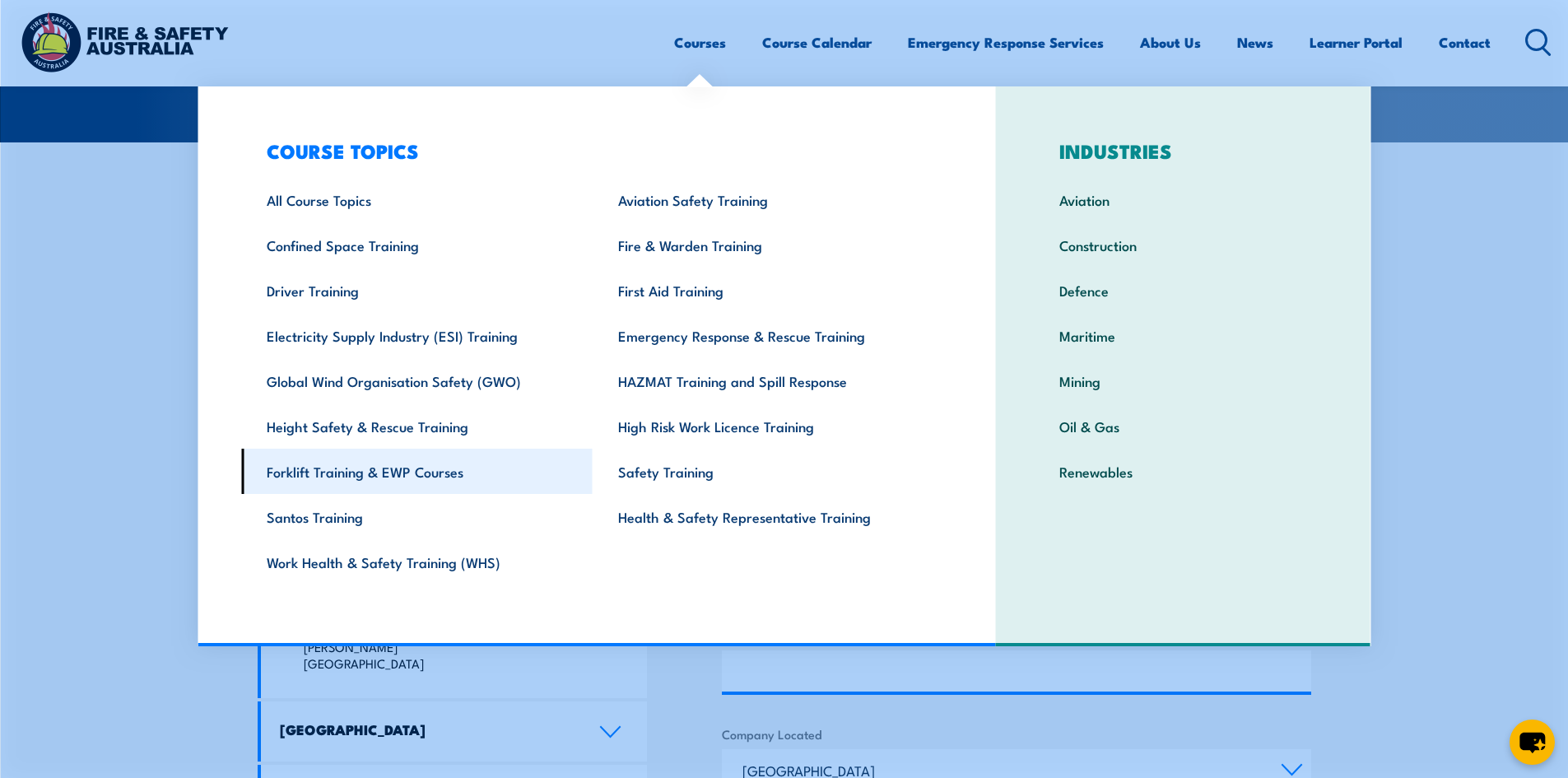
click at [339, 472] on link "Forklift Training & EWP Courses" at bounding box center [417, 472] width 352 height 46
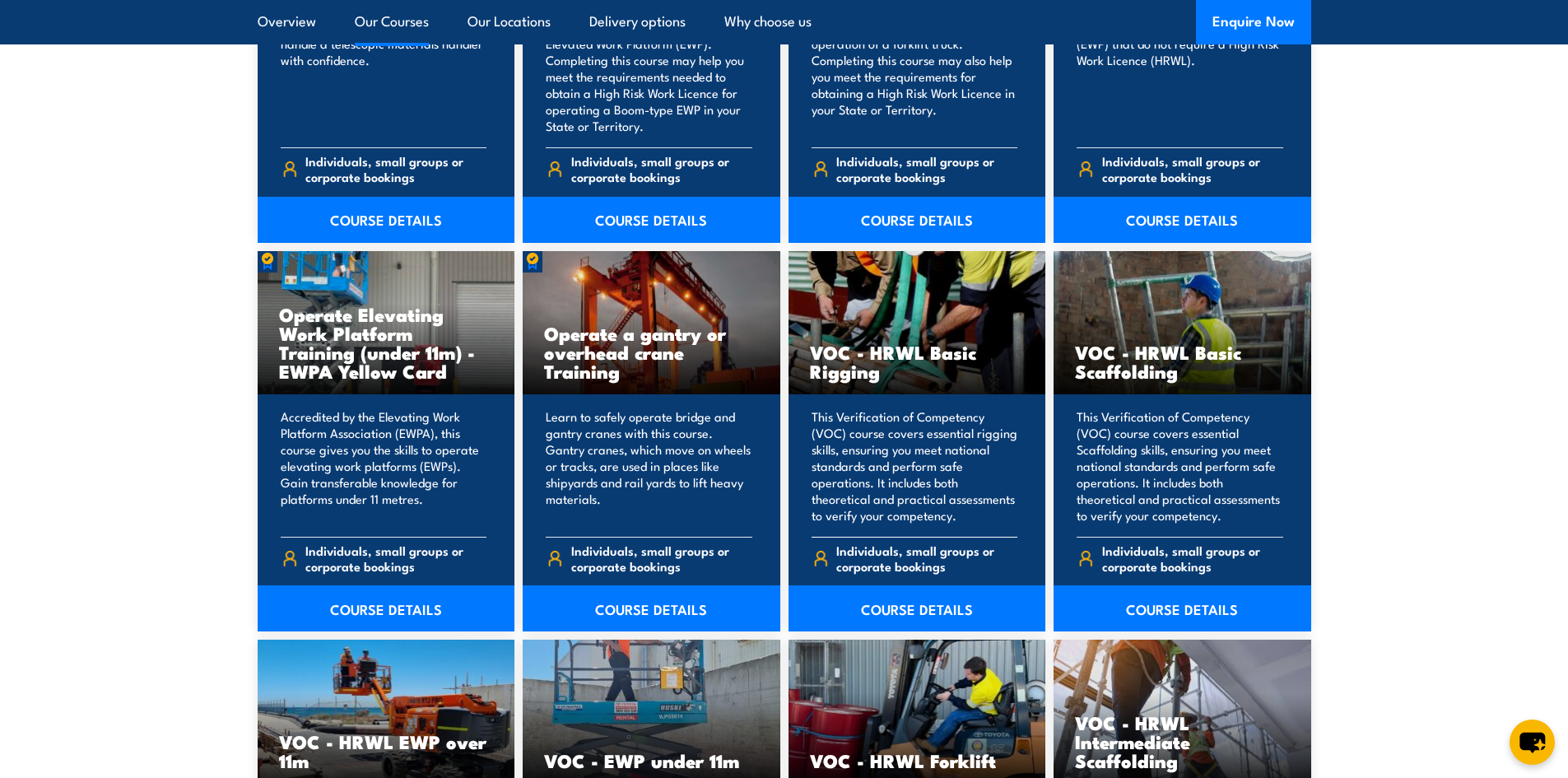
scroll to position [1483, 0]
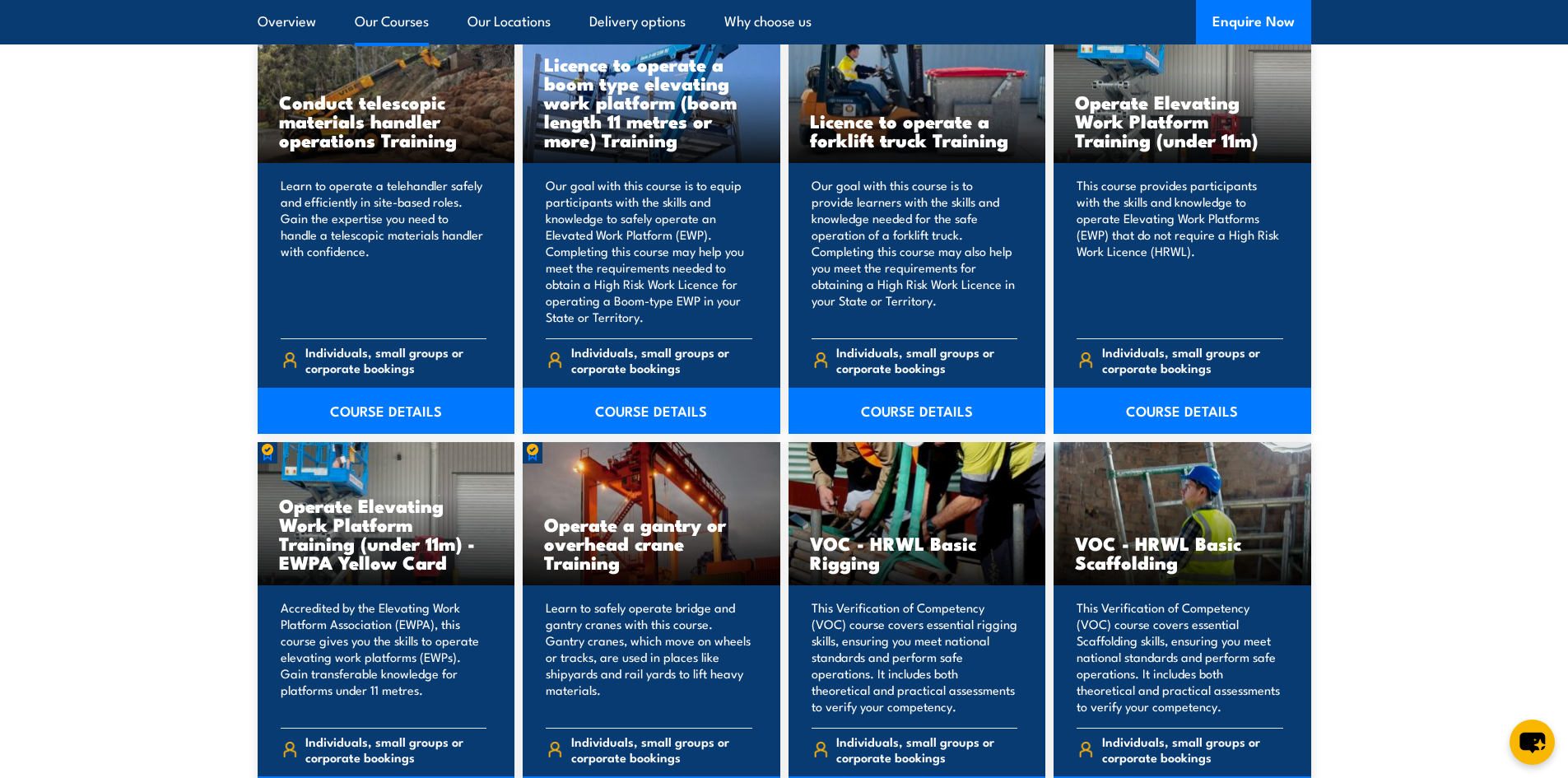
click at [921, 223] on p "Our goal with this course is to provide learners with the skills and knowledge …" at bounding box center [915, 251] width 207 height 148
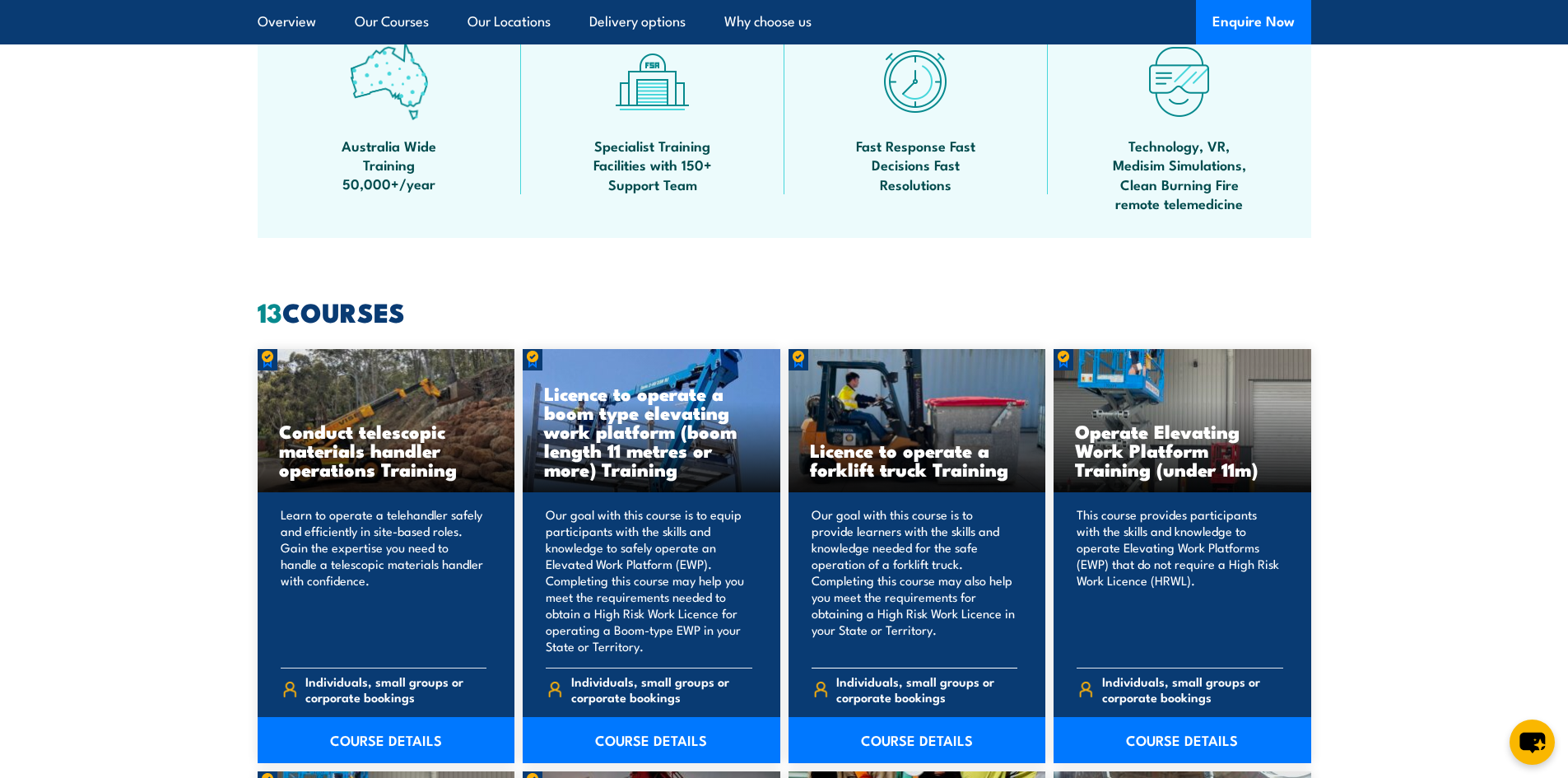
scroll to position [659, 0]
